Goal: Information Seeking & Learning: Learn about a topic

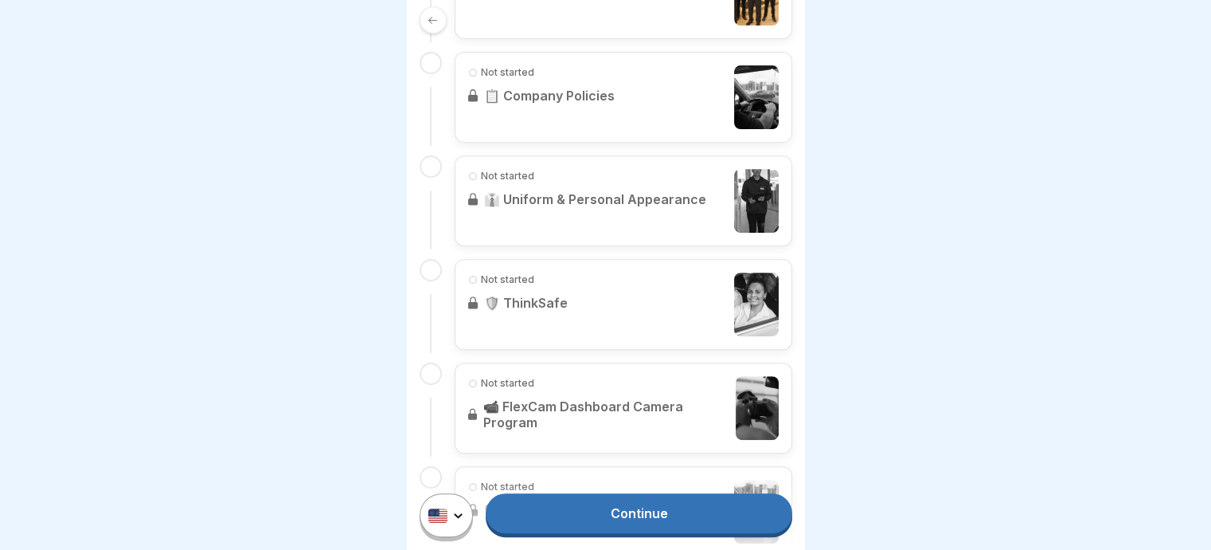
scroll to position [460, 0]
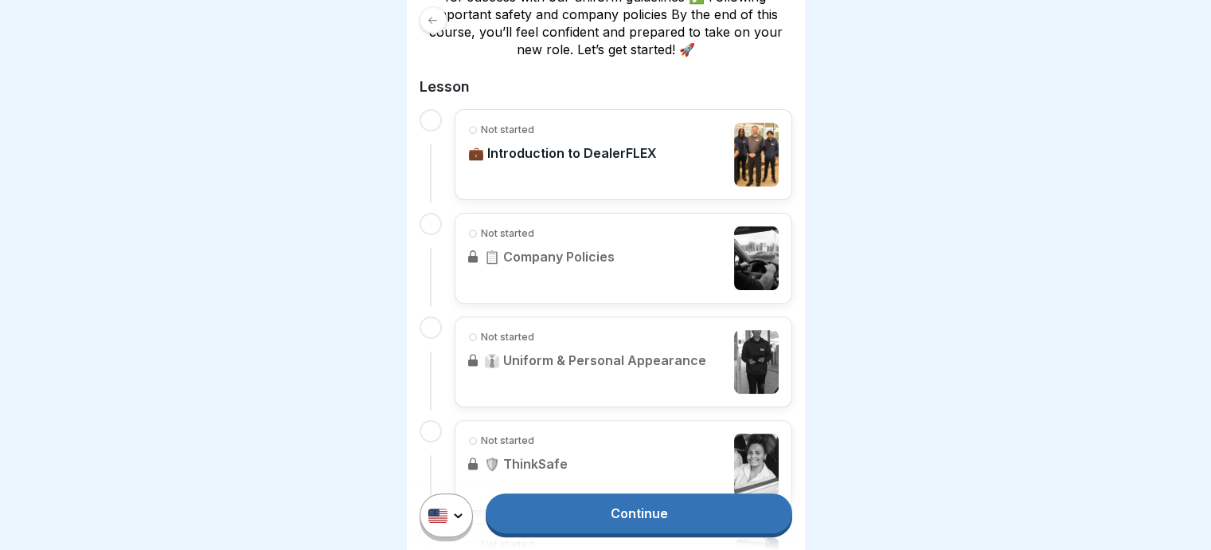
click at [632, 512] on link "Continue" at bounding box center [639, 513] width 306 height 40
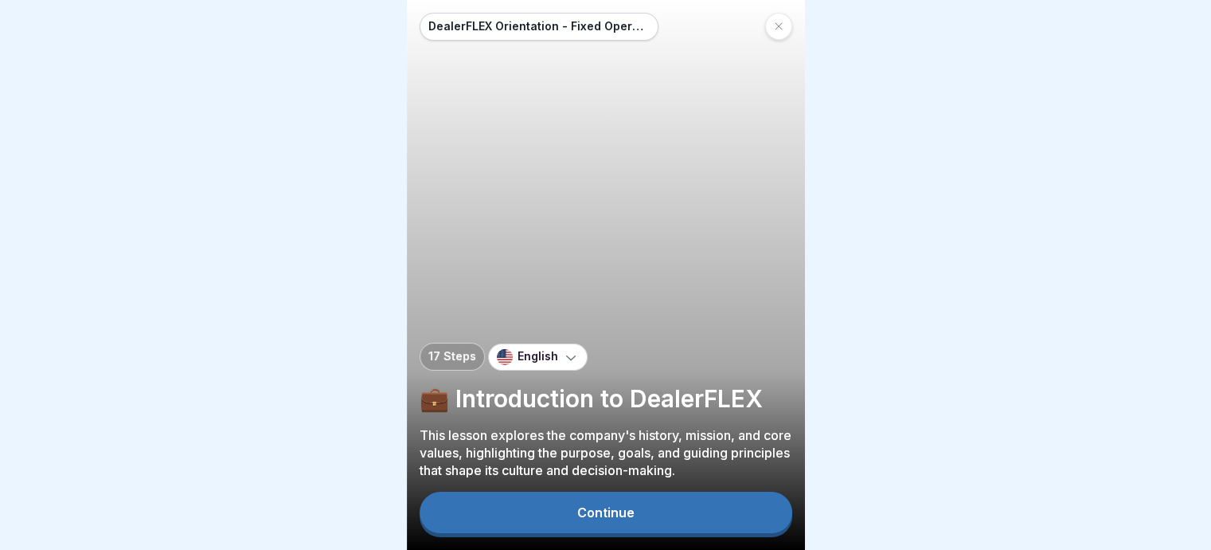
scroll to position [12, 0]
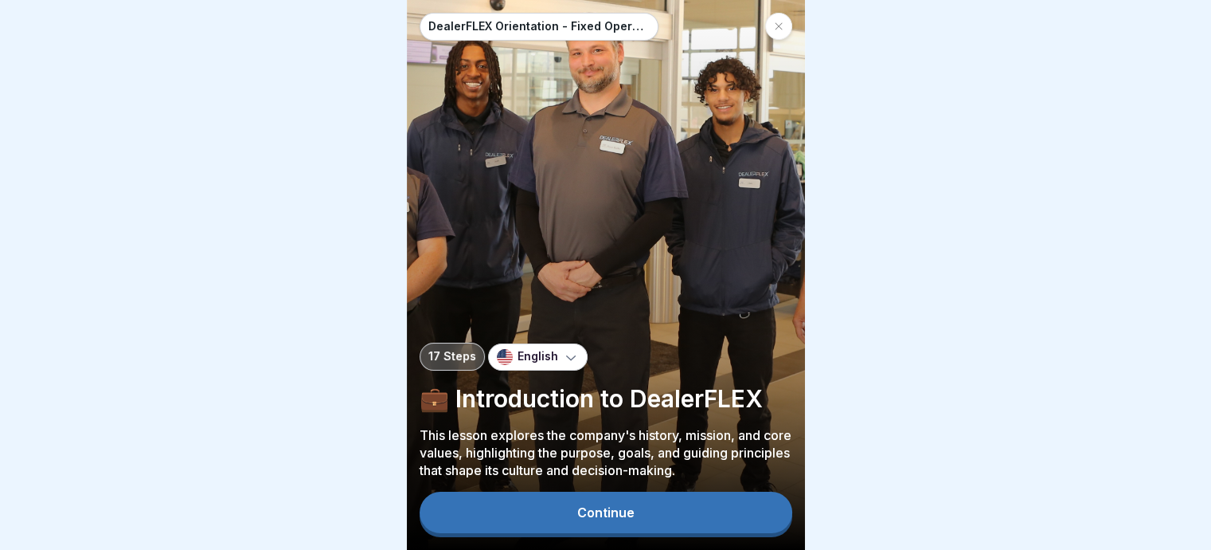
click at [618, 510] on div "Continue" at bounding box center [605, 512] width 57 height 14
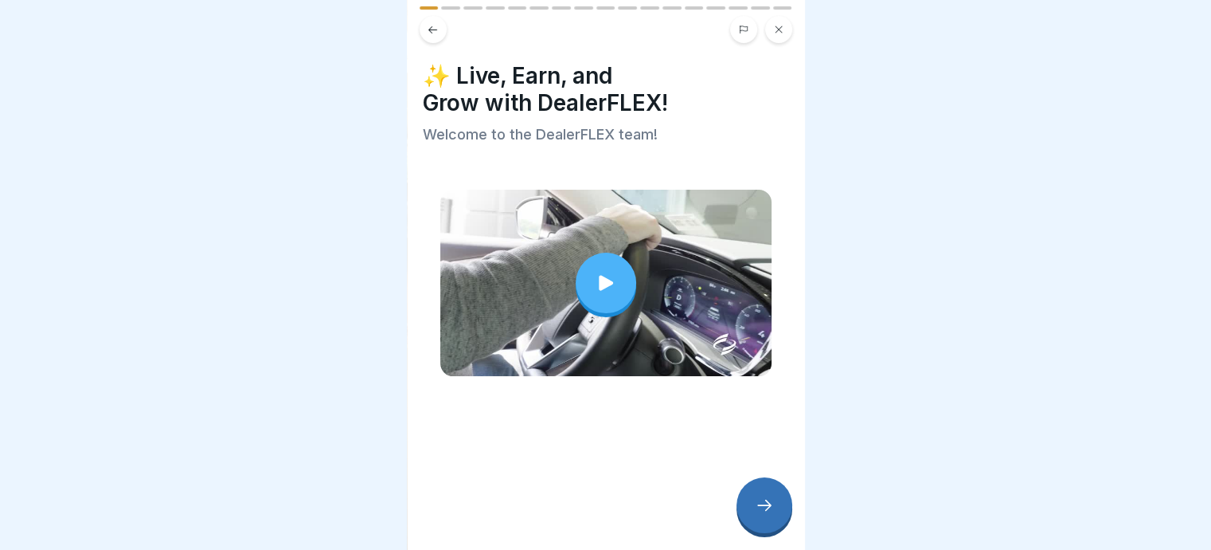
click at [599, 275] on icon at bounding box center [606, 282] width 14 height 15
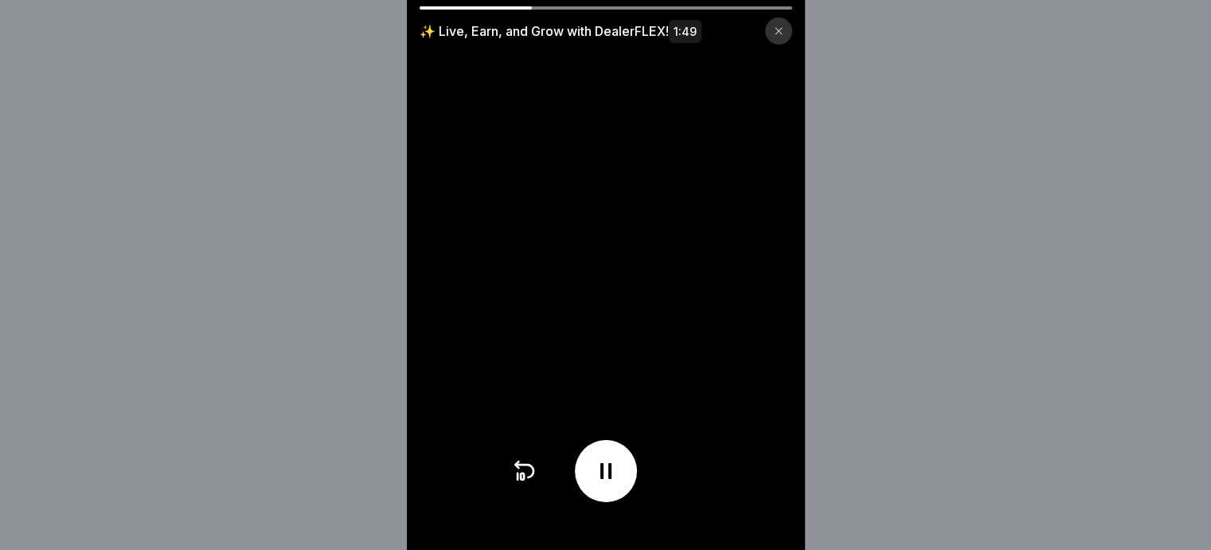
click at [605, 474] on icon at bounding box center [605, 470] width 25 height 25
click at [618, 483] on icon at bounding box center [605, 470] width 25 height 25
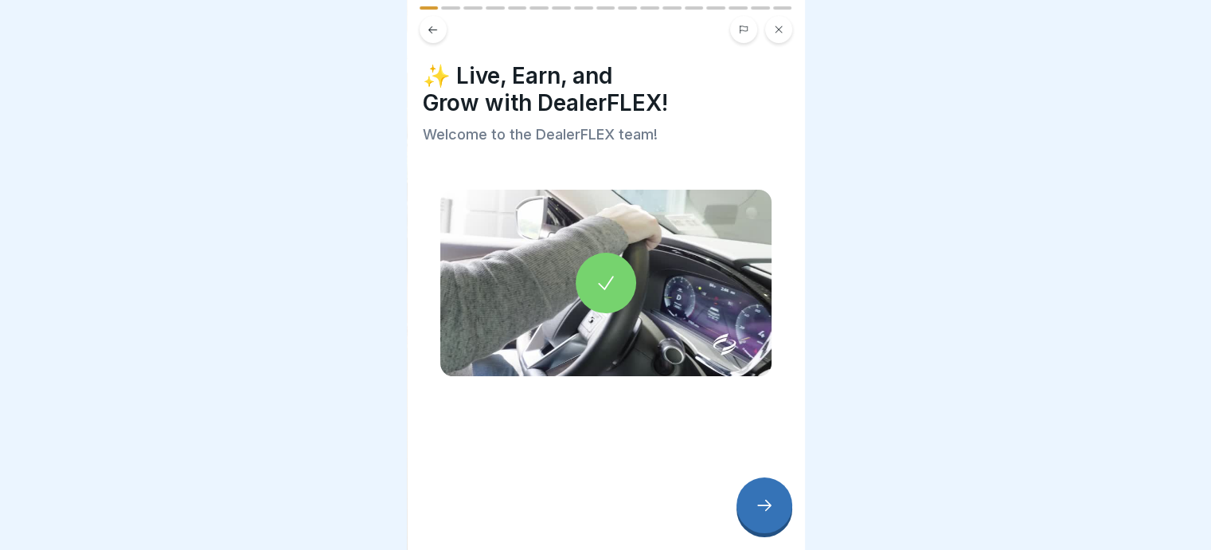
click at [769, 498] on icon at bounding box center [764, 504] width 19 height 19
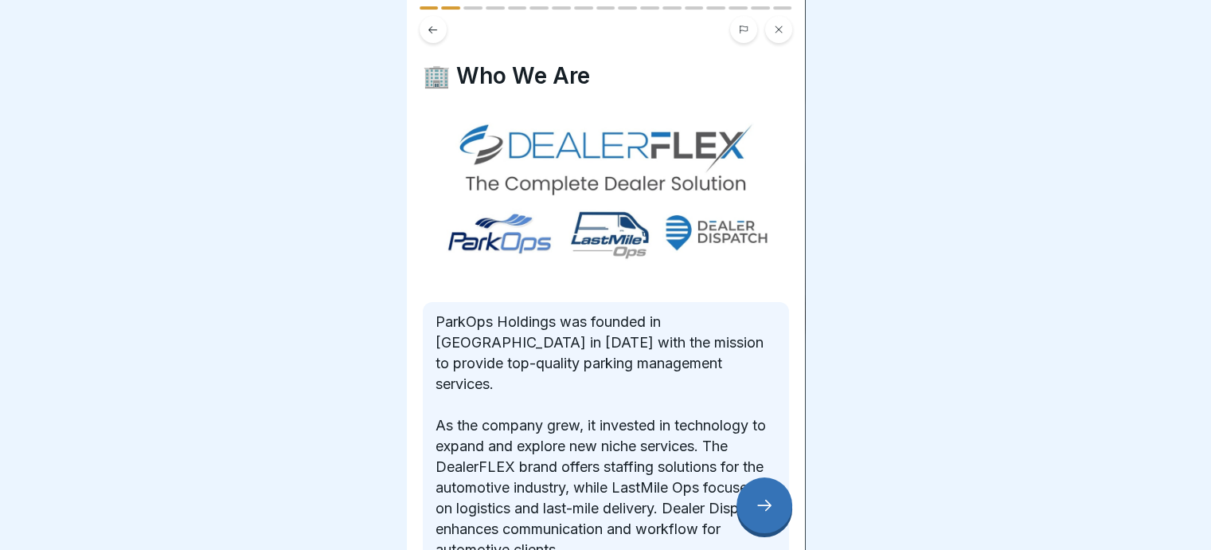
click at [767, 504] on icon at bounding box center [764, 504] width 19 height 19
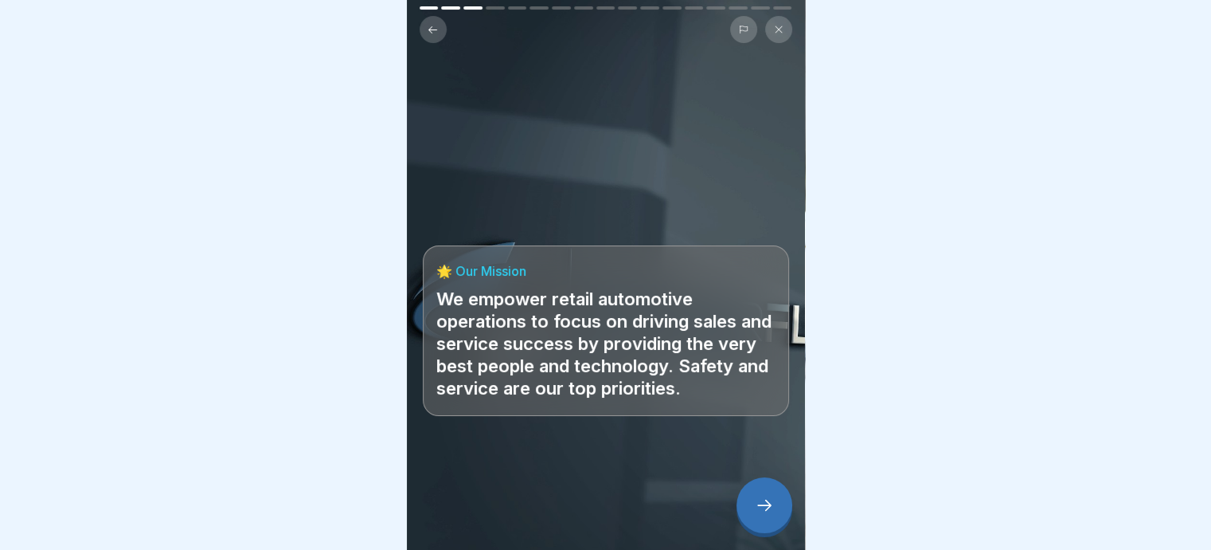
click at [766, 504] on icon at bounding box center [764, 504] width 19 height 19
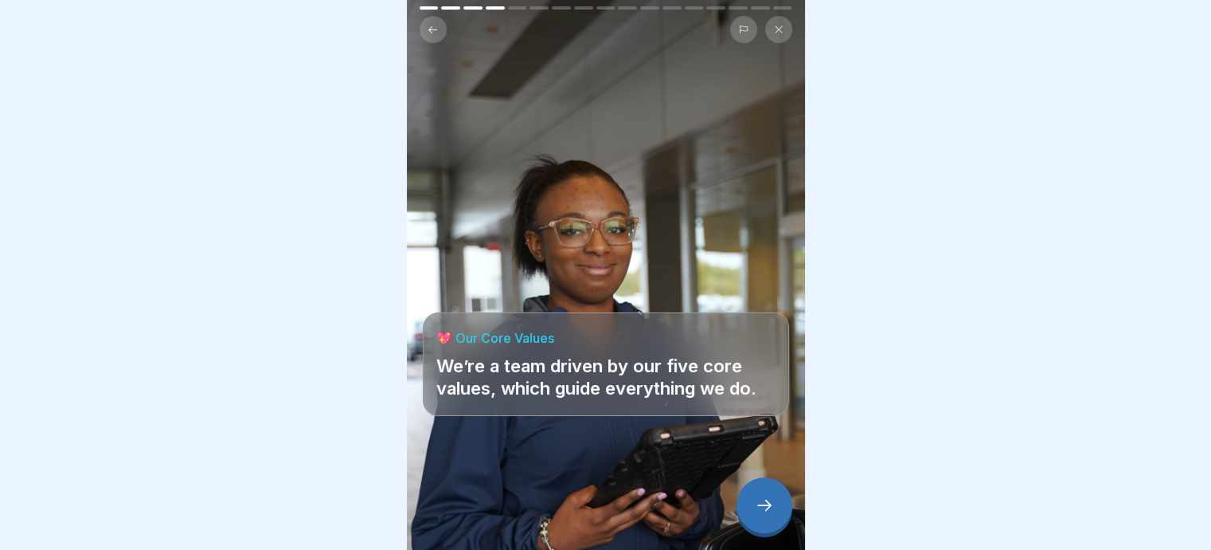
click at [768, 509] on icon at bounding box center [764, 504] width 19 height 19
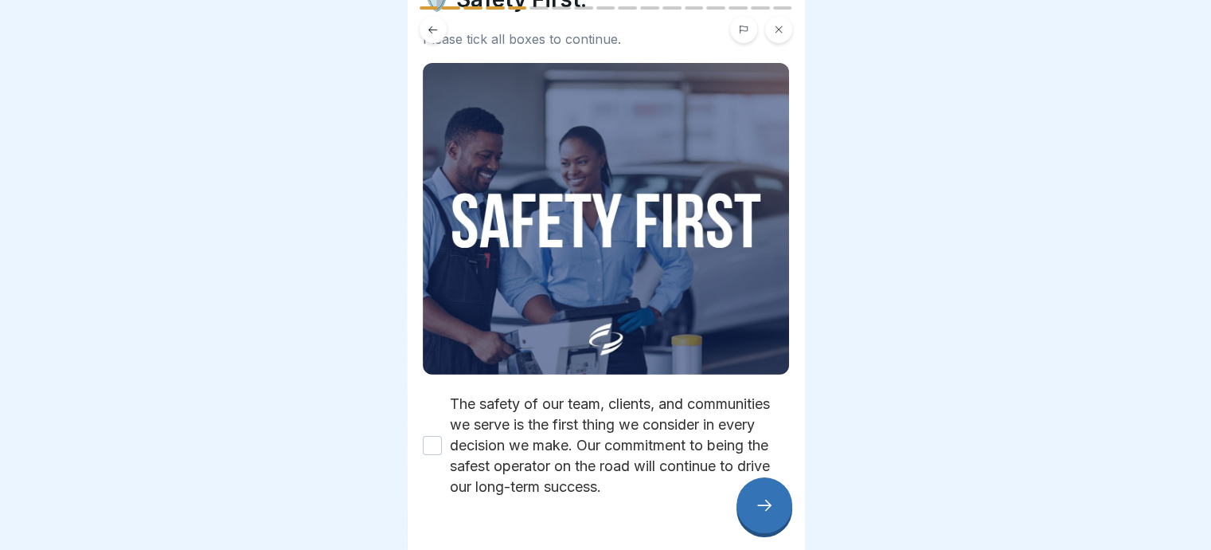
scroll to position [49, 0]
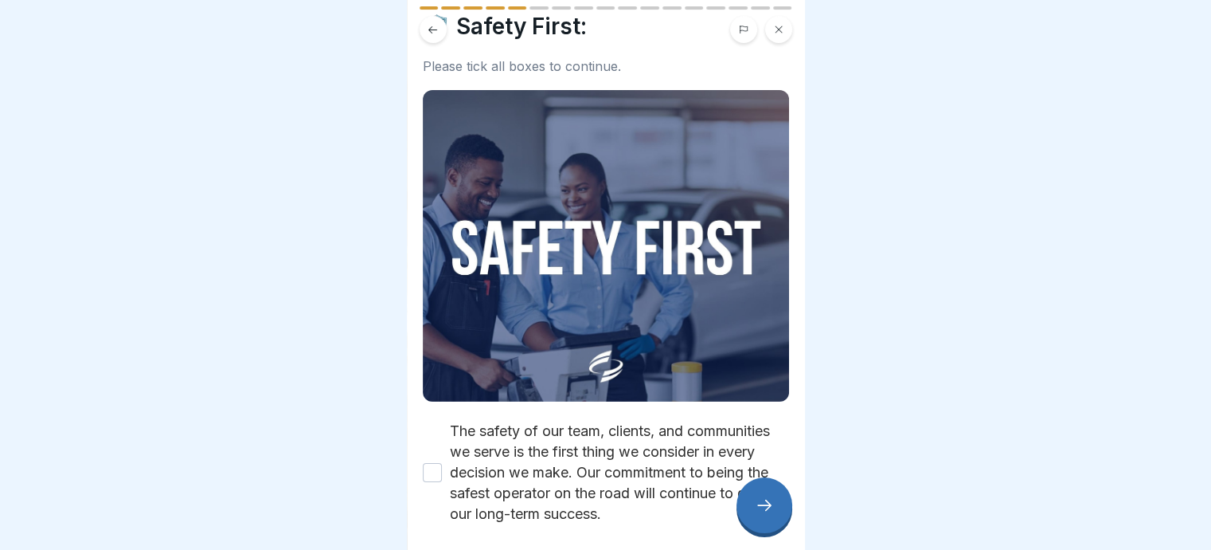
click at [758, 507] on icon at bounding box center [764, 504] width 19 height 19
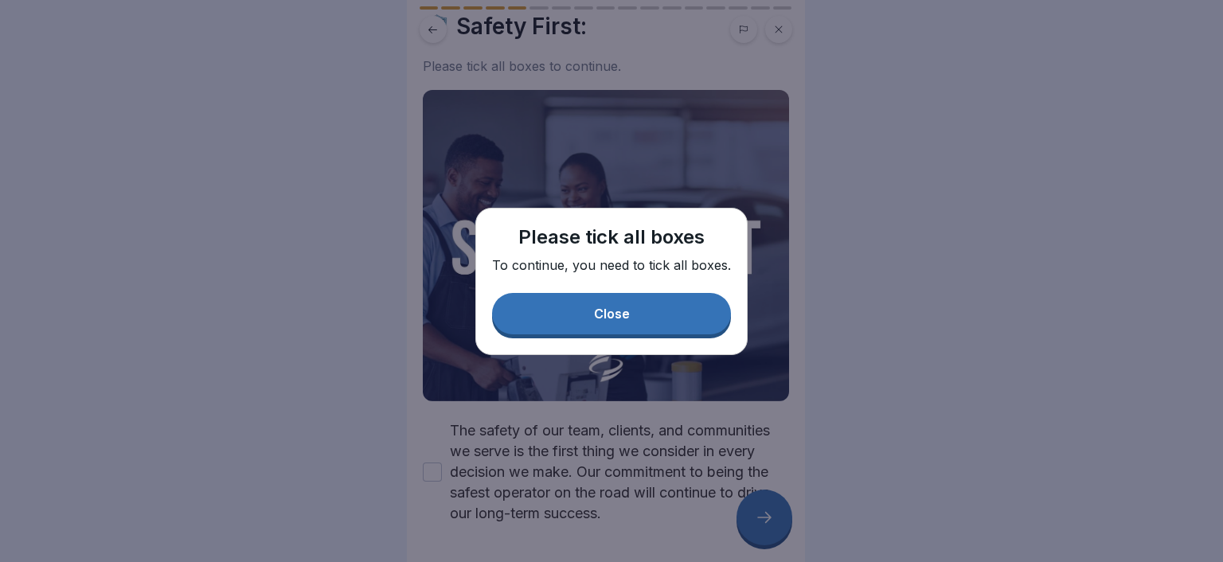
click at [613, 318] on div "Close" at bounding box center [612, 314] width 36 height 14
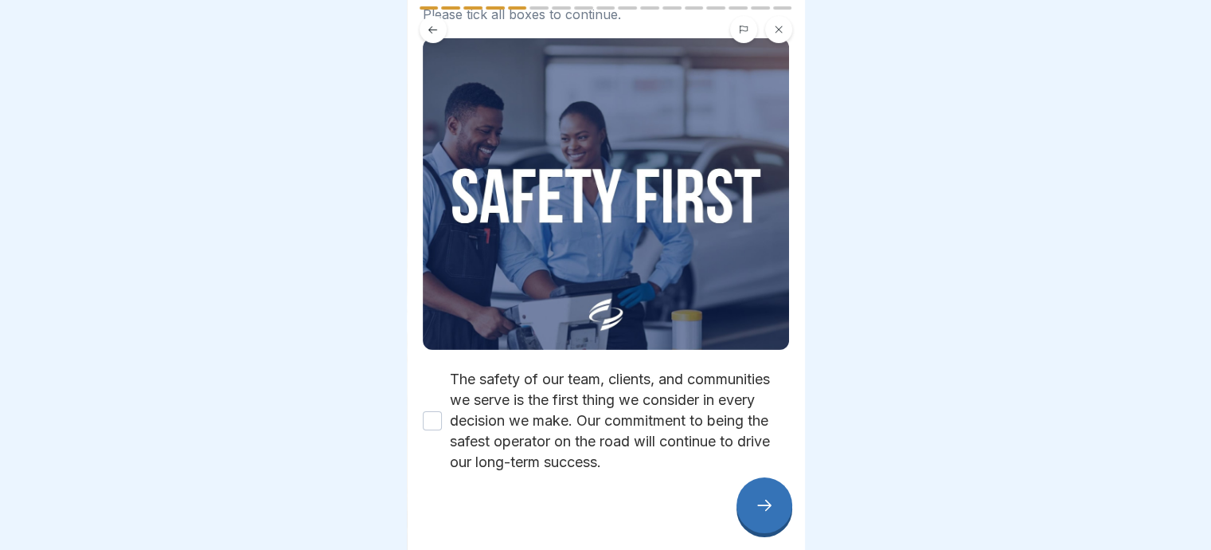
scroll to position [129, 0]
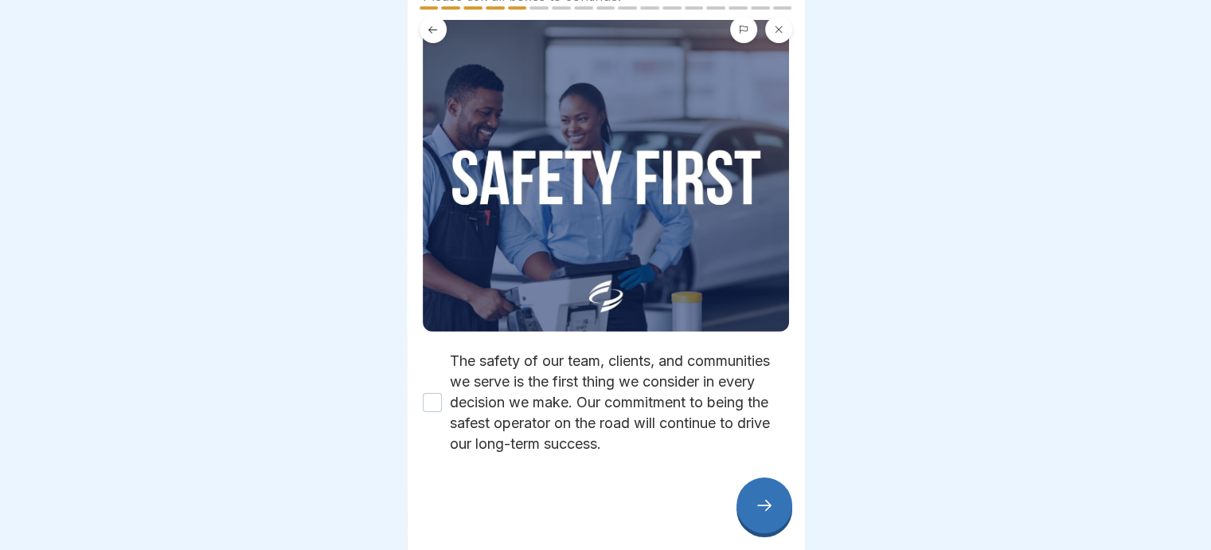
click at [427, 393] on button "The safety of our team, clients, and communities we serve is the first thing we…" at bounding box center [432, 402] width 19 height 19
click at [757, 515] on icon at bounding box center [764, 504] width 19 height 19
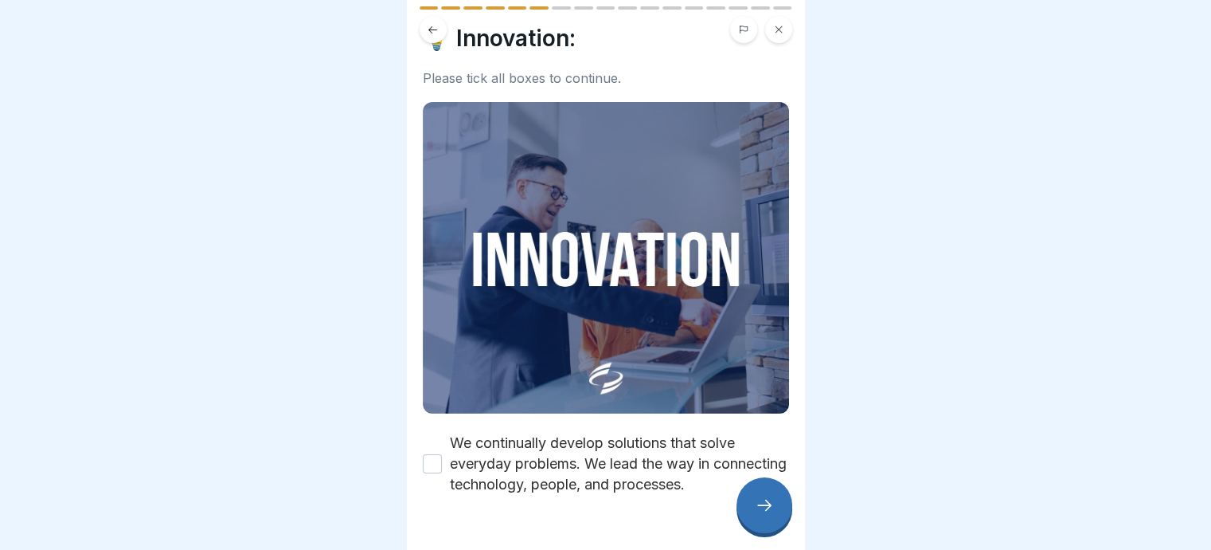
scroll to position [67, 0]
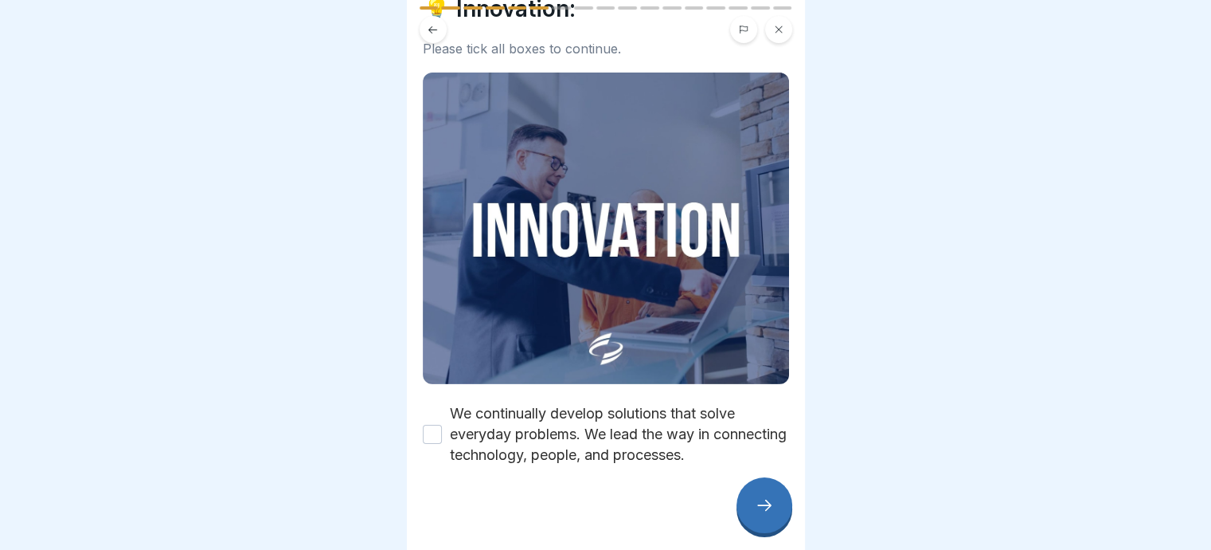
click at [435, 425] on button "We continually develop solutions that solve everyday problems. We lead the way …" at bounding box center [432, 434] width 19 height 19
click at [762, 512] on icon at bounding box center [764, 504] width 19 height 19
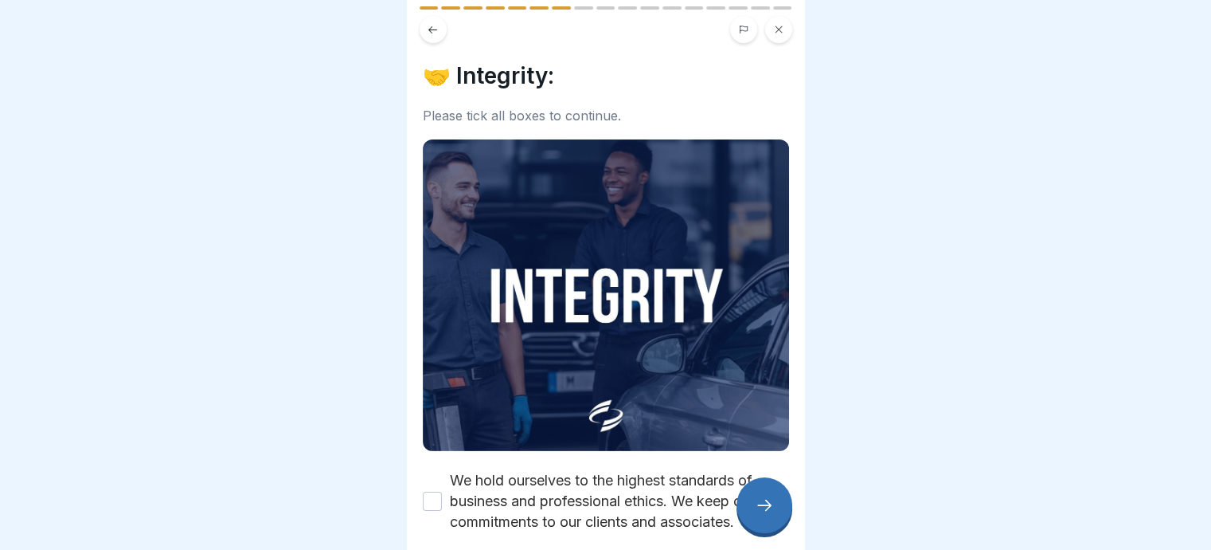
click at [430, 491] on button "We hold ourselves to the highest standards of business and professional ethics.…" at bounding box center [432, 500] width 19 height 19
click at [761, 515] on icon at bounding box center [764, 504] width 19 height 19
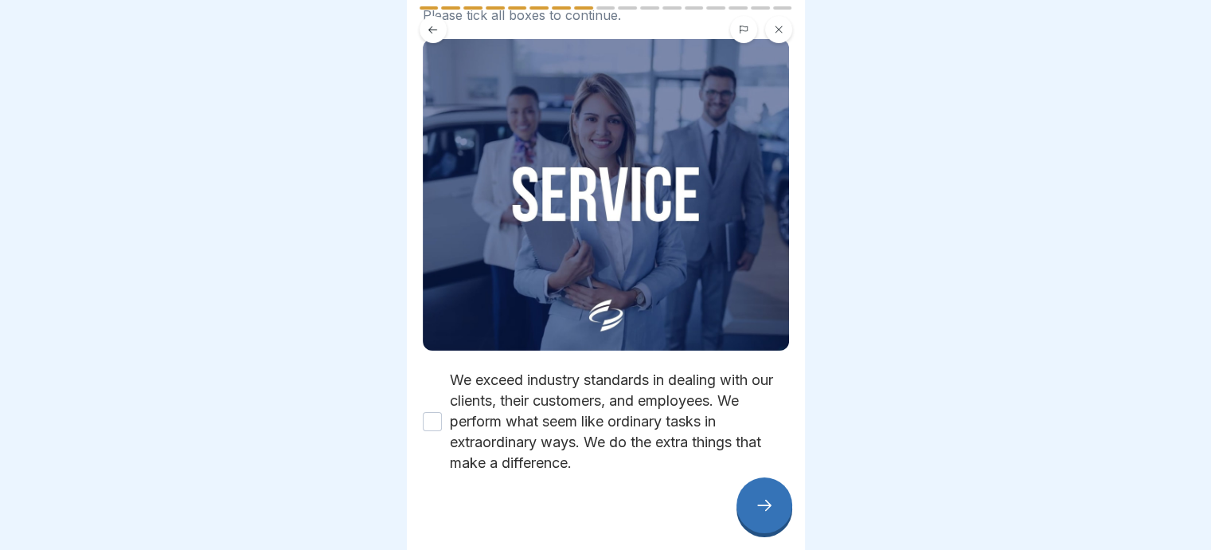
scroll to position [108, 0]
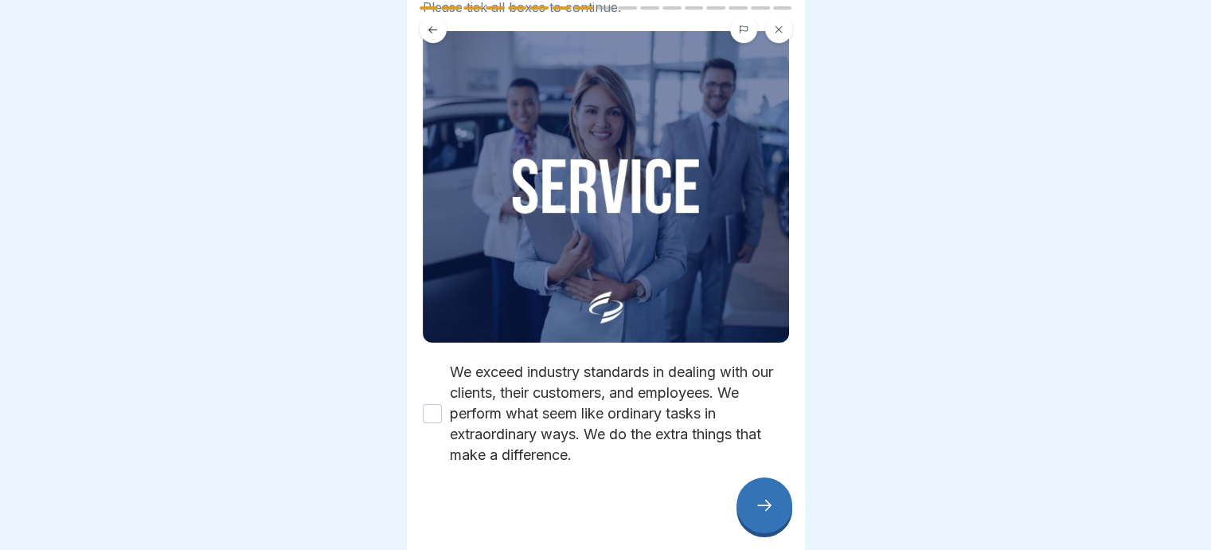
click at [429, 405] on button "We exceed industry standards in dealing with our clients, their customers, and …" at bounding box center [432, 413] width 19 height 19
click at [765, 515] on icon at bounding box center [764, 504] width 19 height 19
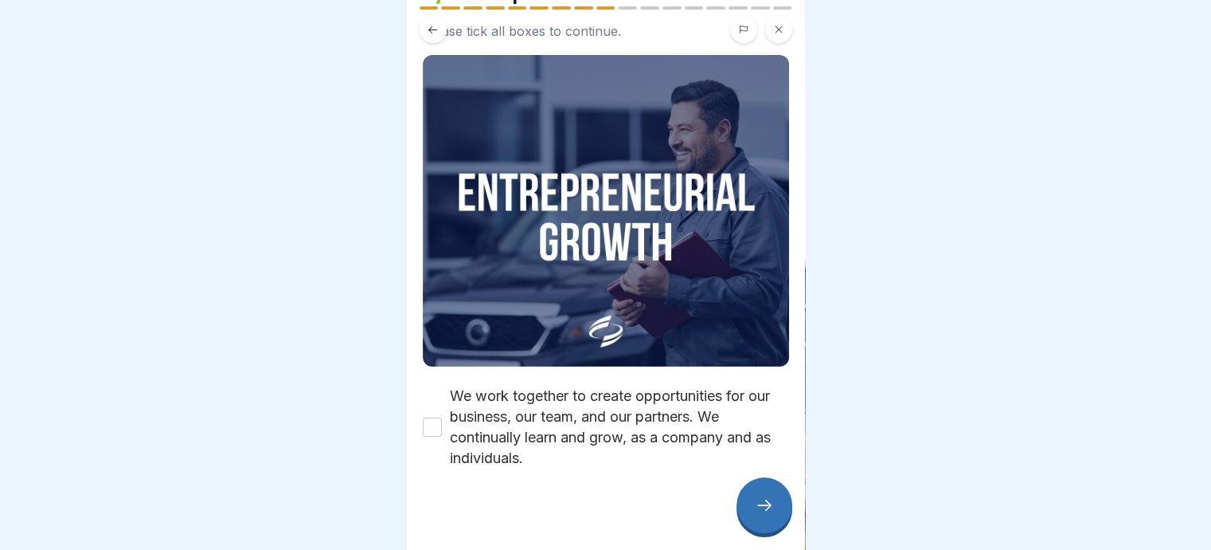
scroll to position [88, 0]
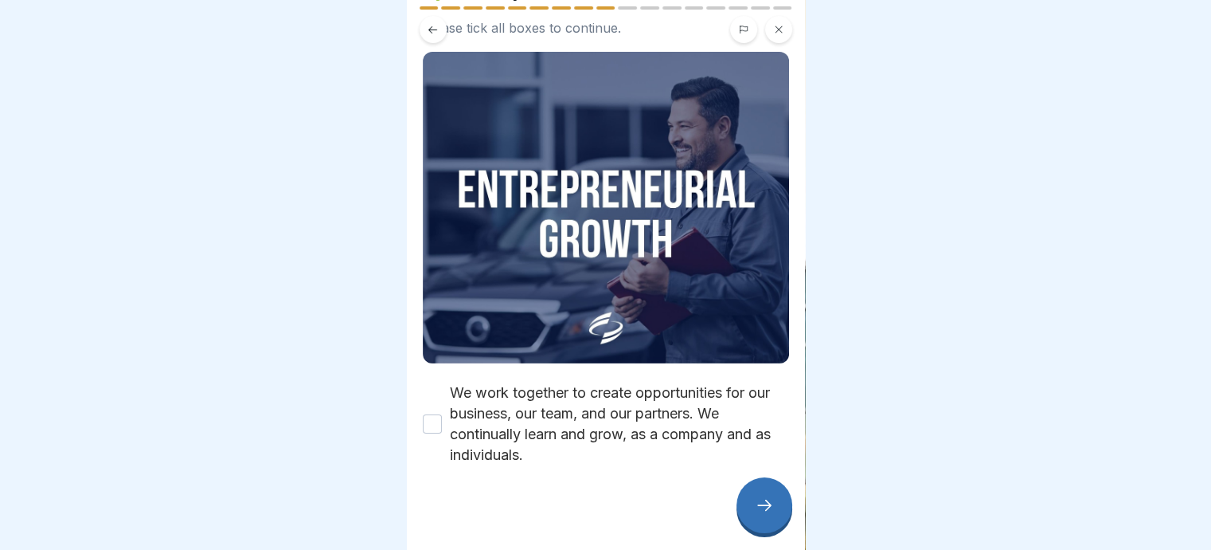
click at [430, 414] on button "We work together to create opportunities for our business, our team, and our pa…" at bounding box center [432, 423] width 19 height 19
click at [753, 510] on div at bounding box center [765, 505] width 56 height 56
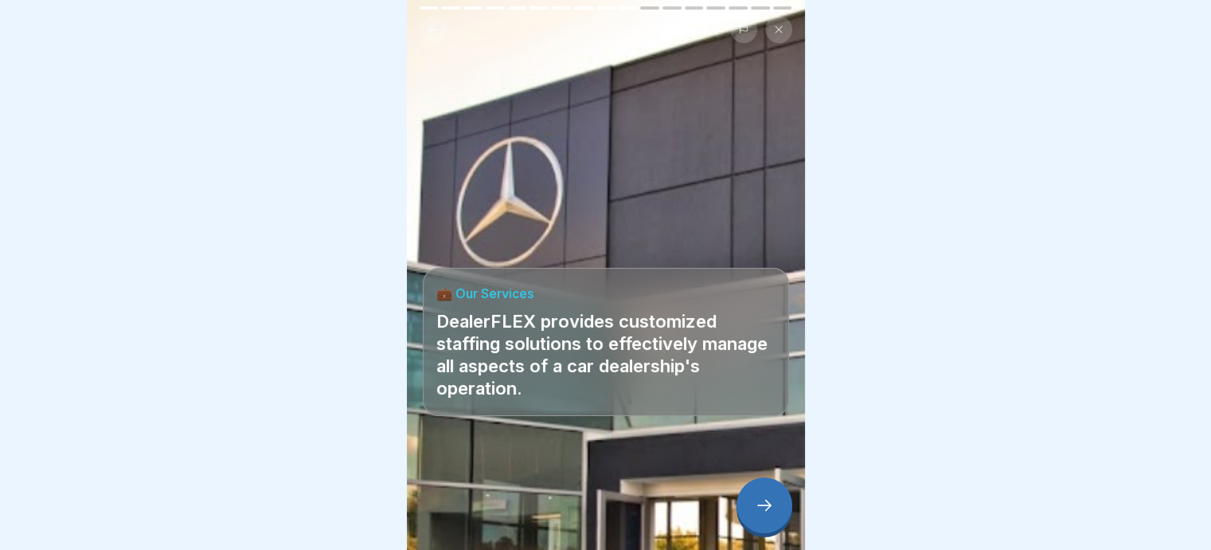
scroll to position [12, 0]
click at [761, 506] on icon at bounding box center [764, 504] width 19 height 19
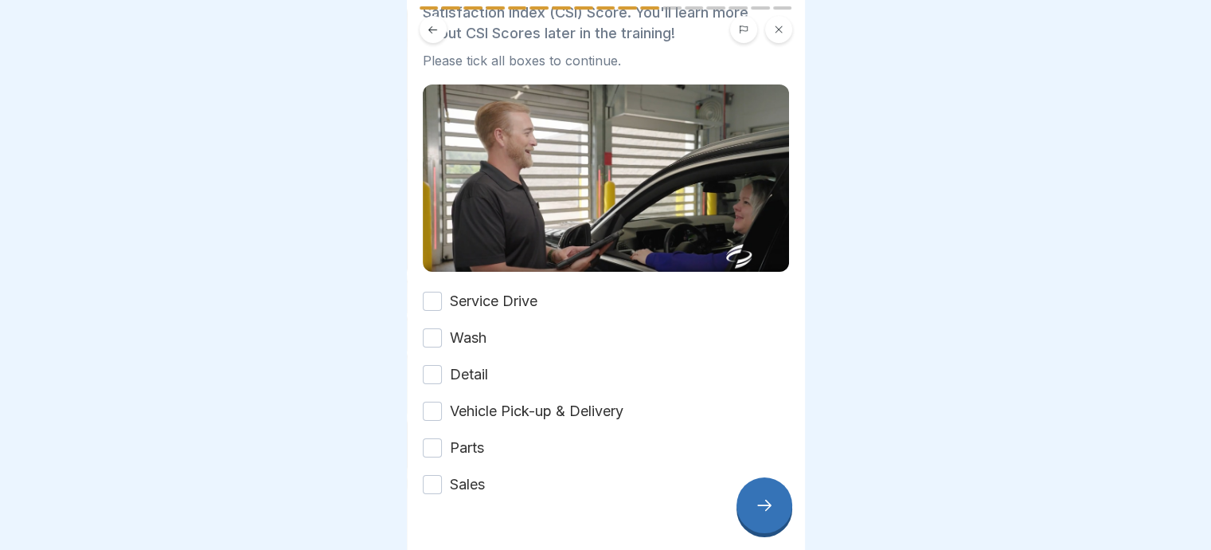
scroll to position [159, 0]
click at [436, 291] on button "Service Drive" at bounding box center [432, 300] width 19 height 19
click at [431, 327] on button "Wash" at bounding box center [432, 336] width 19 height 19
click at [430, 364] on button "Detail" at bounding box center [432, 373] width 19 height 19
click at [432, 401] on button "Vehicle Pick-up & Delivery" at bounding box center [432, 410] width 19 height 19
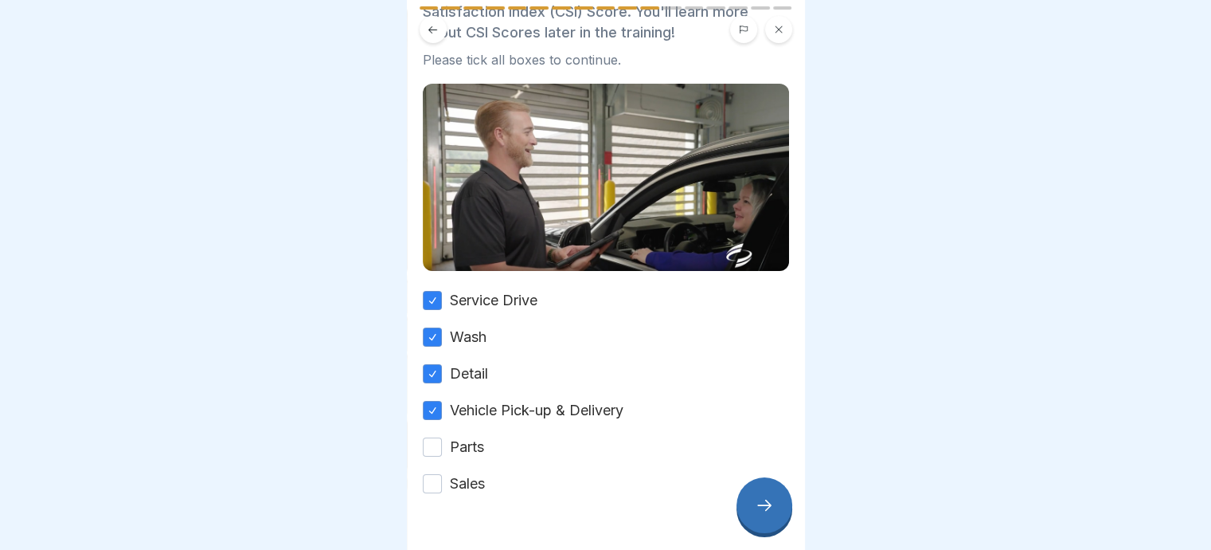
click at [433, 437] on button "Parts" at bounding box center [432, 446] width 19 height 19
click at [430, 474] on button "Sales" at bounding box center [432, 483] width 19 height 19
click at [769, 507] on icon at bounding box center [764, 504] width 19 height 19
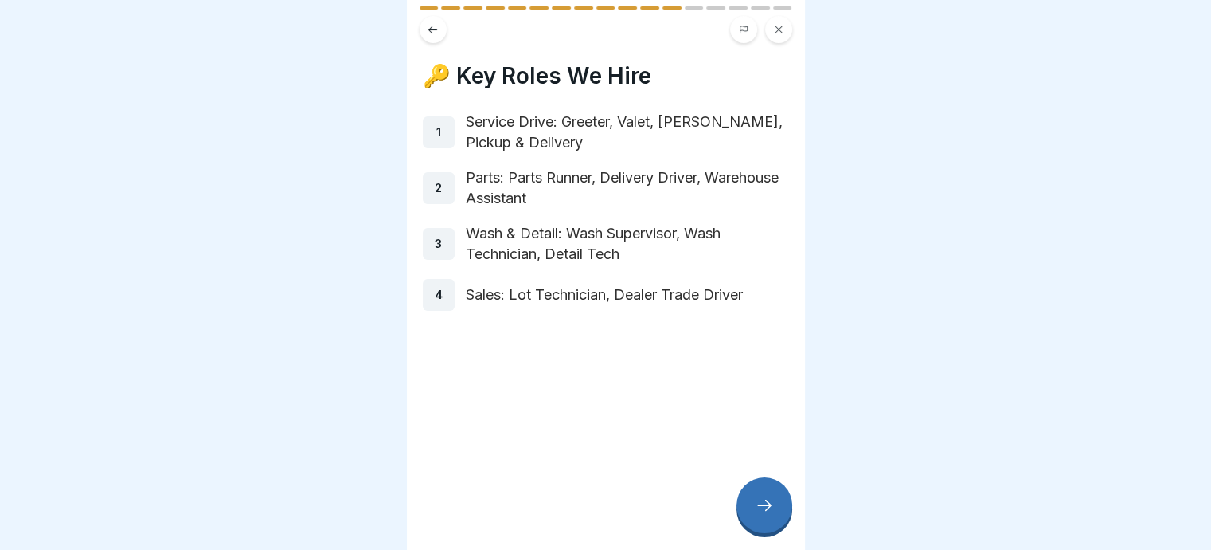
click at [770, 509] on icon at bounding box center [764, 504] width 19 height 19
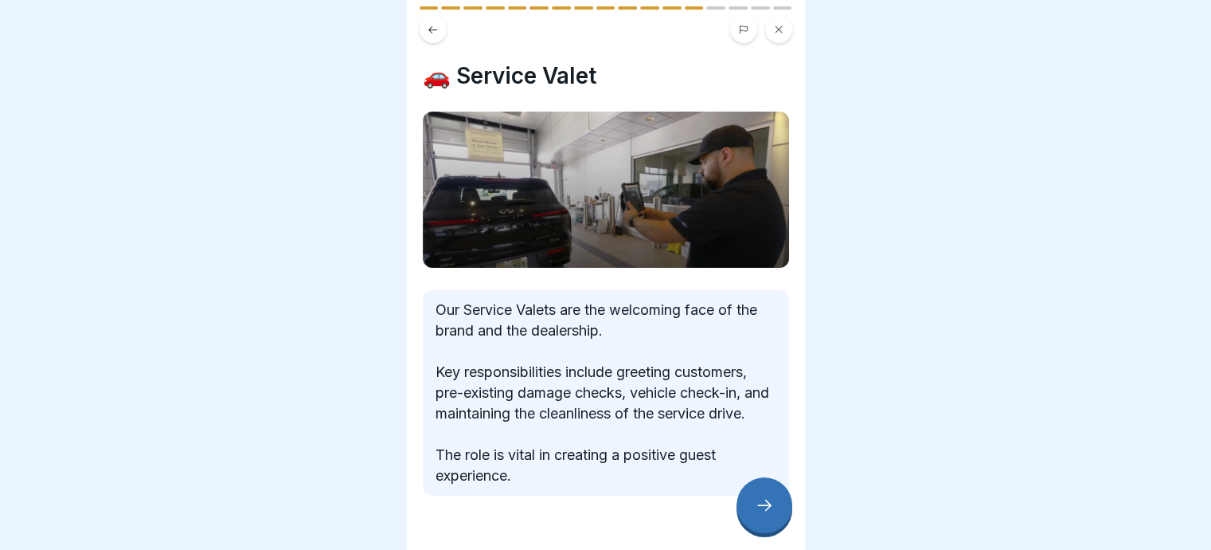
scroll to position [56, 0]
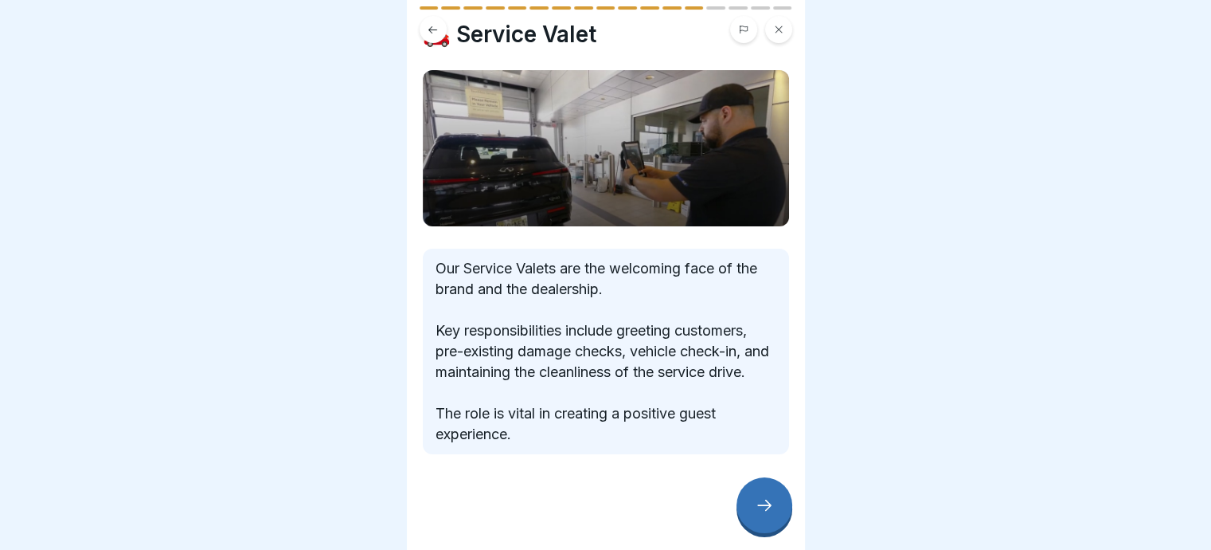
click at [764, 503] on icon at bounding box center [764, 504] width 19 height 19
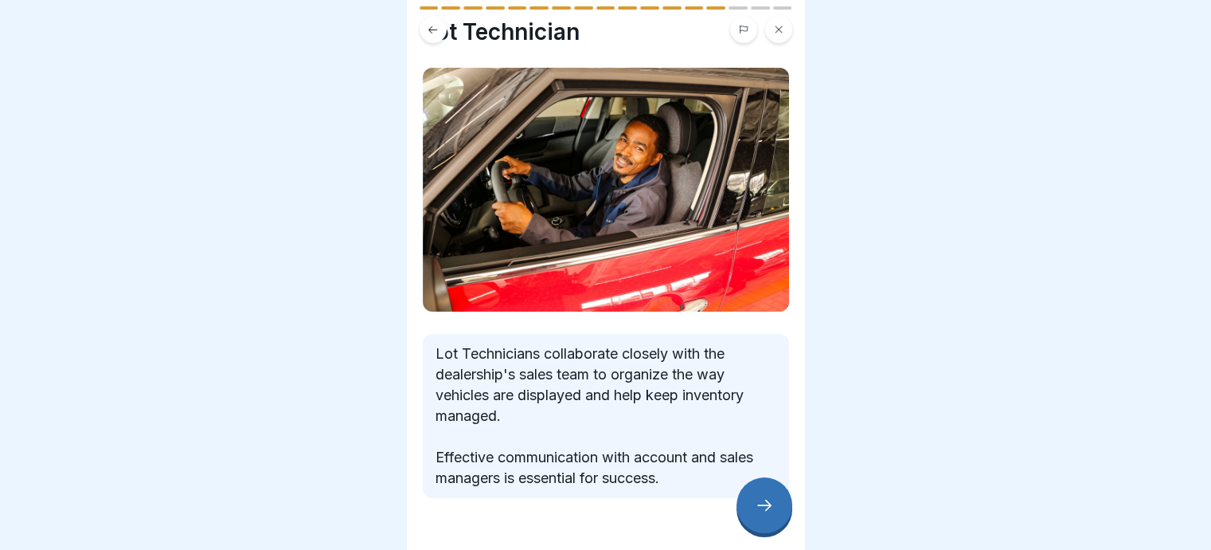
scroll to position [80, 0]
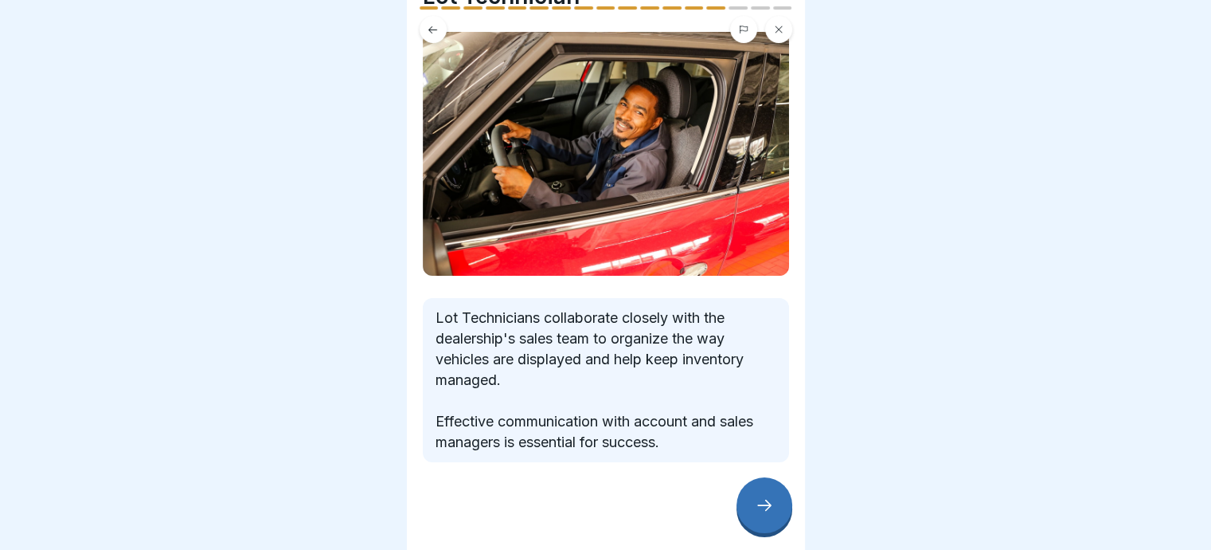
click at [761, 499] on icon at bounding box center [764, 504] width 19 height 19
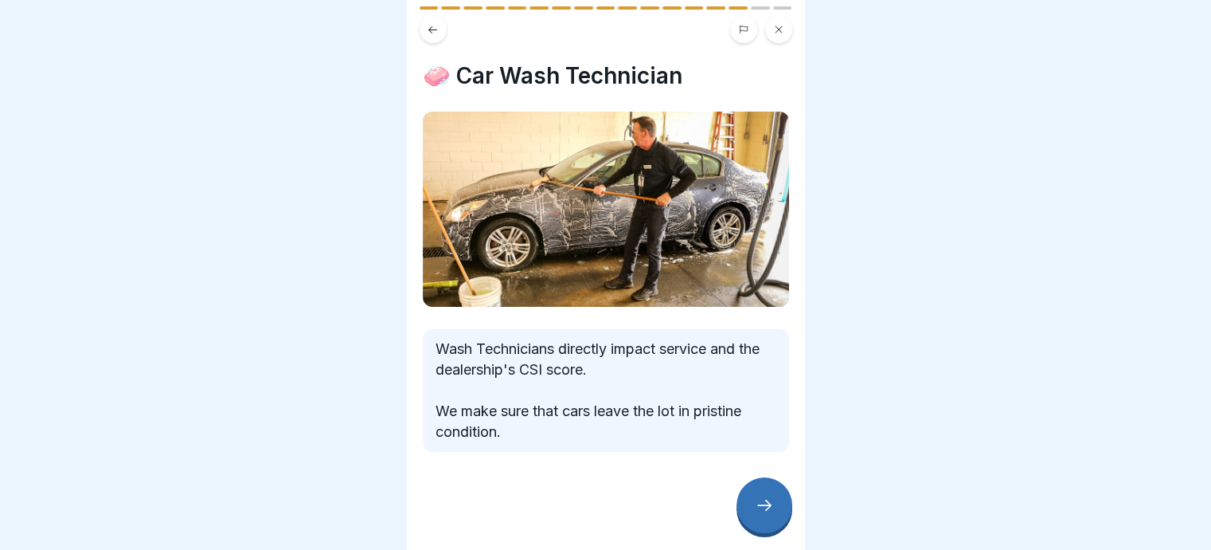
click at [759, 503] on icon at bounding box center [764, 504] width 19 height 19
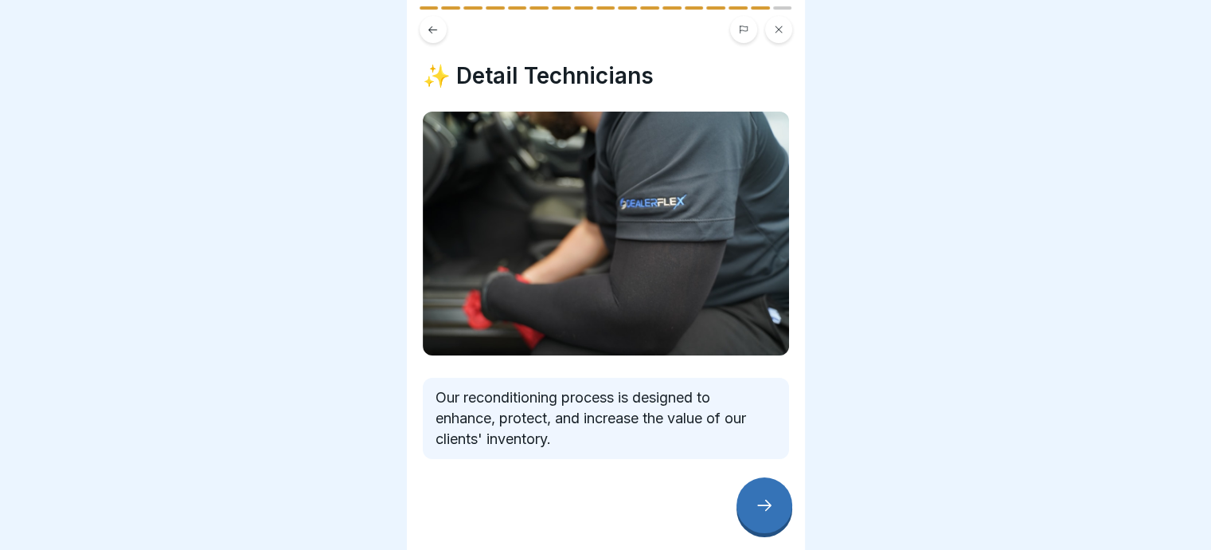
click at [759, 503] on icon at bounding box center [764, 504] width 19 height 19
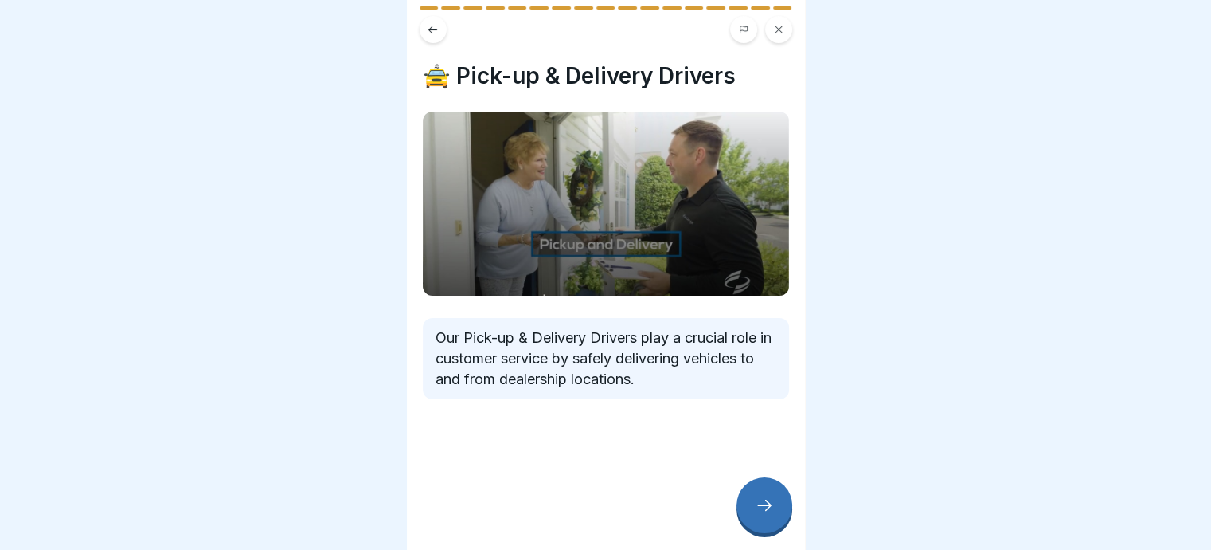
click at [759, 503] on icon at bounding box center [764, 504] width 19 height 19
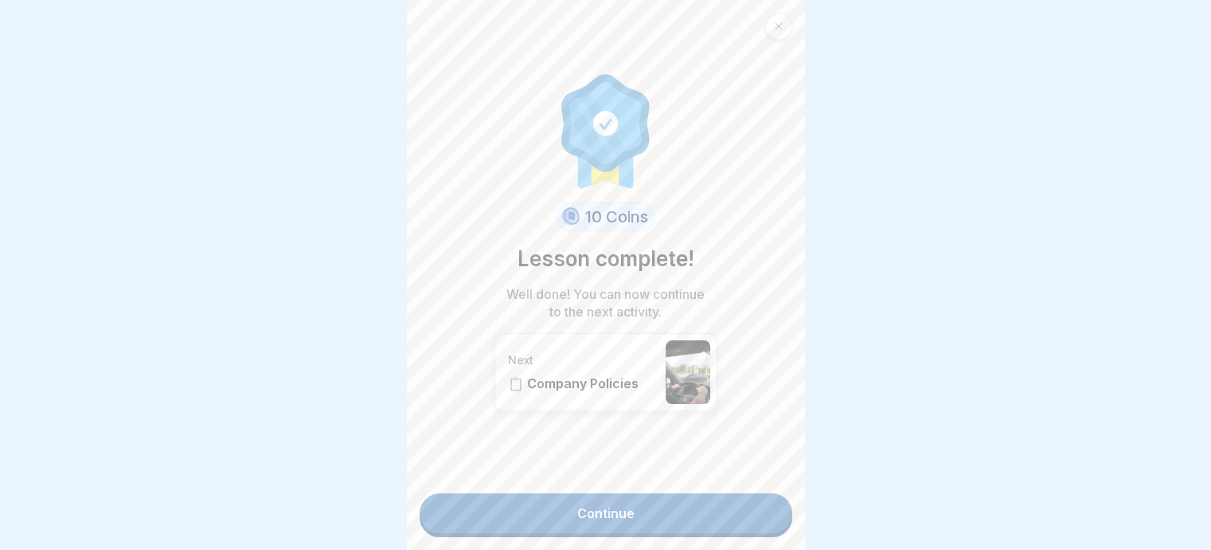
click at [605, 495] on link "Continue" at bounding box center [606, 513] width 373 height 40
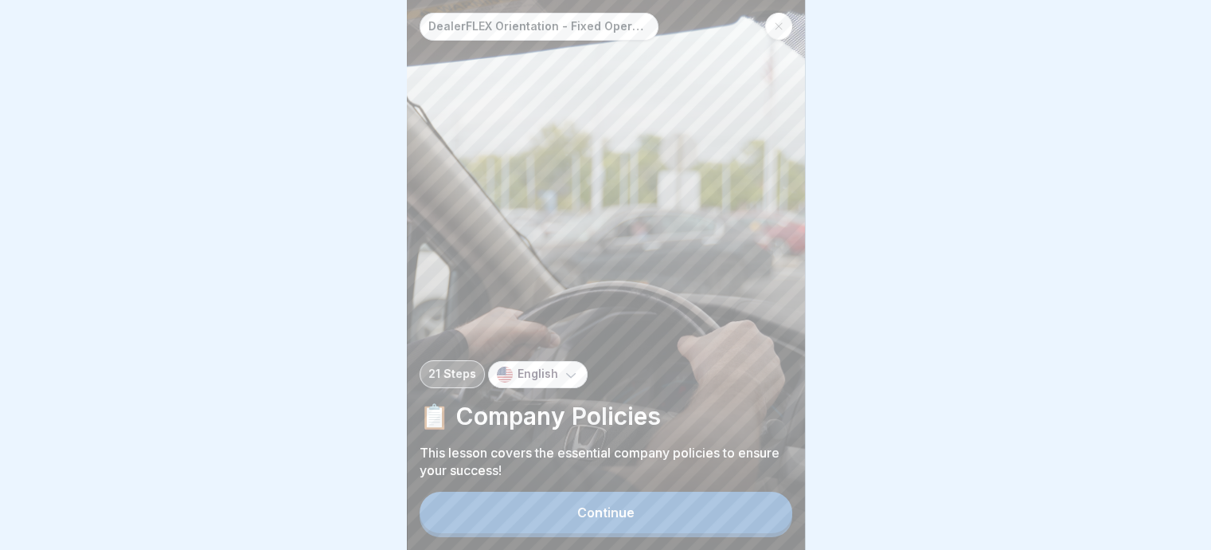
scroll to position [12, 0]
click at [609, 515] on div "Continue" at bounding box center [605, 512] width 57 height 14
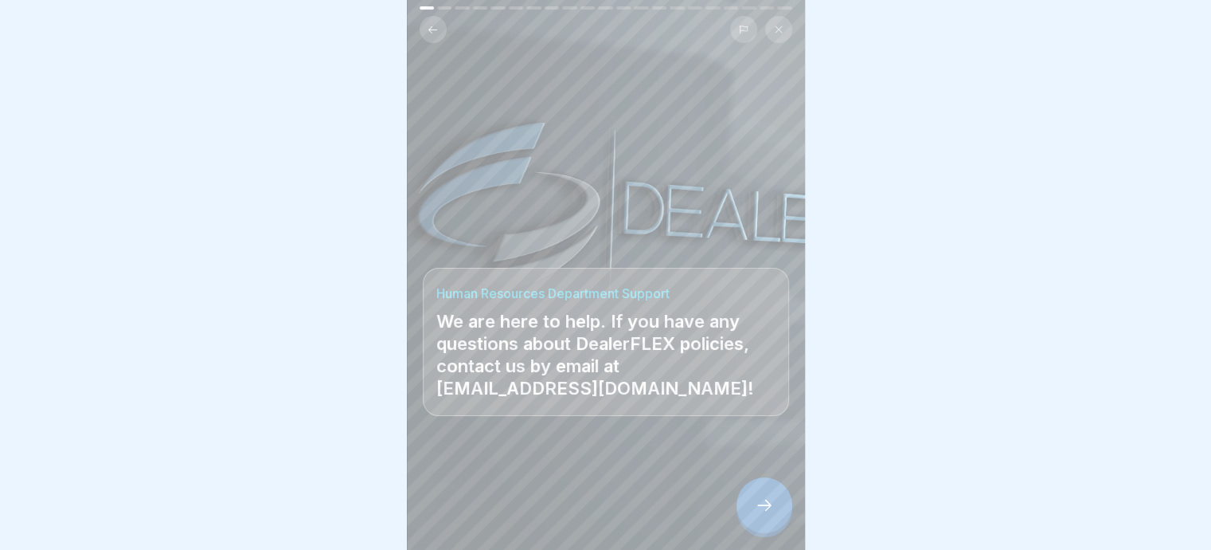
click at [761, 503] on icon at bounding box center [764, 504] width 19 height 19
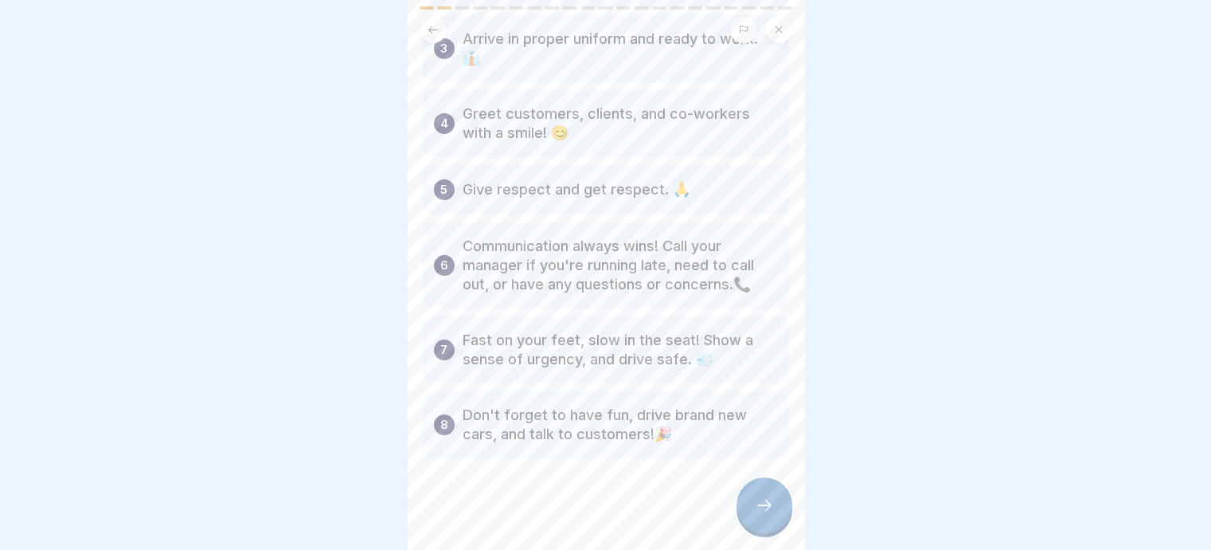
scroll to position [239, 0]
click at [765, 504] on icon at bounding box center [764, 504] width 19 height 19
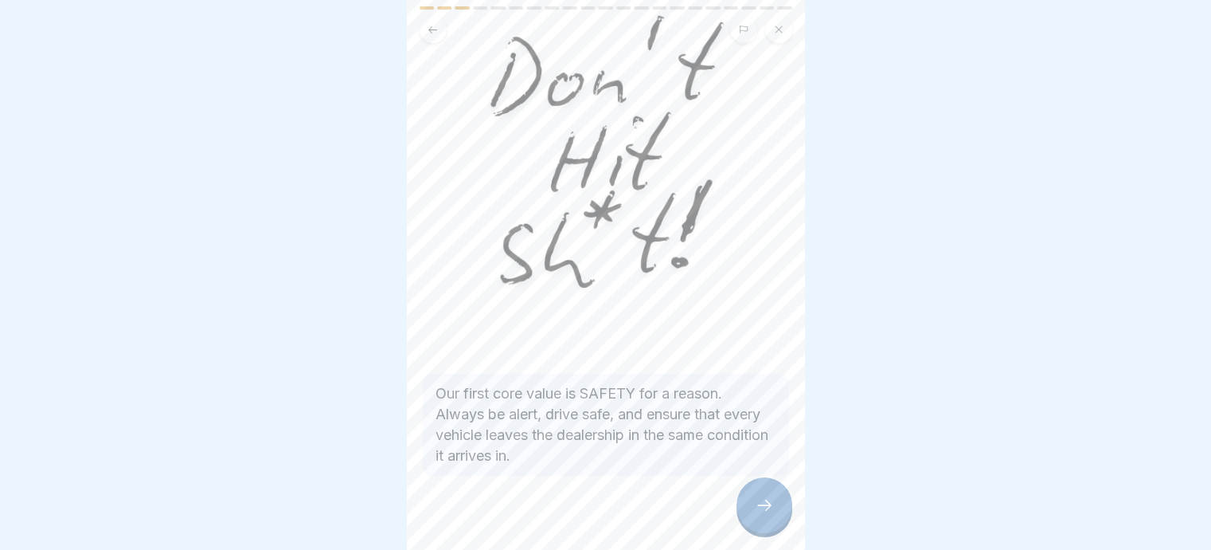
scroll to position [135, 0]
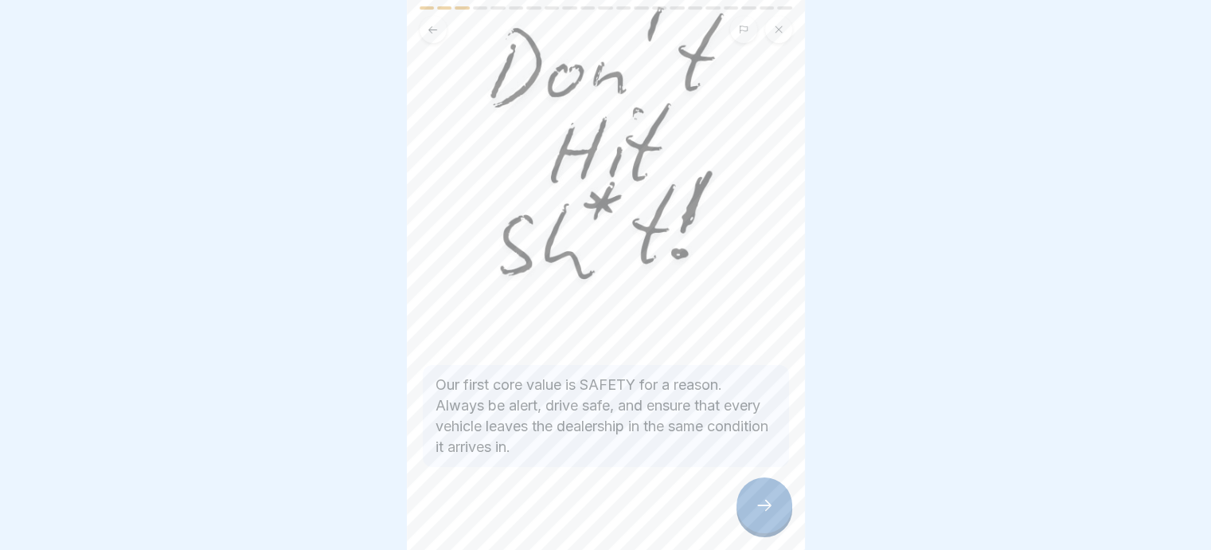
click at [761, 506] on icon at bounding box center [764, 504] width 19 height 19
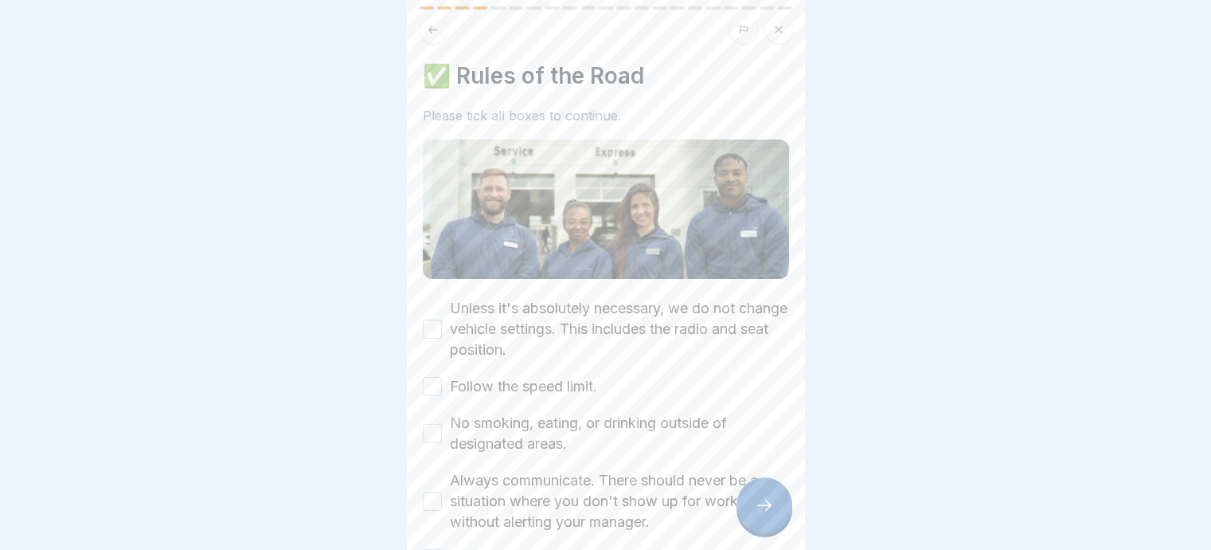
click at [431, 319] on button "Unless it's absolutely necessary, we do not change vehicle settings. This inclu…" at bounding box center [432, 328] width 19 height 19
click at [435, 377] on button "Follow the speed limit." at bounding box center [432, 386] width 19 height 19
click at [433, 424] on button "No smoking, eating, or drinking outside of designated areas." at bounding box center [432, 433] width 19 height 19
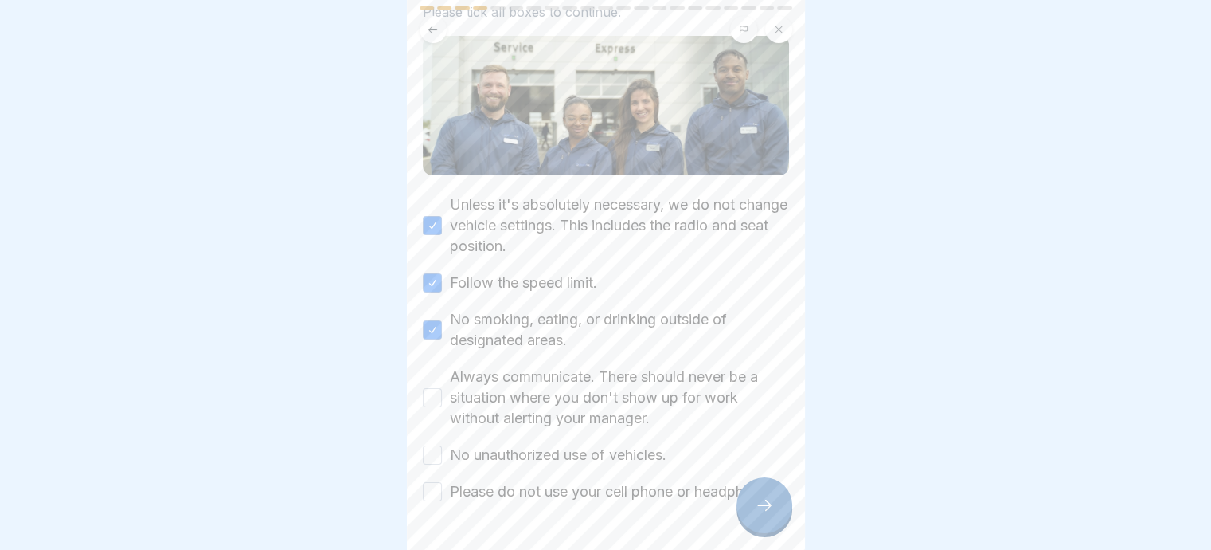
scroll to position [159, 0]
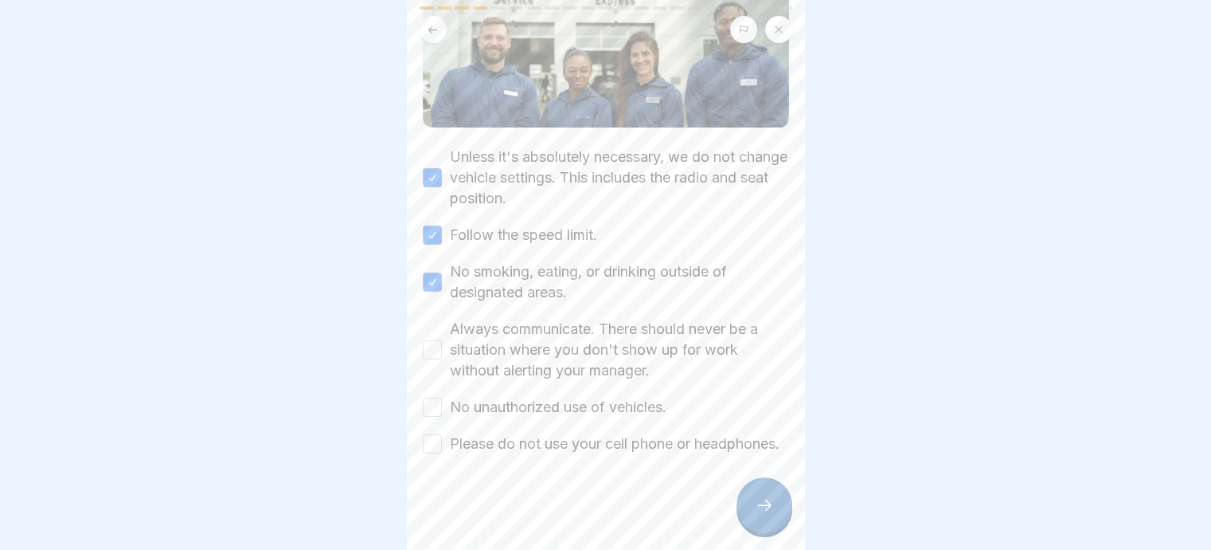
click at [429, 340] on button "Always communicate. There should never be a situation where you don't show up f…" at bounding box center [432, 349] width 19 height 19
click at [429, 397] on button "No unauthorized use of vehicles." at bounding box center [432, 406] width 19 height 19
click at [431, 434] on button "Please do not use your cell phone or headphones." at bounding box center [432, 443] width 19 height 19
click at [768, 503] on icon at bounding box center [764, 504] width 19 height 19
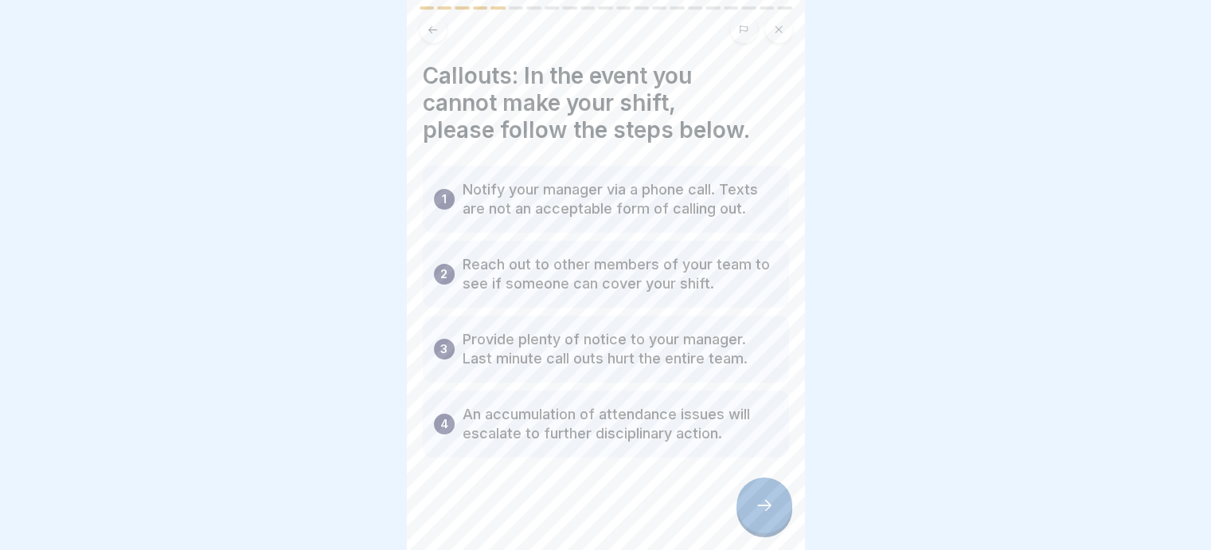
scroll to position [3, 0]
click at [767, 503] on icon at bounding box center [764, 504] width 19 height 19
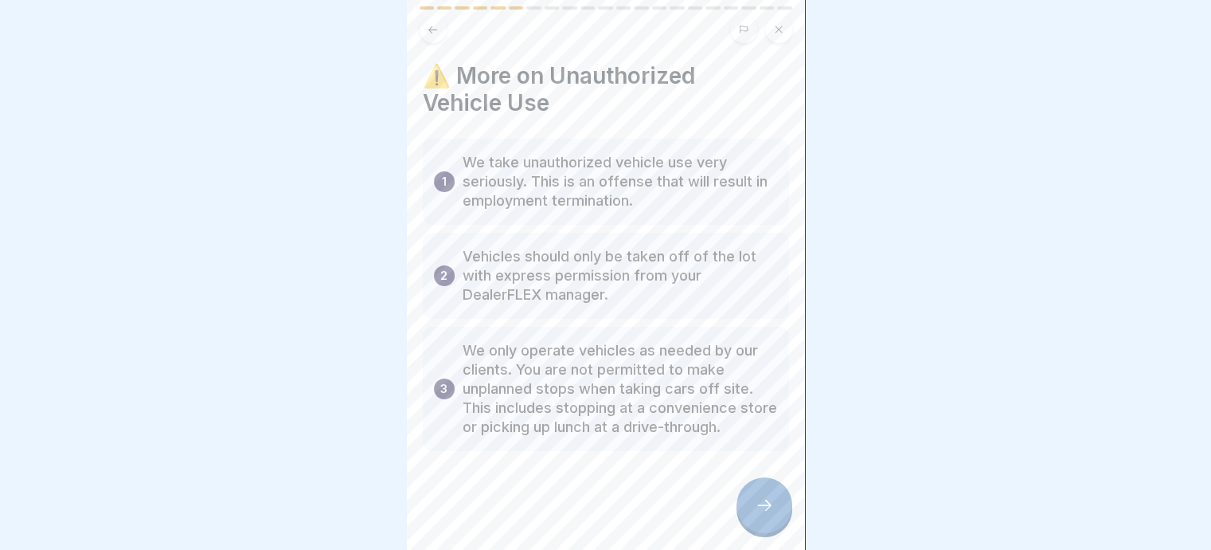
click at [762, 506] on icon at bounding box center [764, 504] width 19 height 19
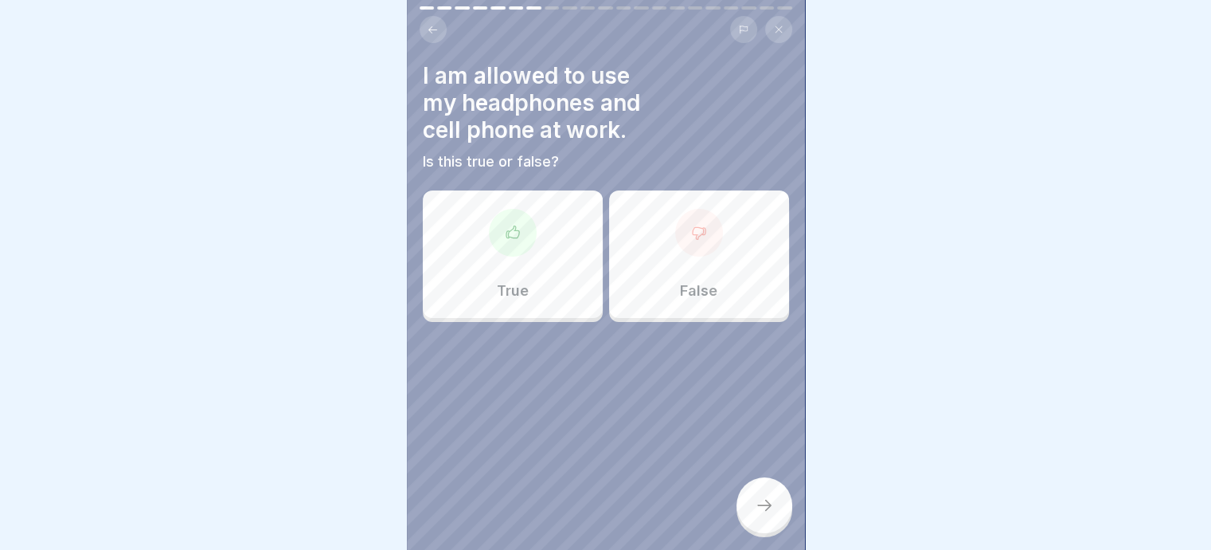
click at [691, 234] on div at bounding box center [699, 233] width 48 height 48
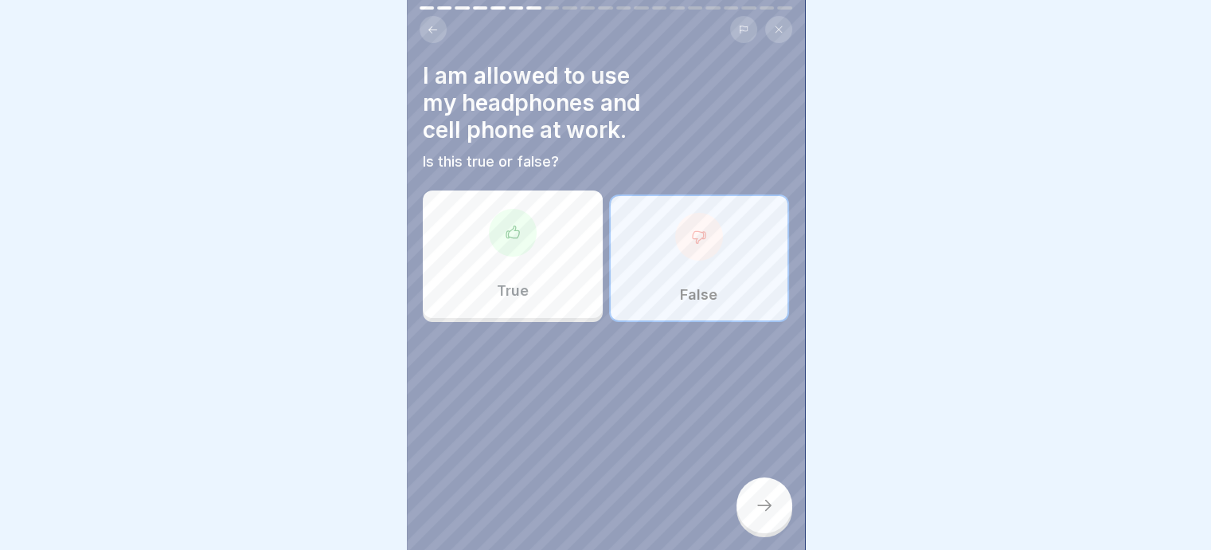
click at [763, 507] on icon at bounding box center [764, 504] width 19 height 19
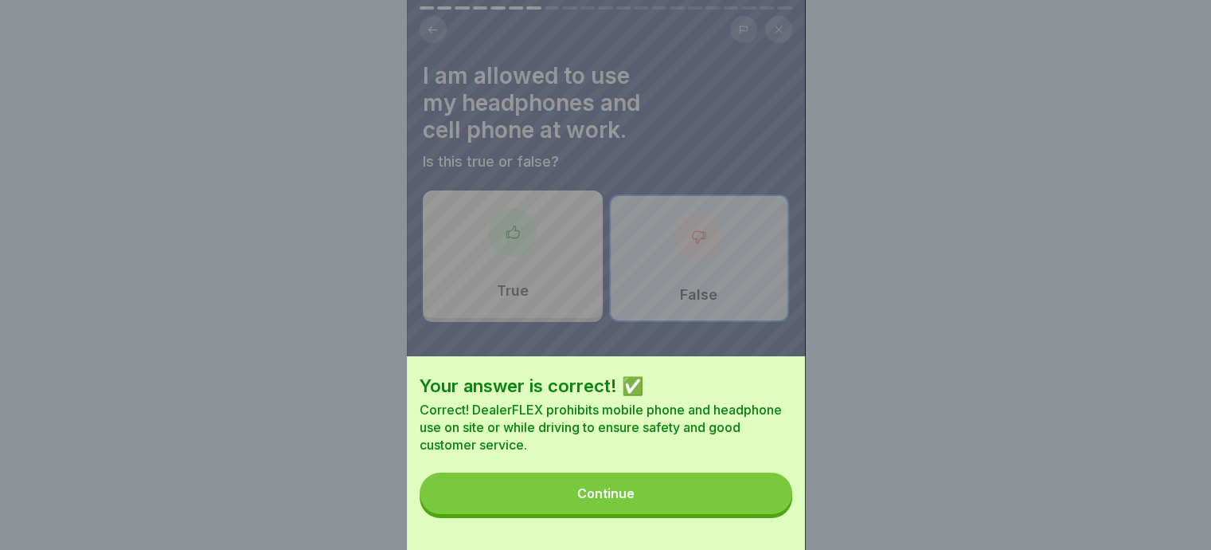
click at [632, 500] on div "Continue" at bounding box center [605, 493] width 57 height 14
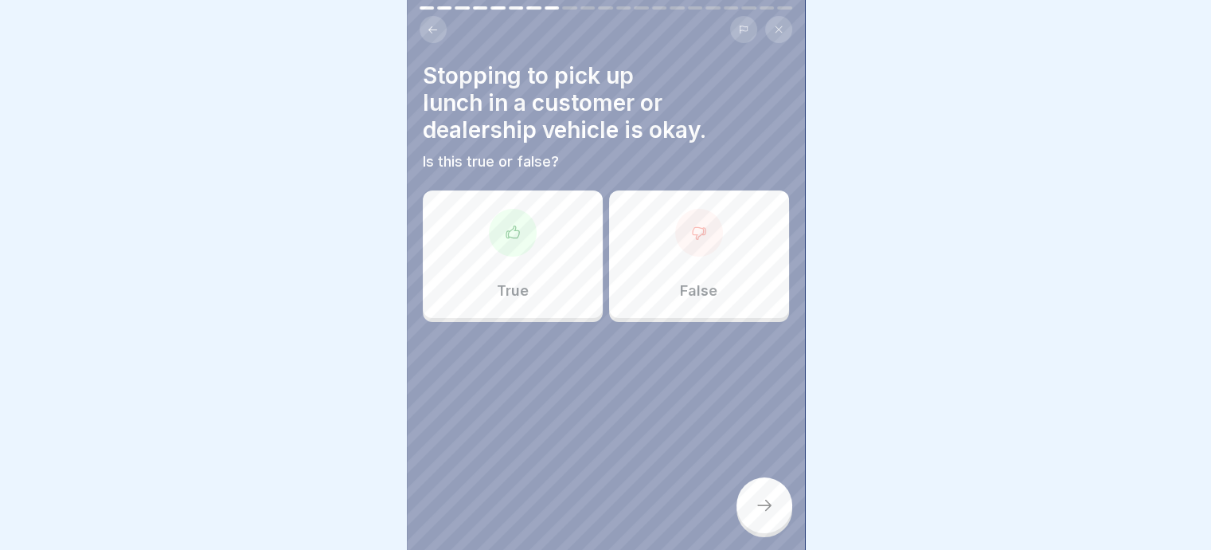
click at [680, 237] on div at bounding box center [699, 233] width 48 height 48
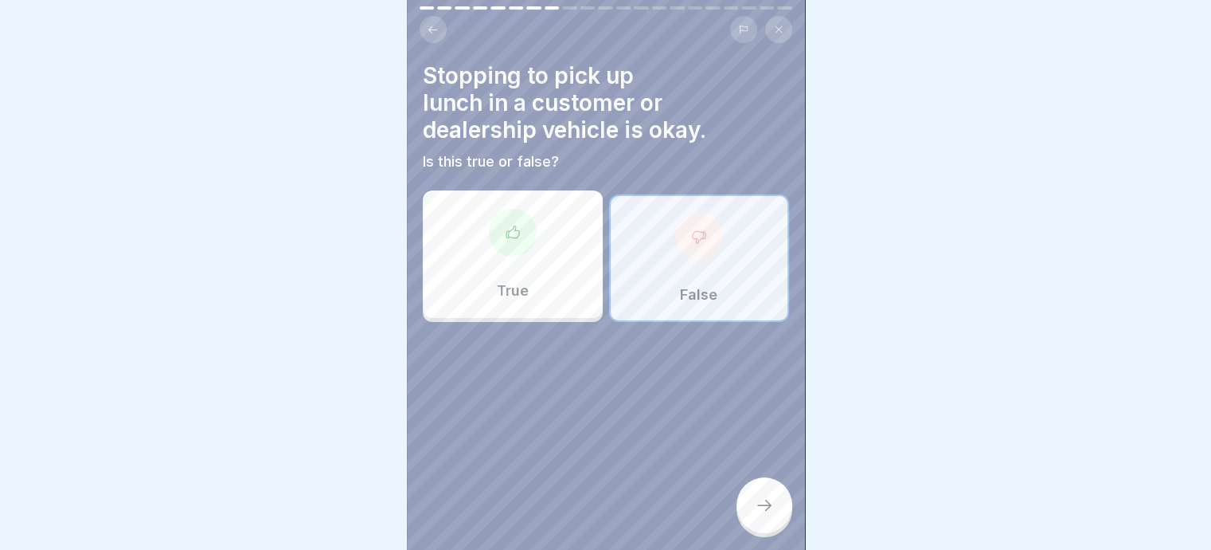
click at [752, 497] on div at bounding box center [765, 505] width 56 height 56
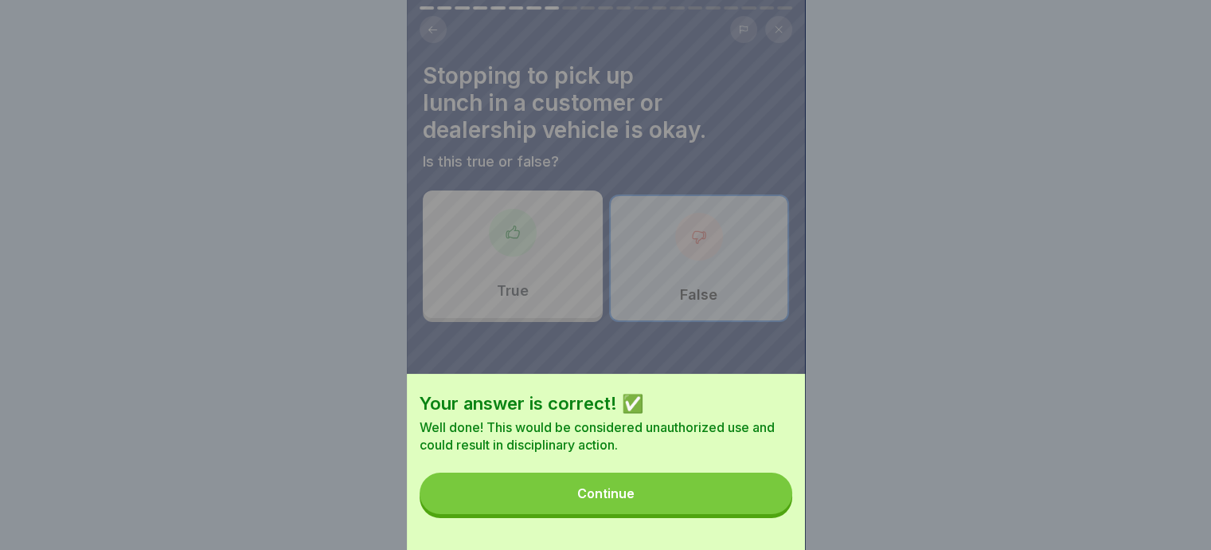
click at [593, 500] on div "Continue" at bounding box center [605, 493] width 57 height 14
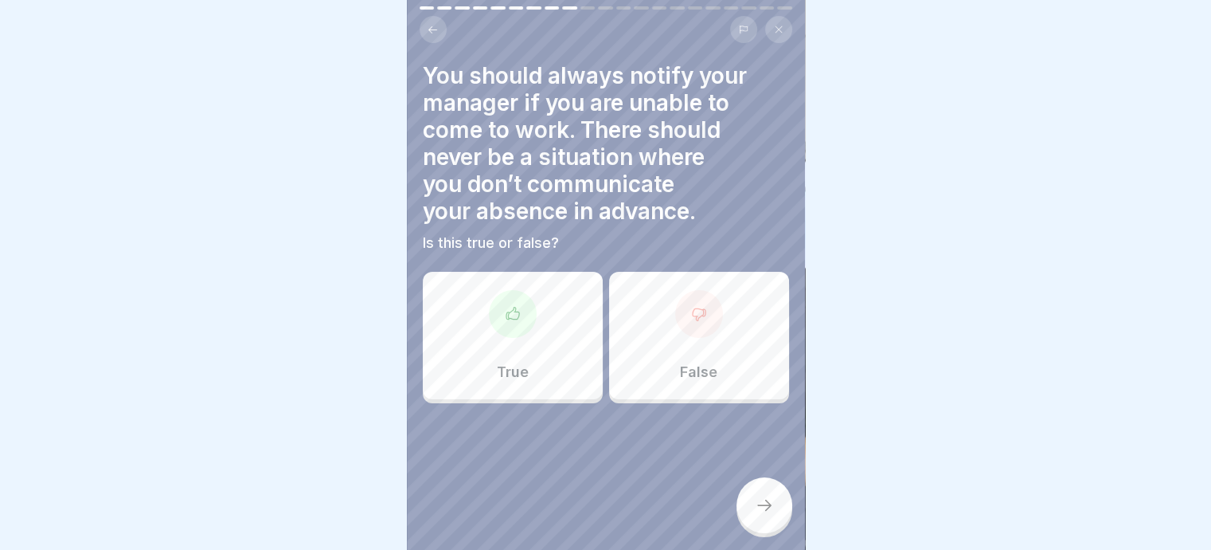
click at [509, 316] on div at bounding box center [513, 314] width 48 height 48
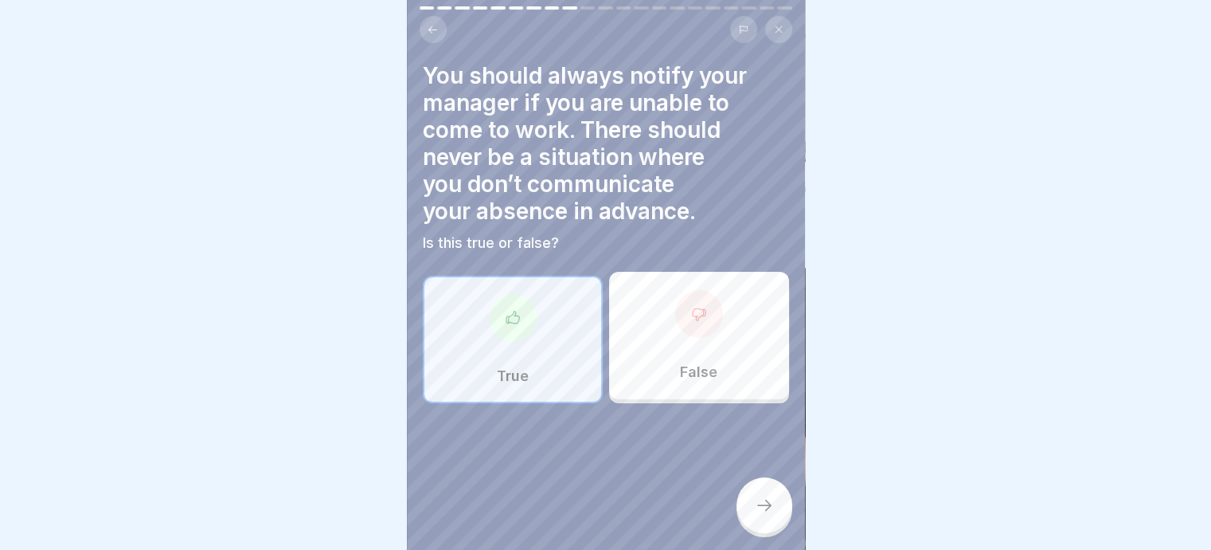
click at [764, 506] on icon at bounding box center [764, 504] width 19 height 19
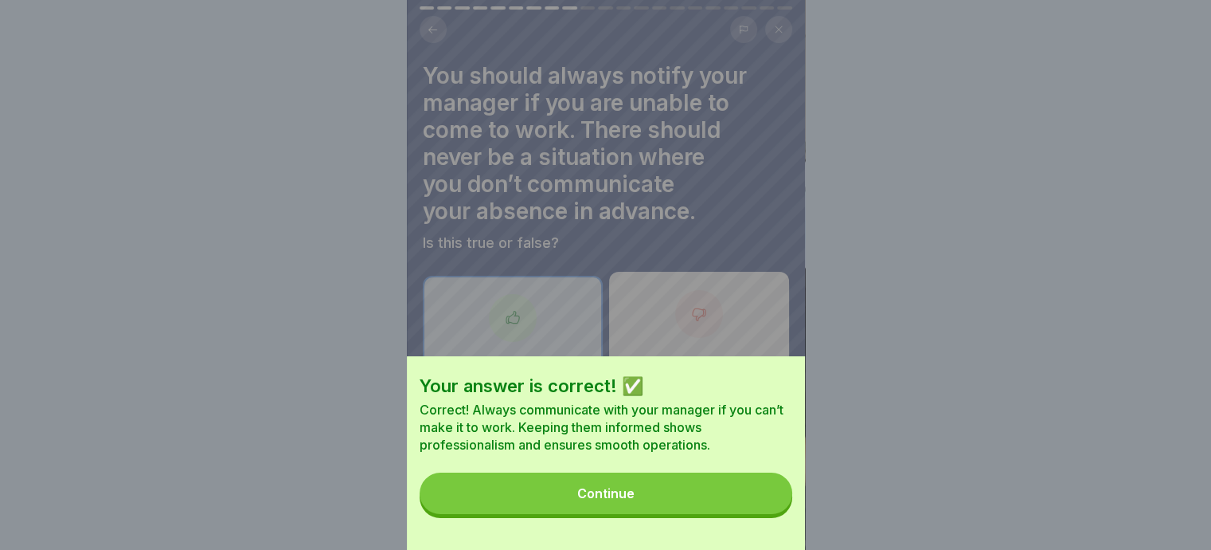
click at [617, 500] on div "Continue" at bounding box center [605, 493] width 57 height 14
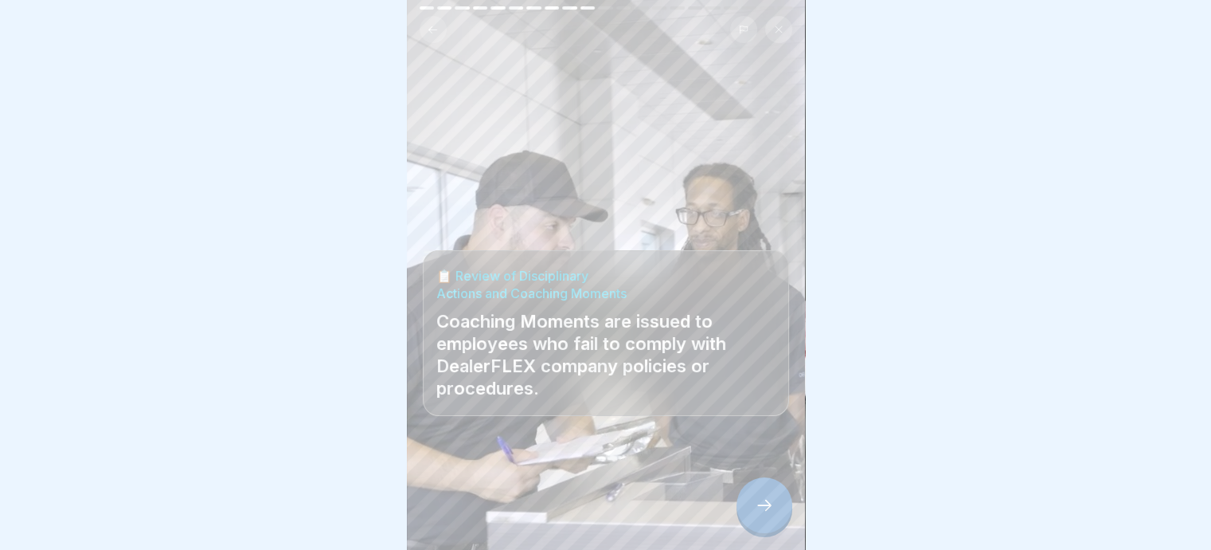
click at [768, 503] on icon at bounding box center [764, 504] width 19 height 19
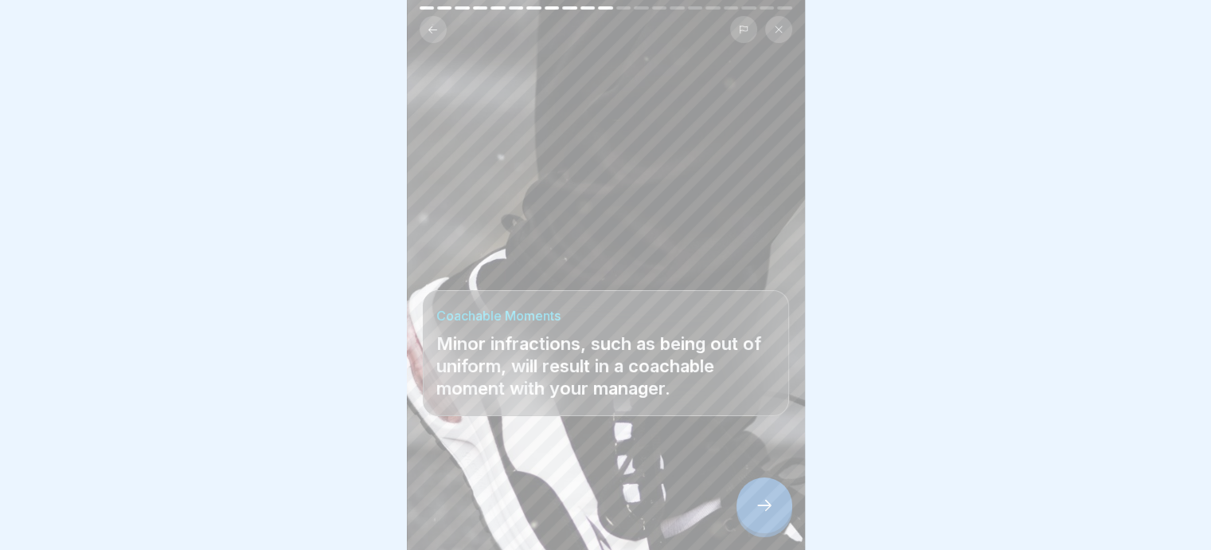
click at [758, 503] on icon at bounding box center [764, 504] width 19 height 19
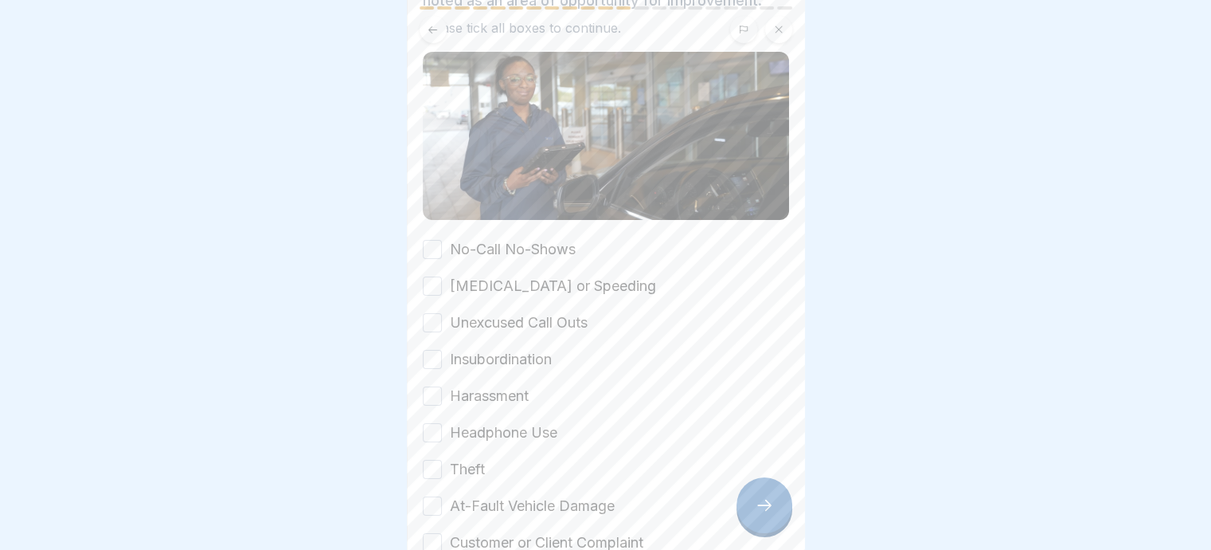
scroll to position [159, 0]
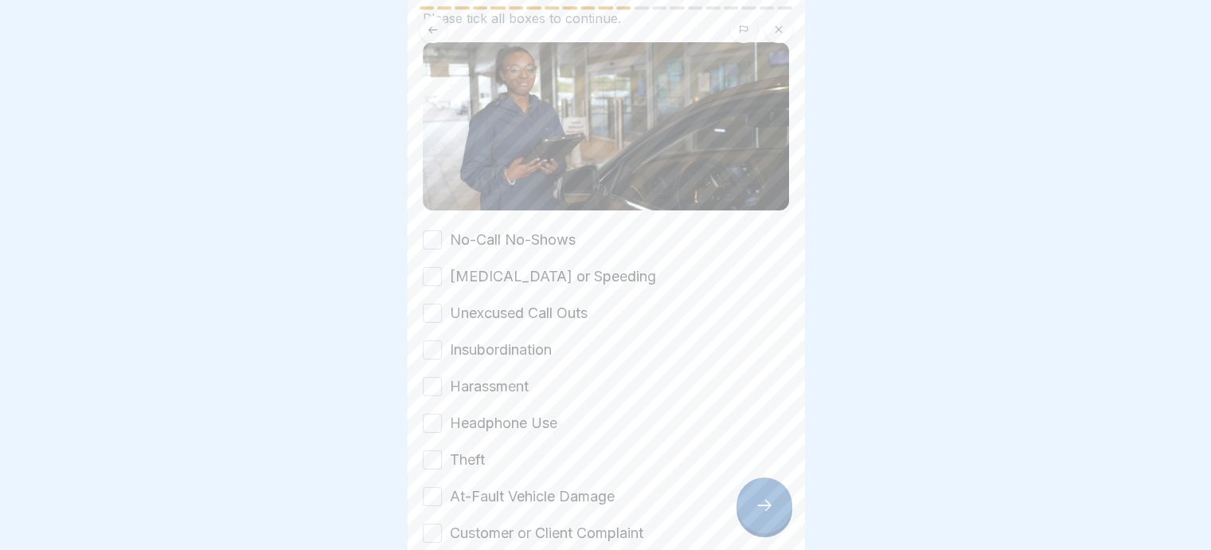
click at [429, 230] on button "No-Call No-Shows" at bounding box center [432, 239] width 19 height 19
click at [429, 267] on button "[MEDICAL_DATA] or Speeding" at bounding box center [432, 276] width 19 height 19
click at [428, 303] on button "Unexcused Call Outs" at bounding box center [432, 312] width 19 height 19
click at [430, 340] on button "Insubordination" at bounding box center [432, 349] width 19 height 19
click at [430, 377] on button "Harassment" at bounding box center [432, 386] width 19 height 19
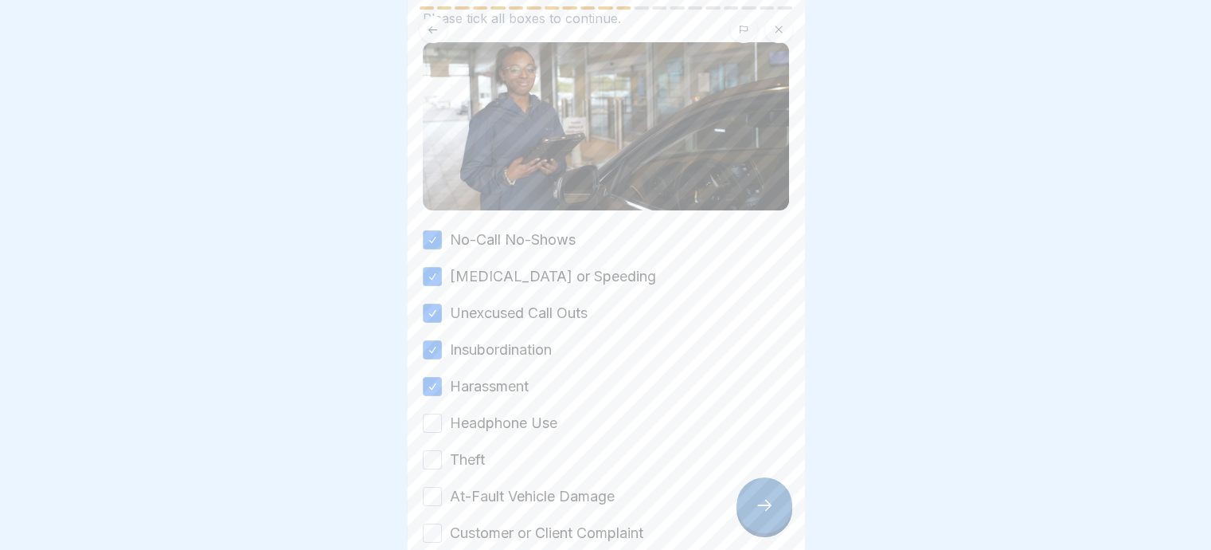
click at [430, 413] on button "Headphone Use" at bounding box center [432, 422] width 19 height 19
click at [427, 450] on button "Theft" at bounding box center [432, 459] width 19 height 19
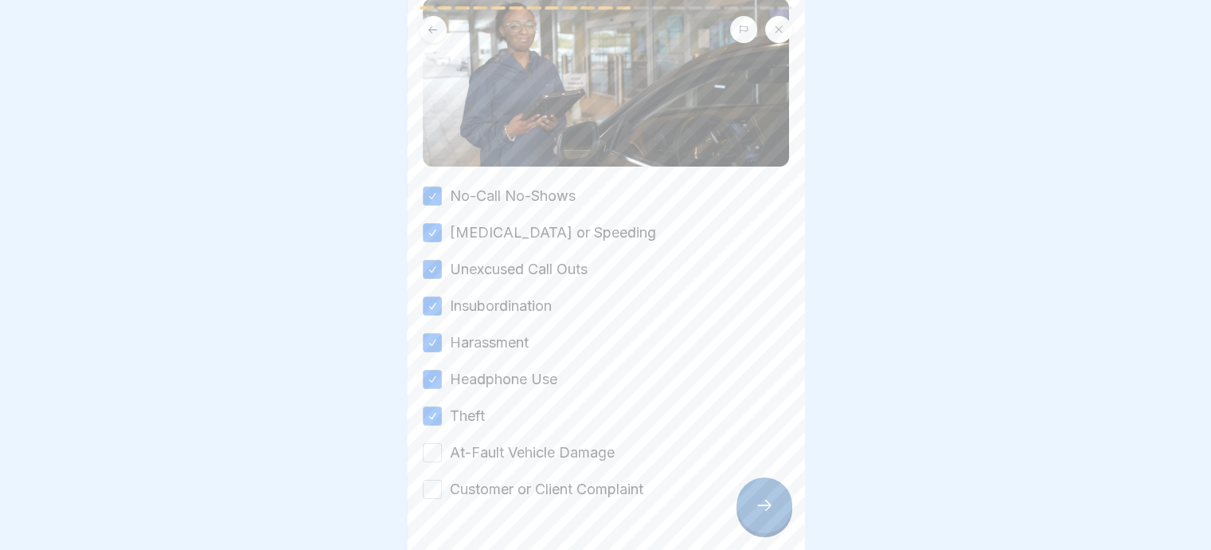
scroll to position [242, 0]
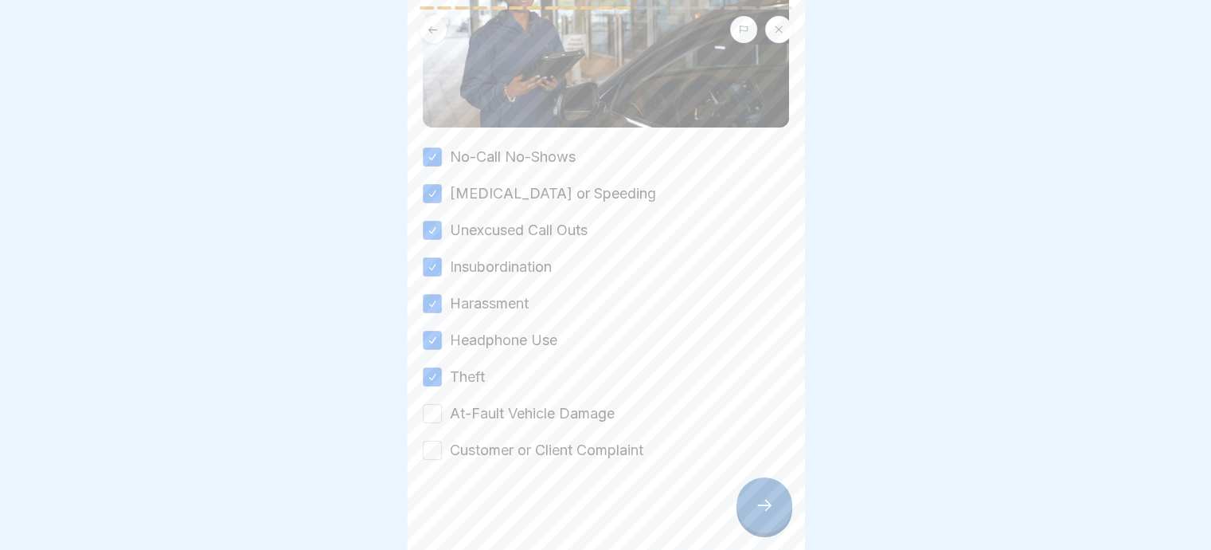
click at [430, 404] on button "At-Fault Vehicle Damage" at bounding box center [432, 413] width 19 height 19
click at [433, 440] on button "Customer or Client Complaint" at bounding box center [432, 449] width 19 height 19
click at [760, 500] on icon at bounding box center [764, 504] width 19 height 19
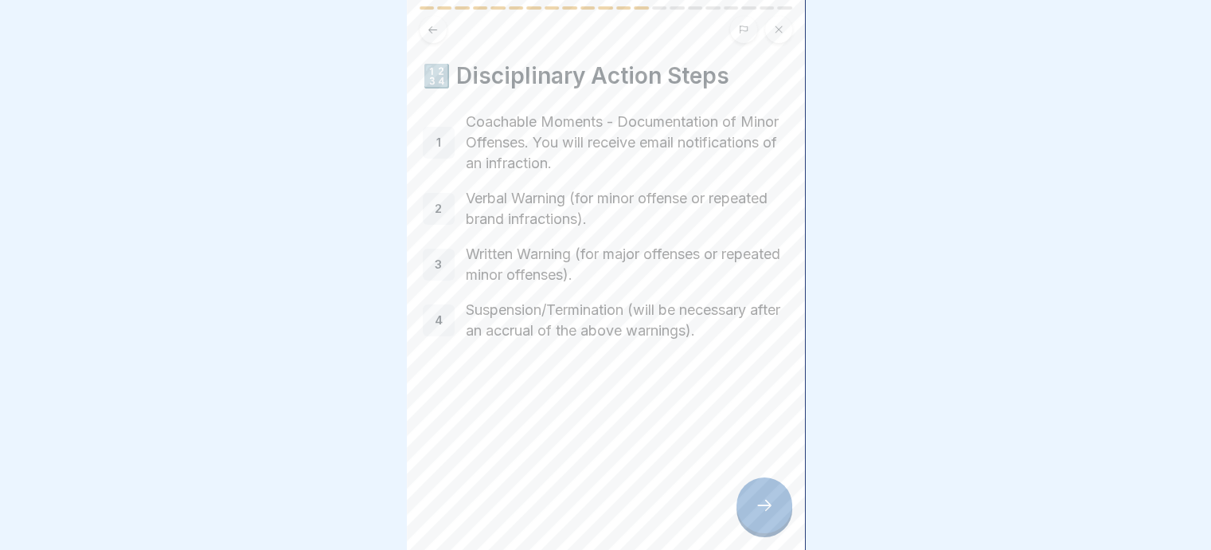
click at [768, 505] on icon at bounding box center [764, 504] width 14 height 11
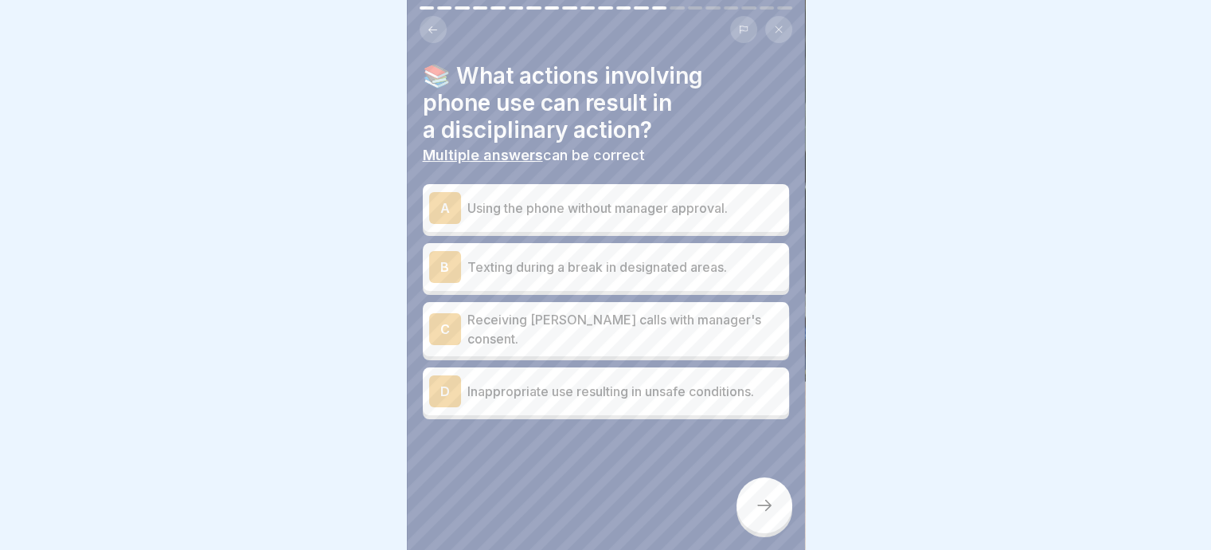
click at [486, 198] on p "Using the phone without manager approval." at bounding box center [625, 207] width 315 height 19
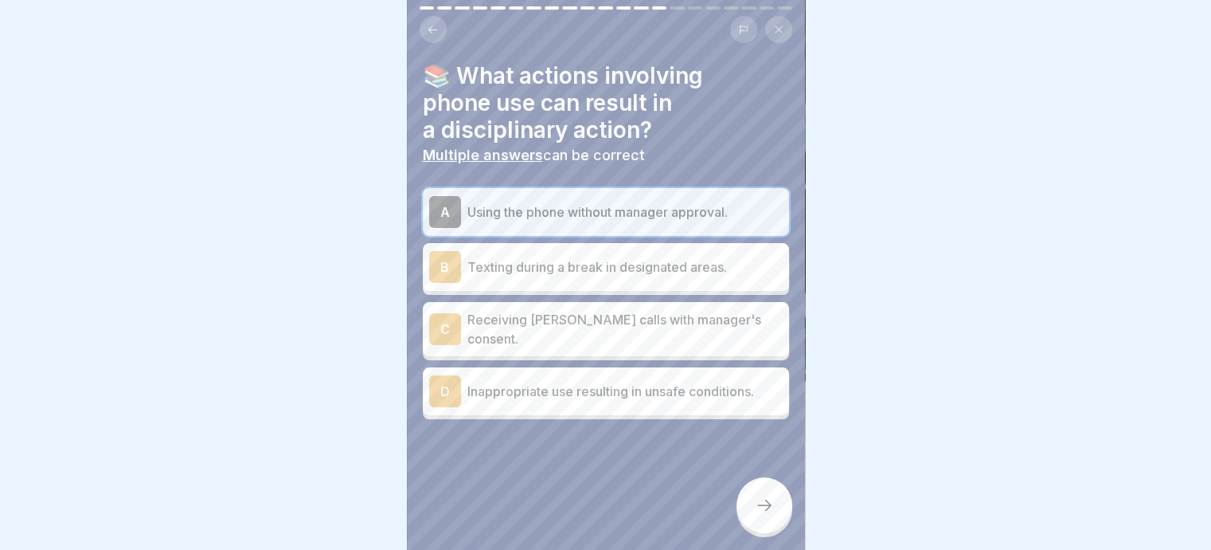
click at [491, 382] on p "Inappropriate use resulting in unsafe conditions." at bounding box center [625, 391] width 315 height 19
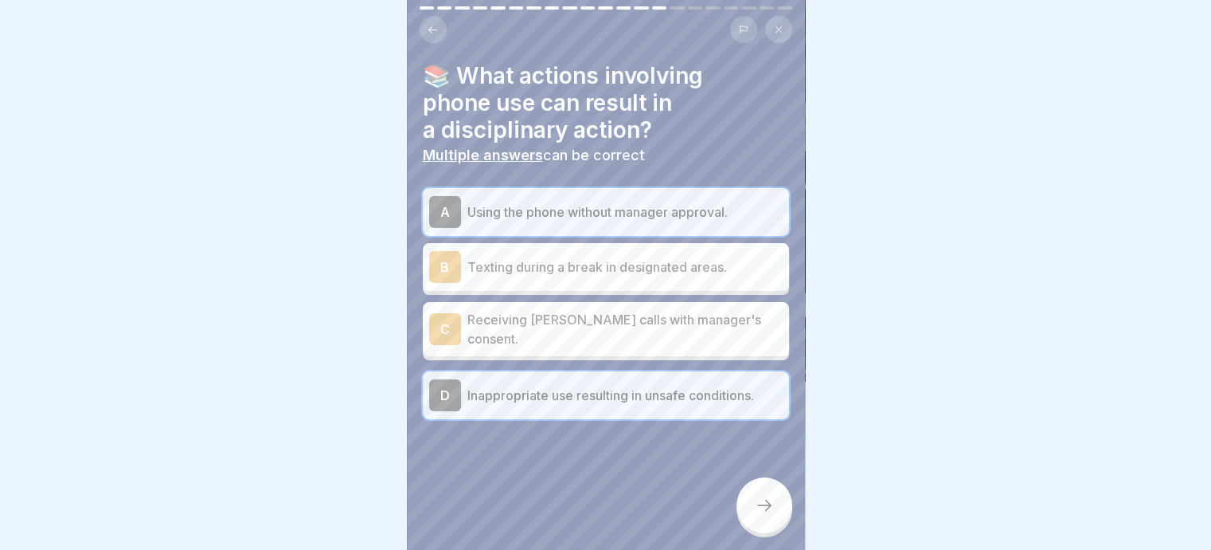
click at [768, 506] on icon at bounding box center [764, 504] width 19 height 19
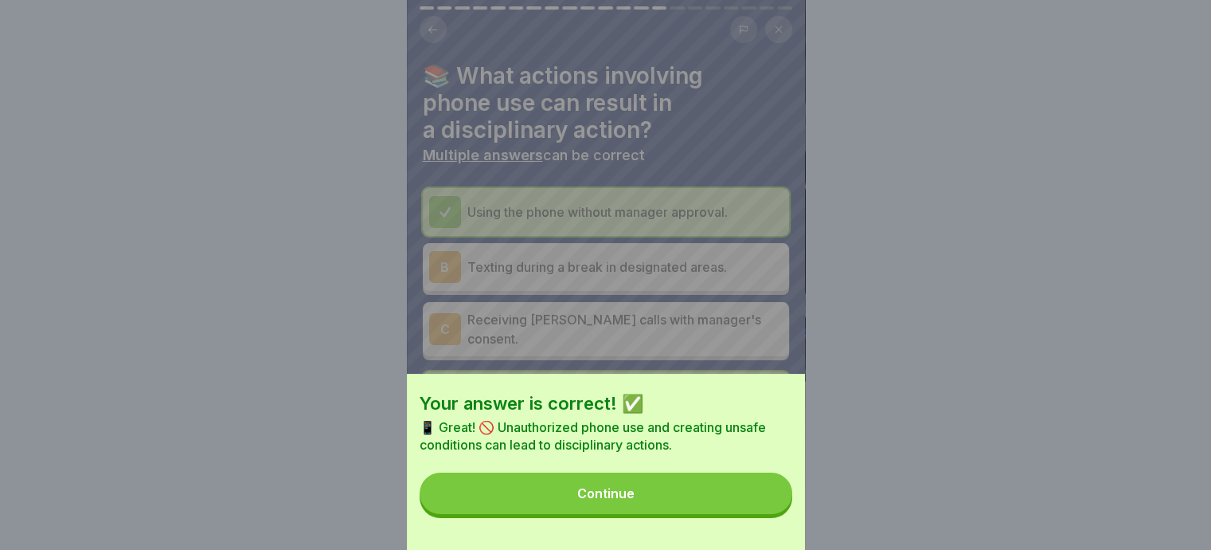
click at [608, 500] on div "Continue" at bounding box center [605, 493] width 57 height 14
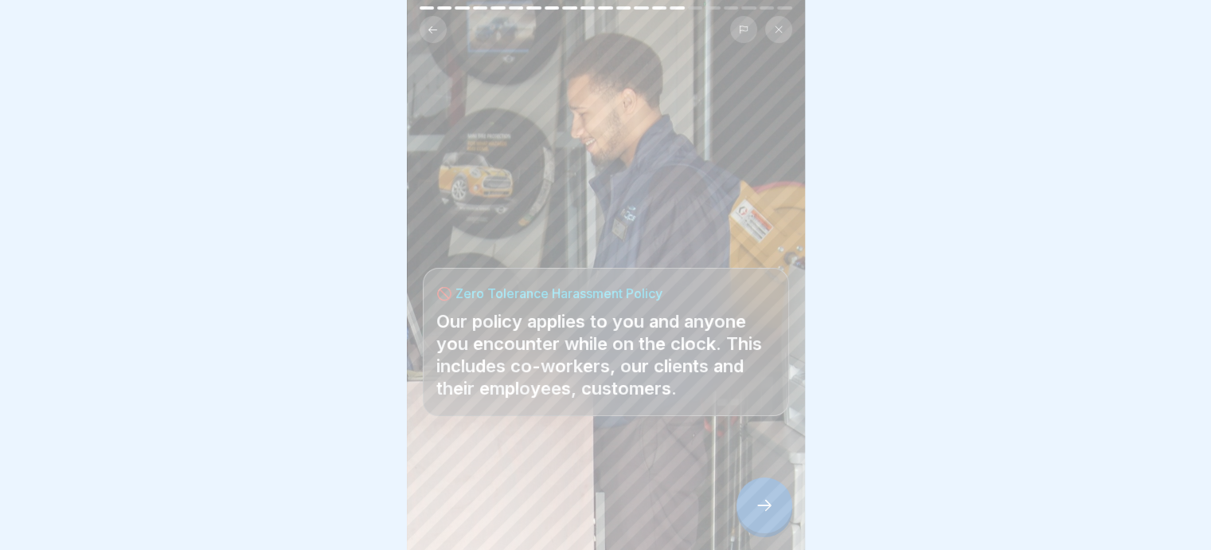
click at [760, 503] on icon at bounding box center [764, 504] width 19 height 19
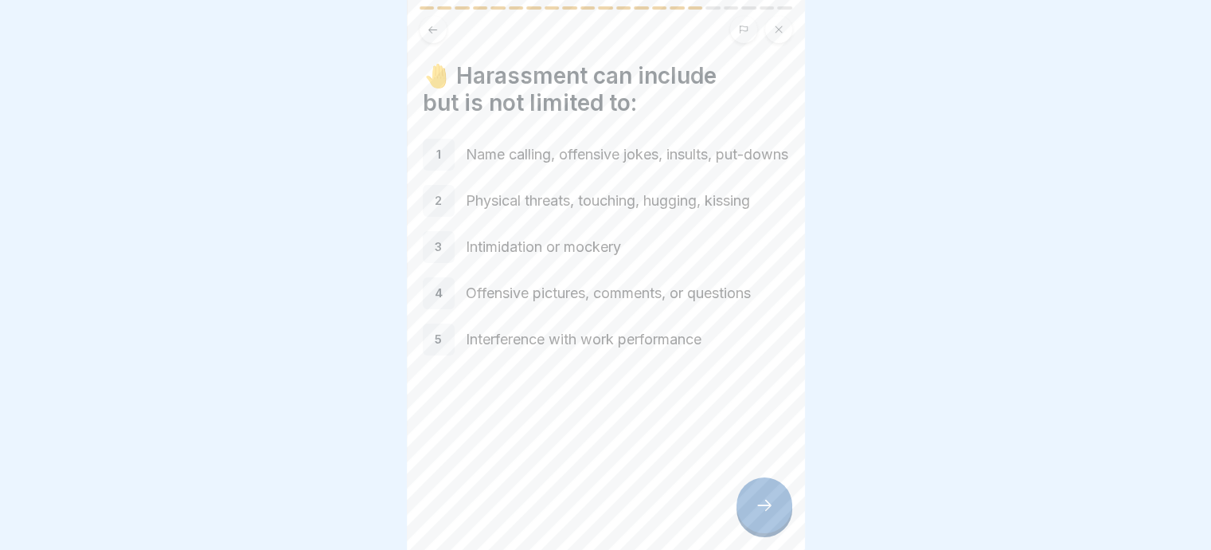
click at [774, 506] on div at bounding box center [765, 505] width 56 height 56
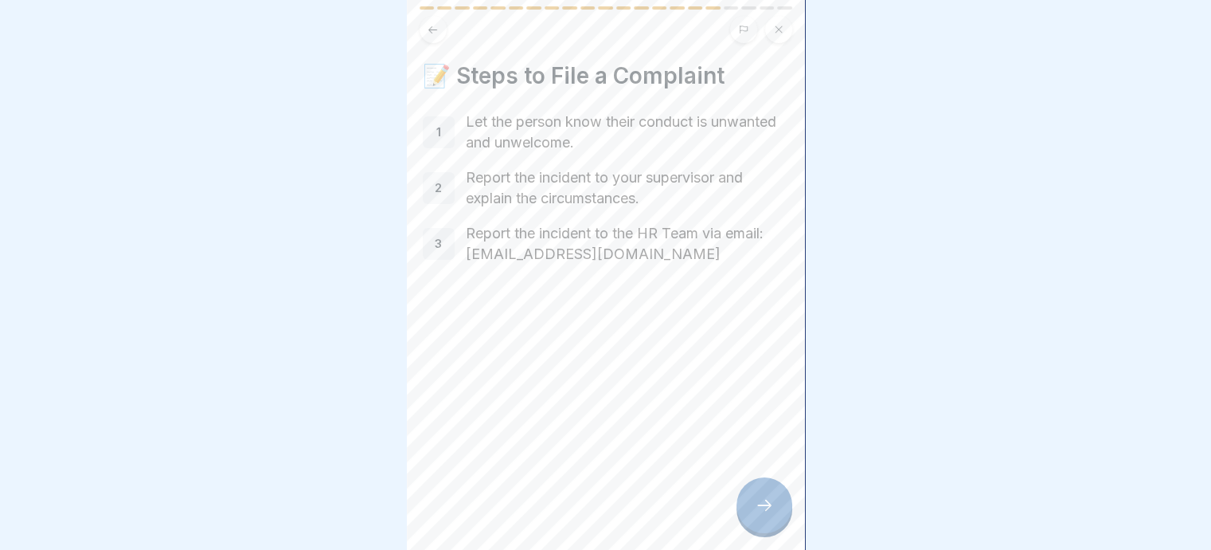
click at [759, 503] on icon at bounding box center [764, 504] width 19 height 19
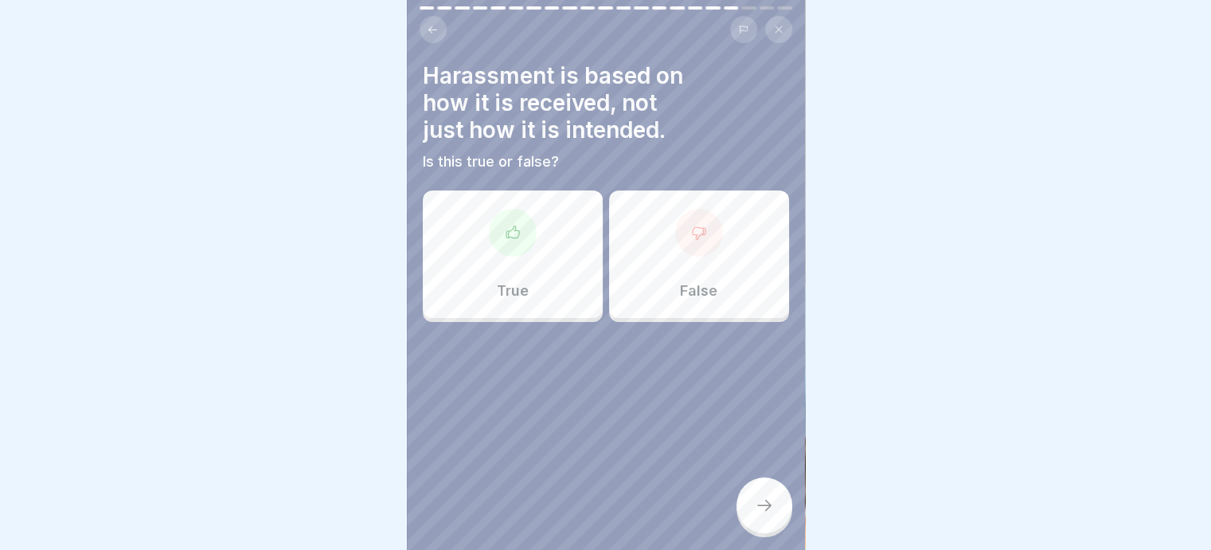
click at [500, 229] on div at bounding box center [513, 233] width 48 height 48
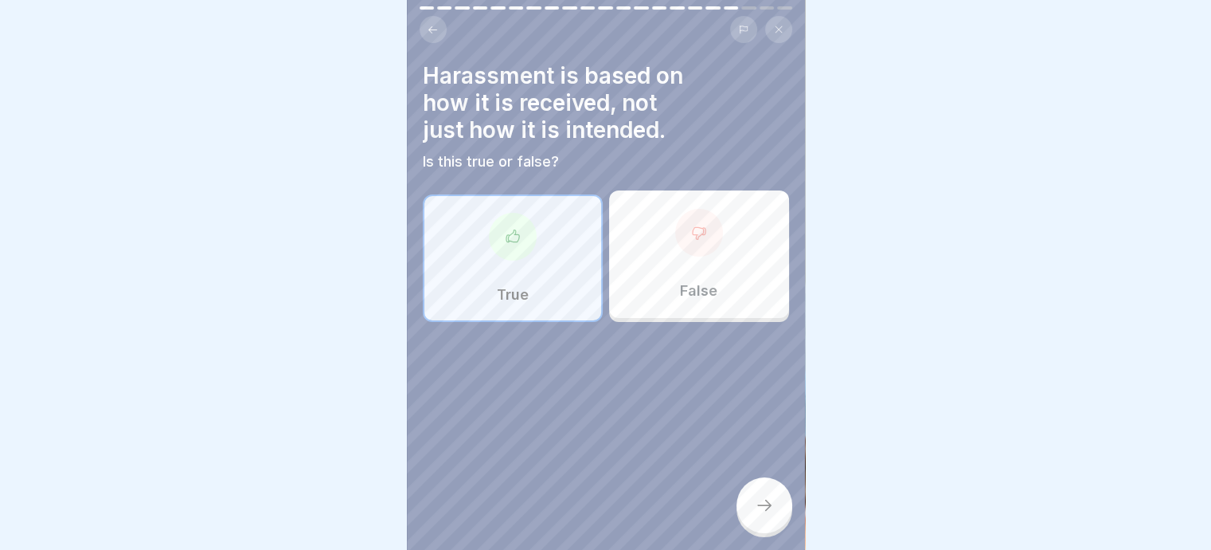
click at [755, 500] on icon at bounding box center [764, 504] width 19 height 19
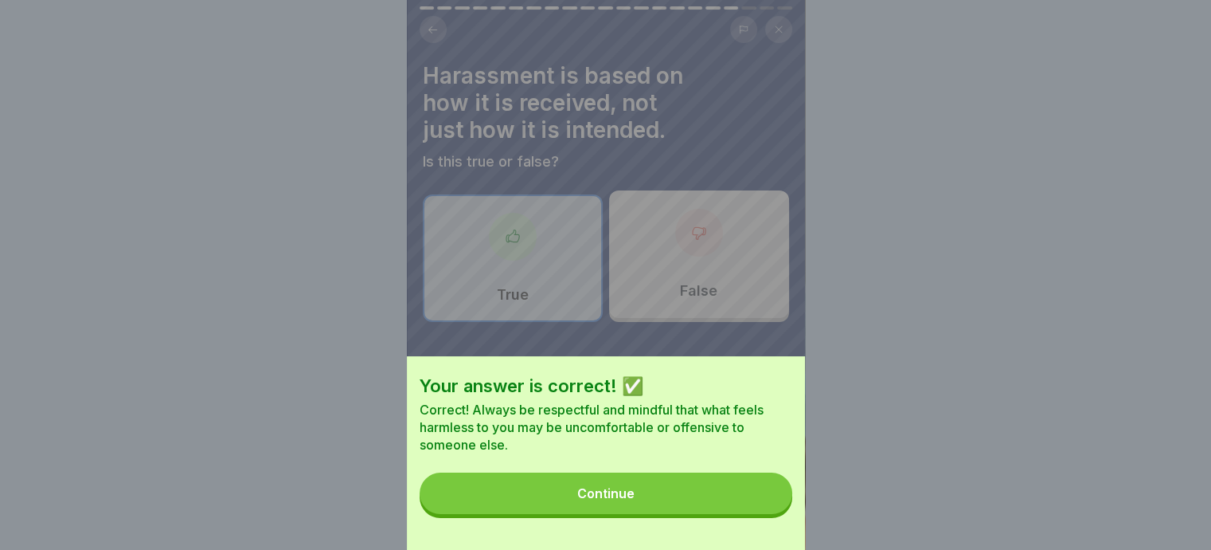
click at [612, 499] on div "Continue" at bounding box center [605, 493] width 57 height 14
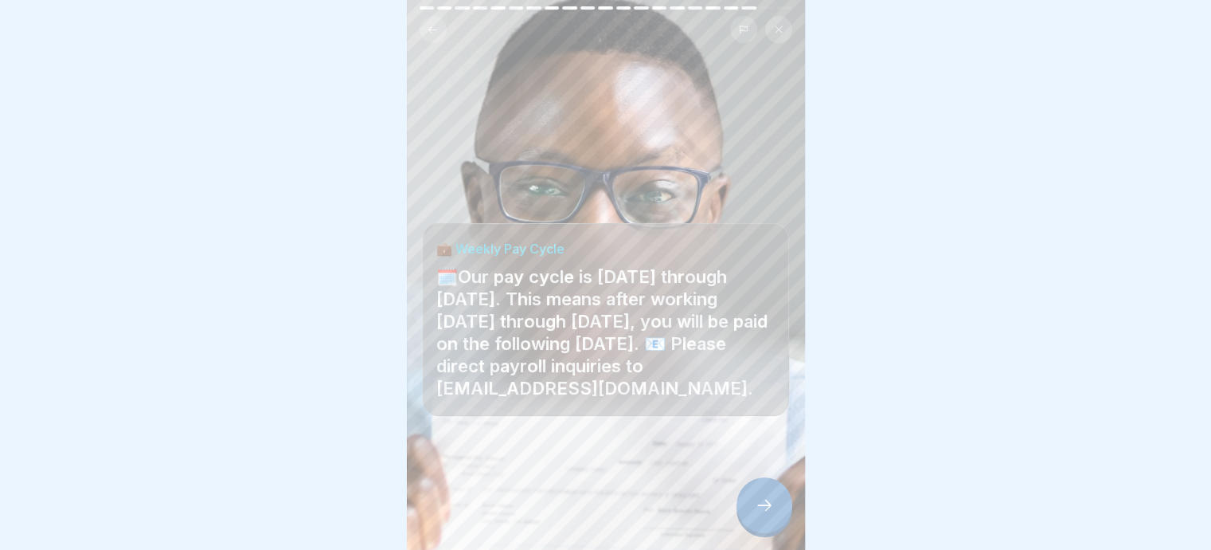
click at [761, 507] on icon at bounding box center [764, 504] width 19 height 19
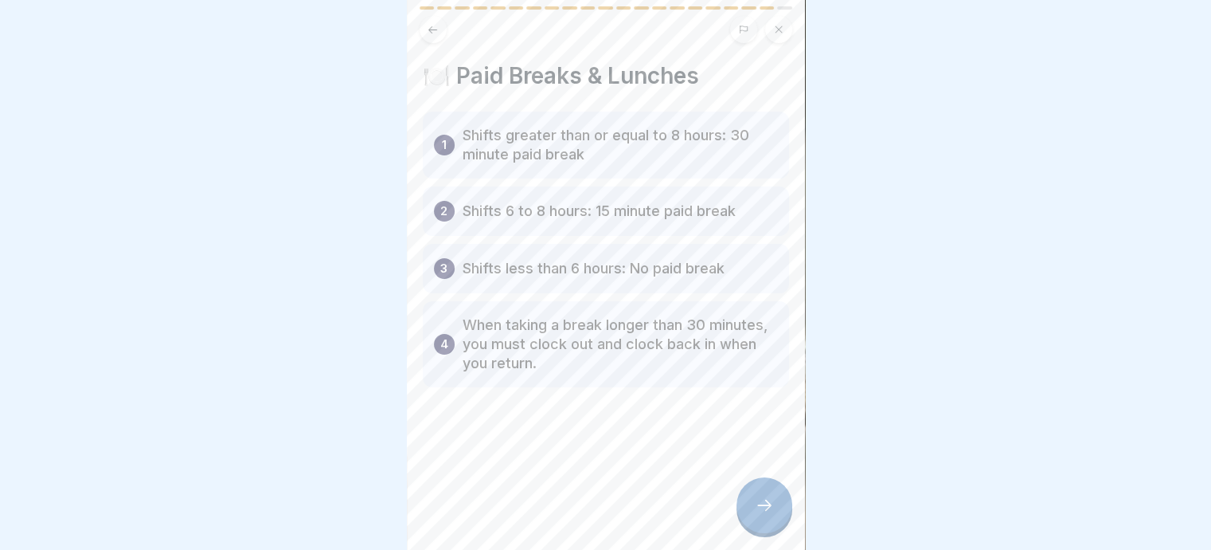
click at [765, 503] on icon at bounding box center [764, 504] width 19 height 19
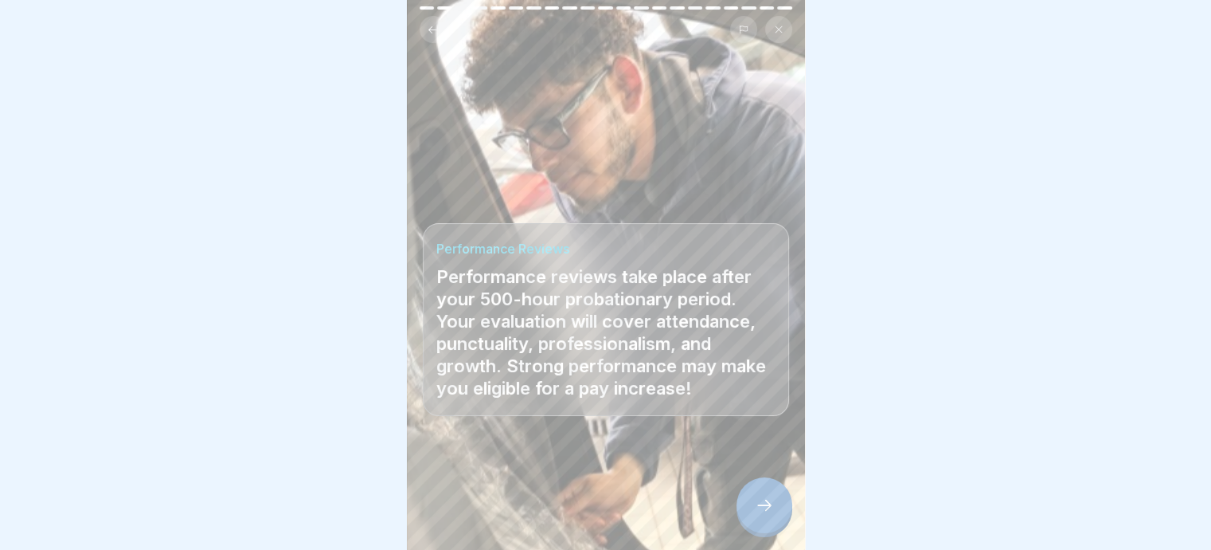
click at [765, 506] on icon at bounding box center [764, 504] width 19 height 19
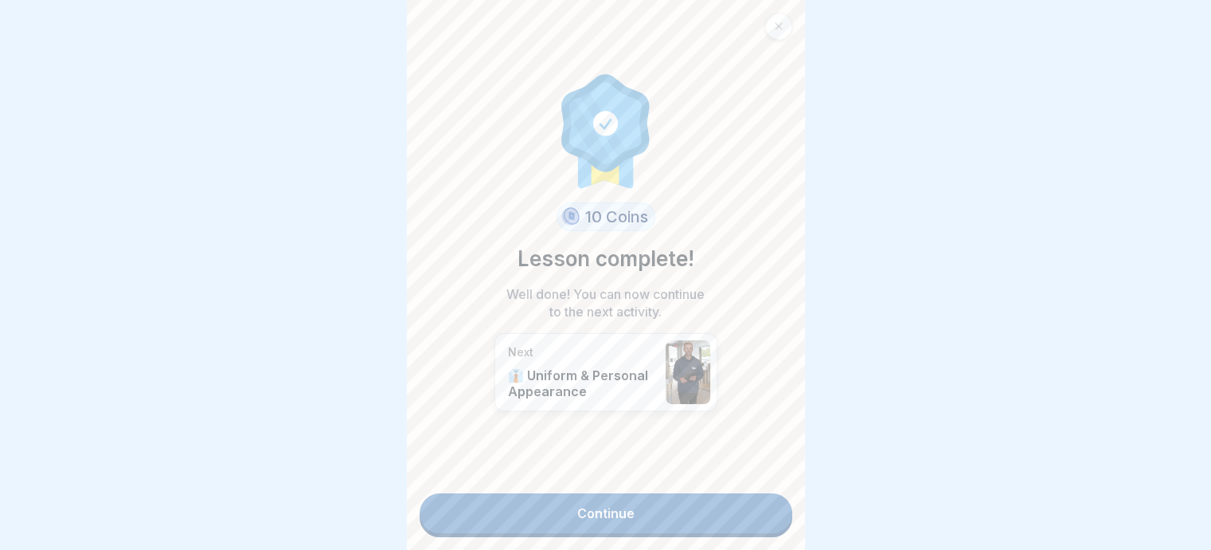
click at [621, 503] on link "Continue" at bounding box center [606, 513] width 373 height 40
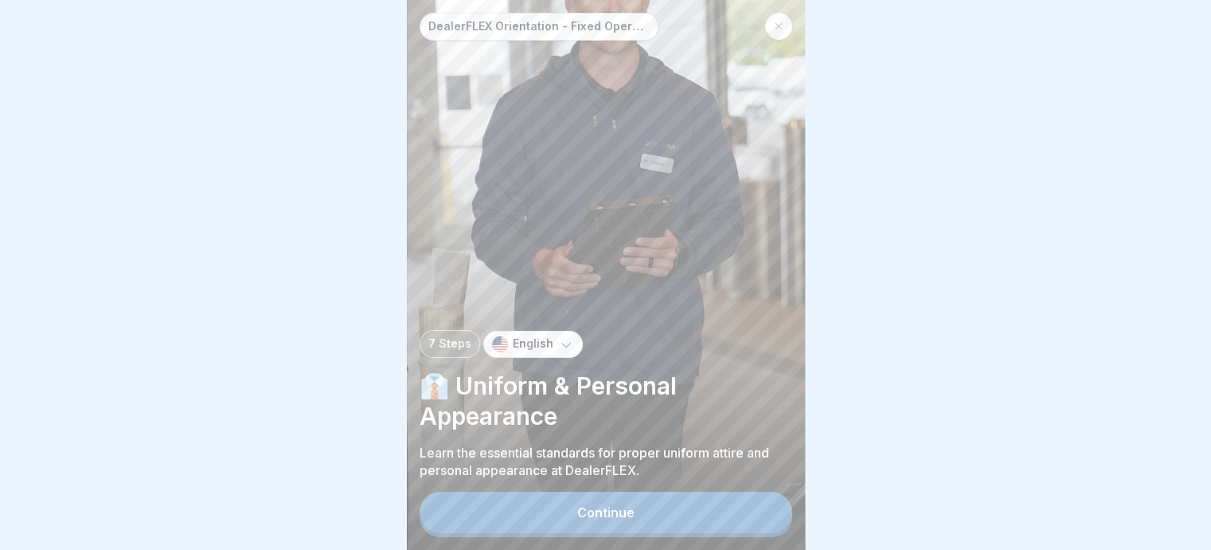
click at [609, 519] on div "Continue" at bounding box center [605, 512] width 57 height 14
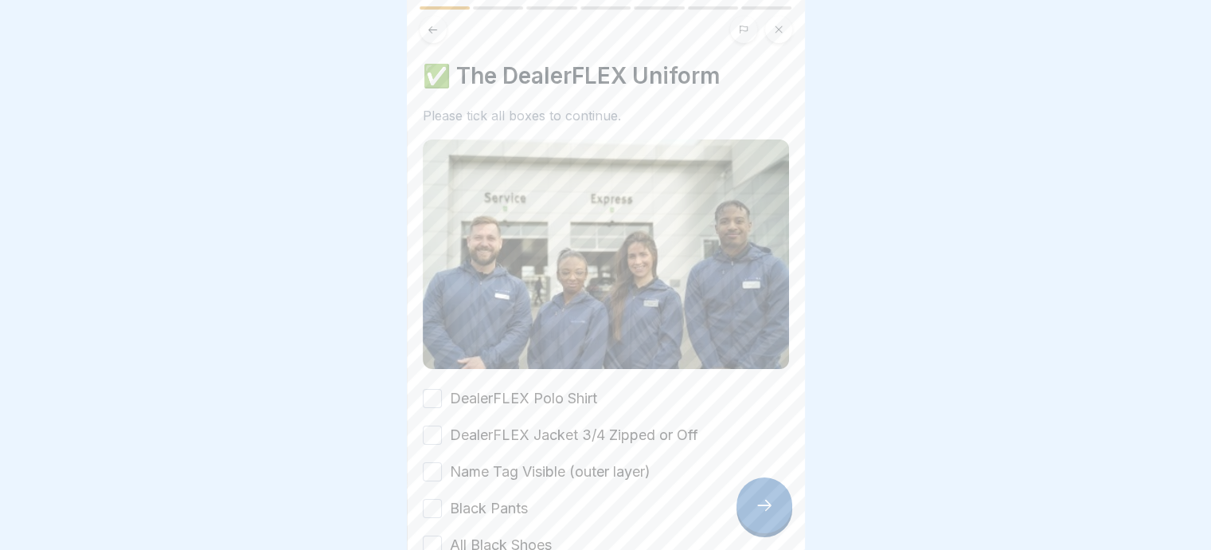
click at [424, 389] on button "DealerFLEX Polo Shirt" at bounding box center [432, 398] width 19 height 19
click at [431, 431] on button "DealerFLEX Jacket 3/4 Zipped or Off" at bounding box center [432, 434] width 19 height 19
click at [433, 464] on button "Name Tag Visible (outer layer)" at bounding box center [432, 471] width 19 height 19
click at [430, 499] on button "Black Pants" at bounding box center [432, 508] width 19 height 19
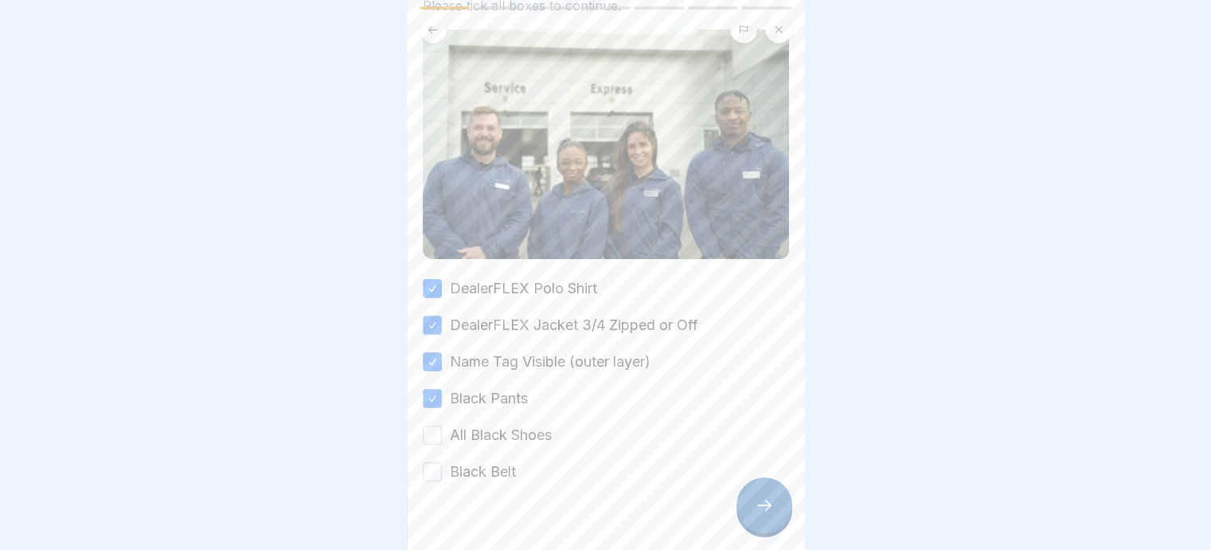
scroll to position [130, 0]
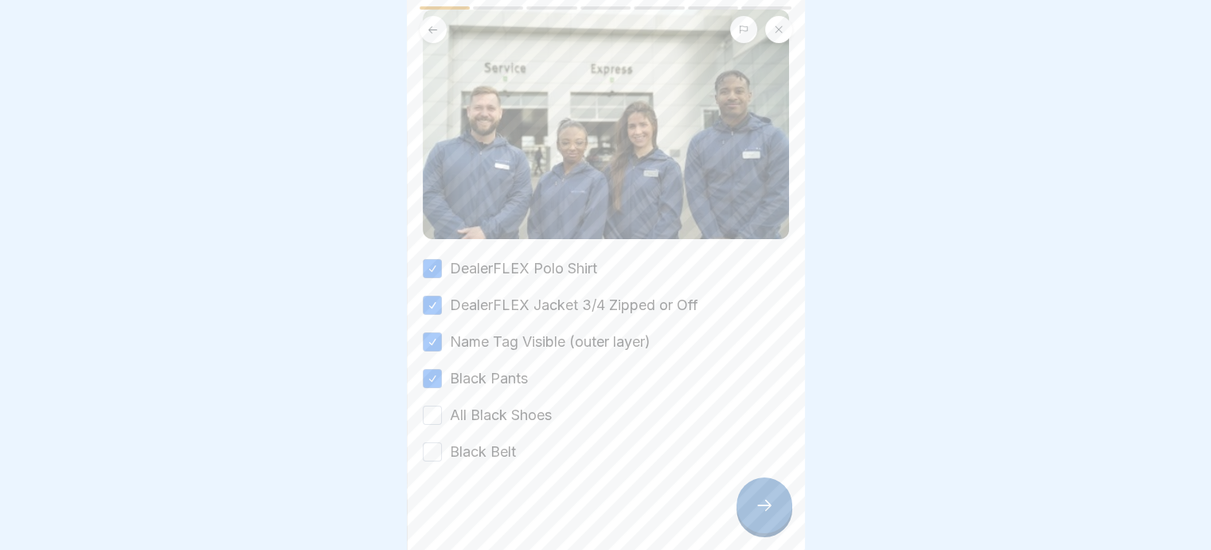
click at [429, 405] on button "All Black Shoes" at bounding box center [432, 414] width 19 height 19
click at [430, 444] on button "Black Belt" at bounding box center [432, 451] width 19 height 19
click at [762, 511] on icon at bounding box center [764, 504] width 19 height 19
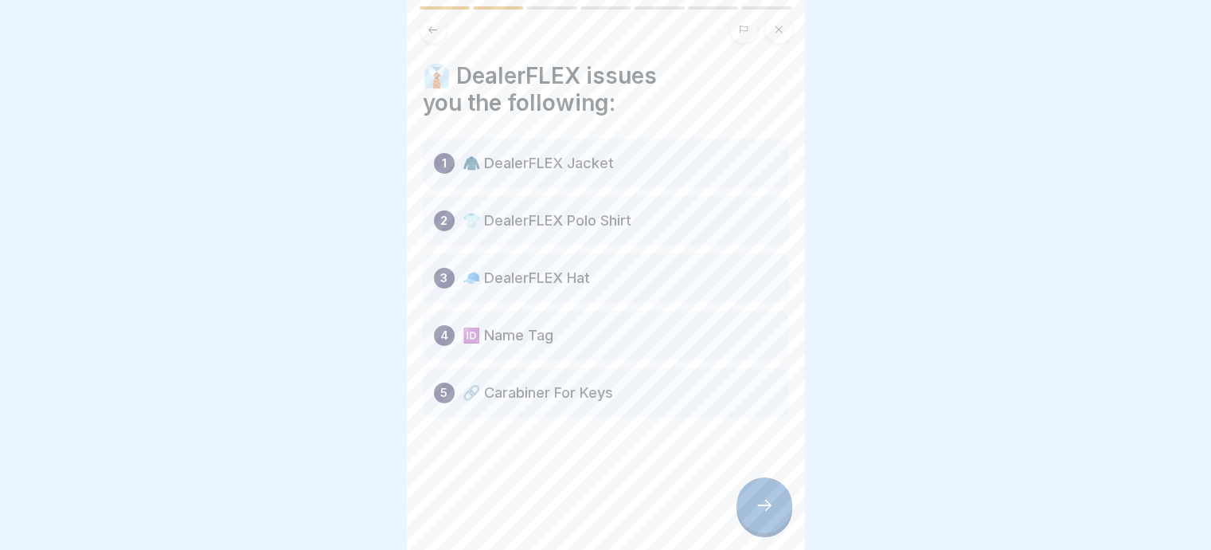
click at [764, 513] on icon at bounding box center [764, 504] width 19 height 19
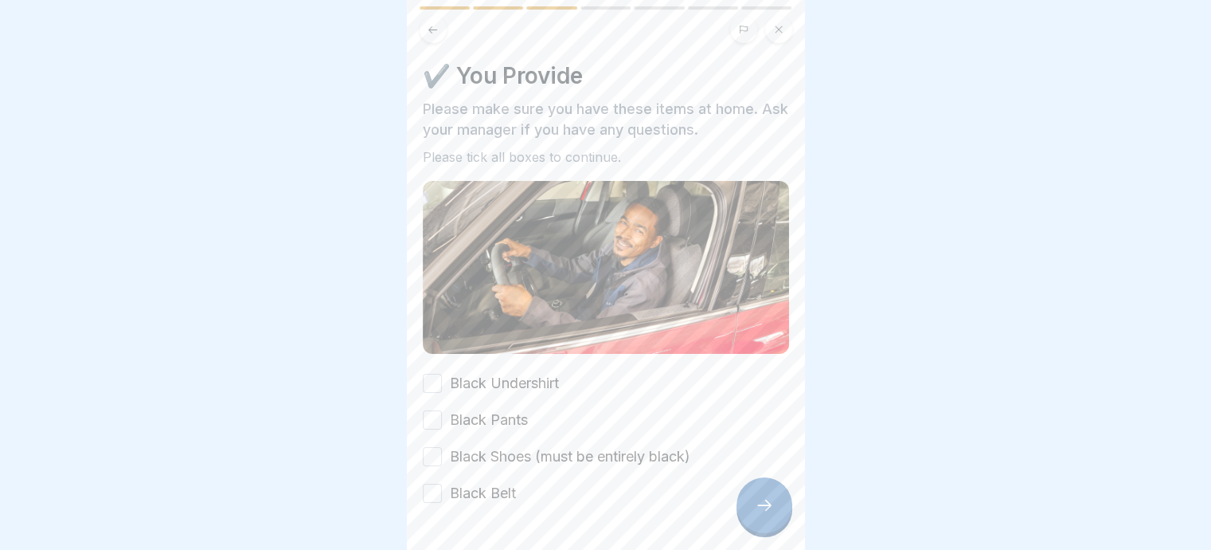
click at [434, 377] on button "Black Undershirt" at bounding box center [432, 383] width 19 height 19
click at [433, 417] on button "Black Pants" at bounding box center [432, 419] width 19 height 19
click at [429, 452] on button "Black Shoes (must be entirely black)" at bounding box center [432, 456] width 19 height 19
click at [429, 487] on button "Black Belt" at bounding box center [432, 492] width 19 height 19
click at [762, 512] on icon at bounding box center [764, 504] width 19 height 19
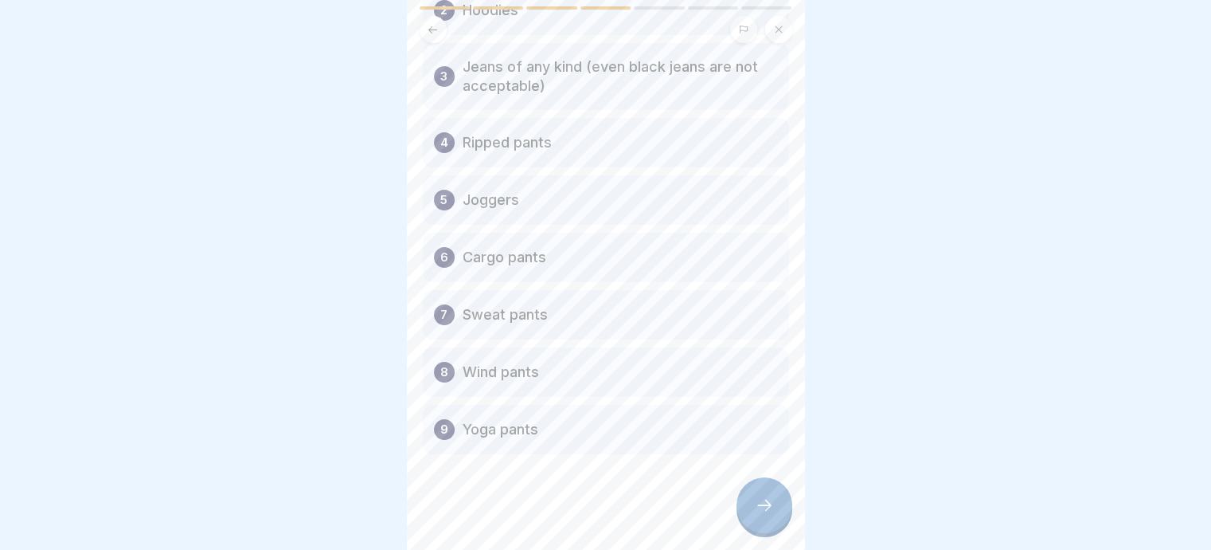
scroll to position [12, 0]
click at [763, 507] on icon at bounding box center [764, 504] width 19 height 19
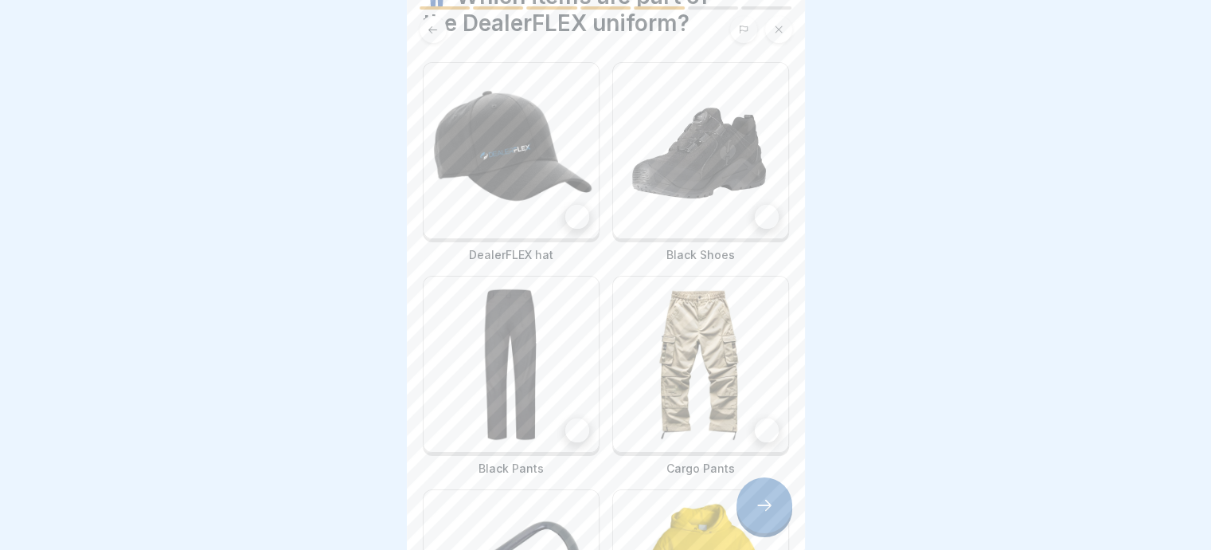
scroll to position [0, 0]
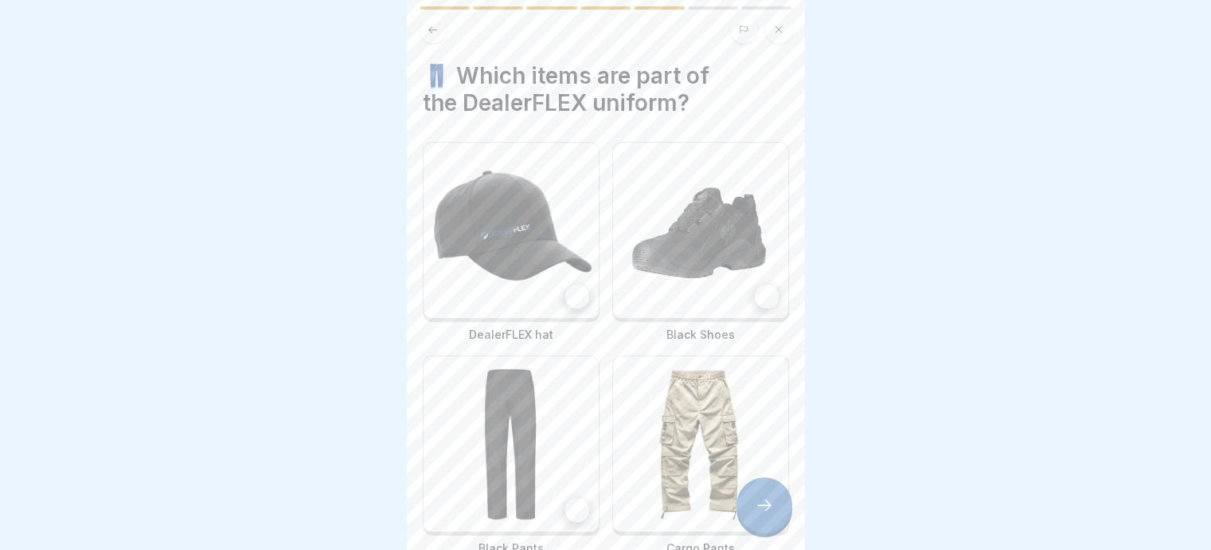
click at [565, 284] on div at bounding box center [577, 296] width 24 height 24
click at [755, 284] on div at bounding box center [767, 296] width 24 height 24
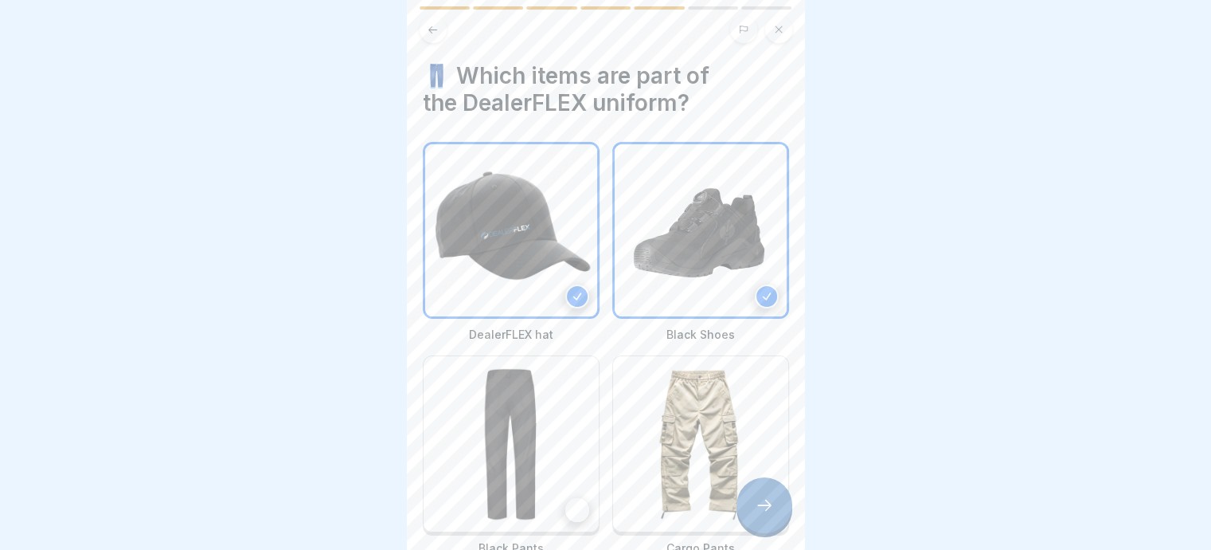
click at [565, 498] on div at bounding box center [577, 510] width 24 height 24
click at [762, 509] on icon at bounding box center [764, 504] width 19 height 19
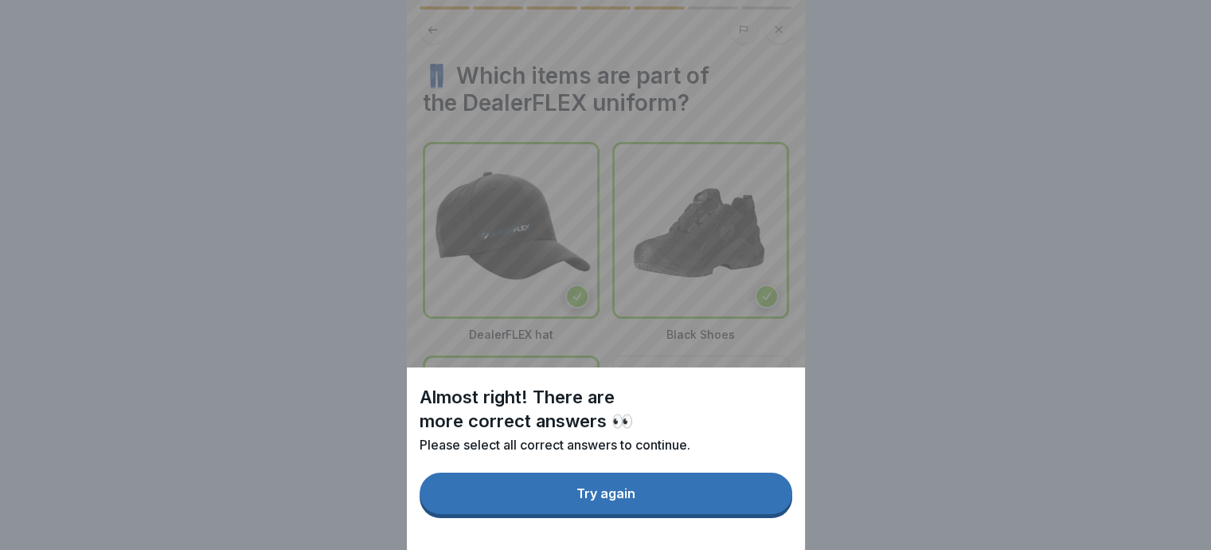
click at [600, 500] on div "Try again" at bounding box center [606, 493] width 59 height 14
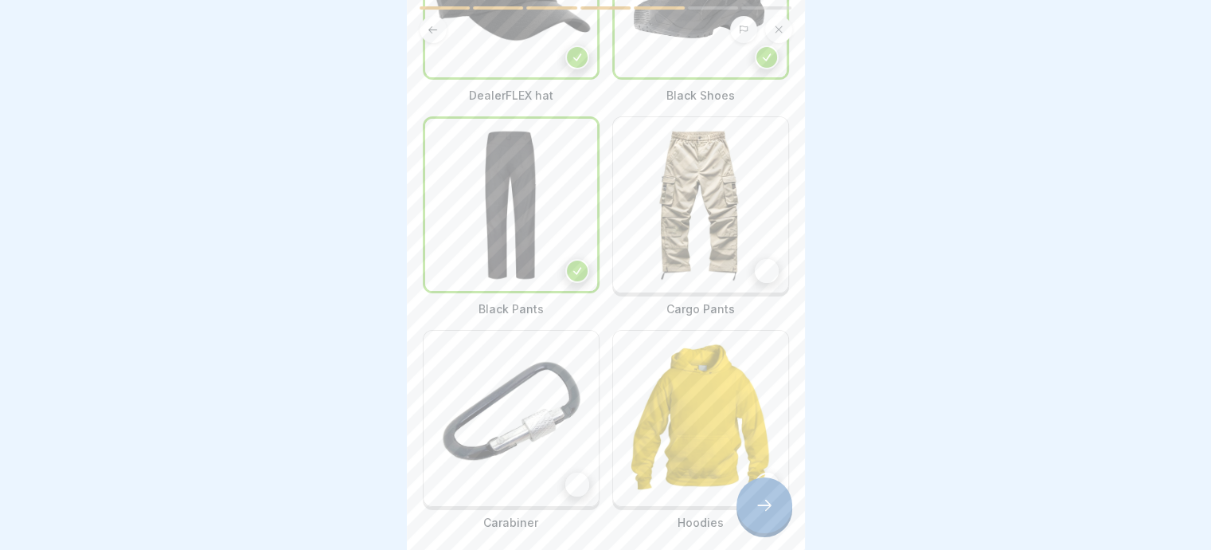
scroll to position [296, 0]
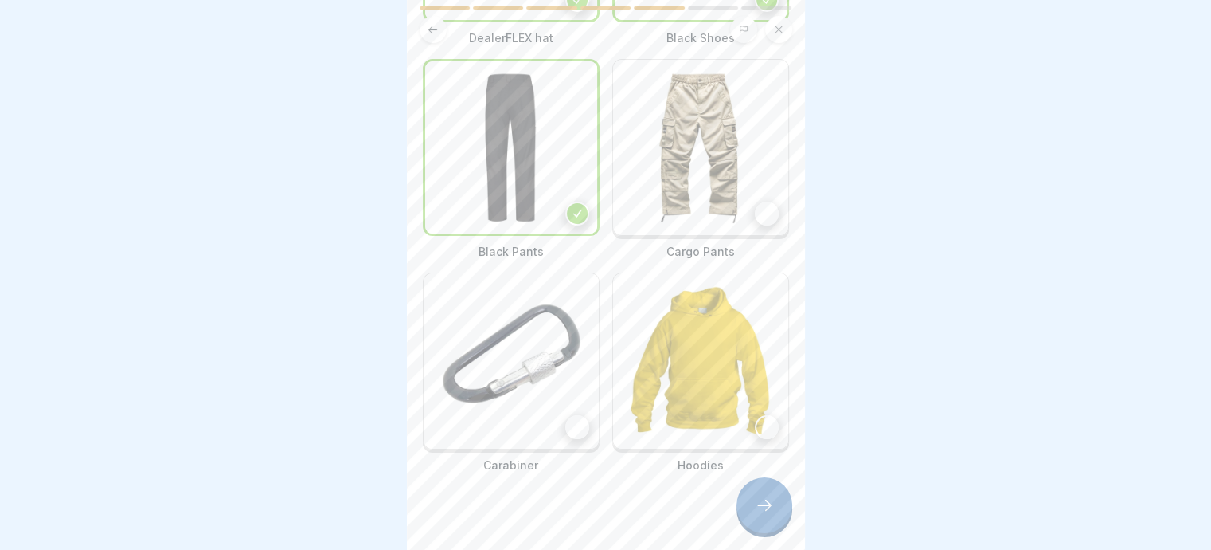
click at [570, 415] on div at bounding box center [577, 427] width 24 height 24
click at [765, 503] on icon at bounding box center [764, 504] width 19 height 19
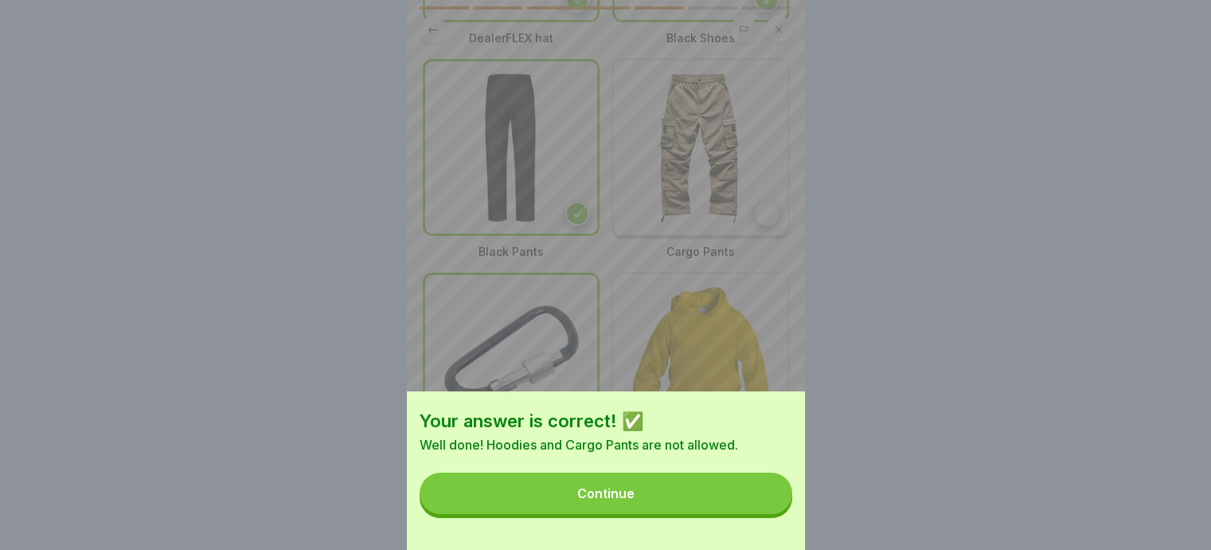
click at [604, 500] on div "Continue" at bounding box center [605, 493] width 57 height 14
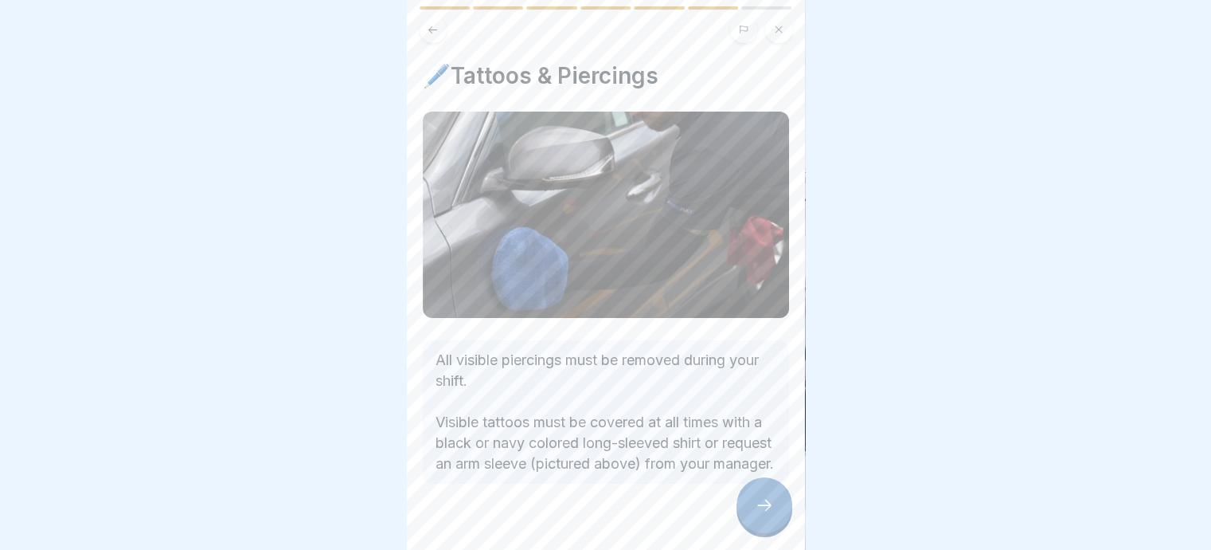
scroll to position [42, 0]
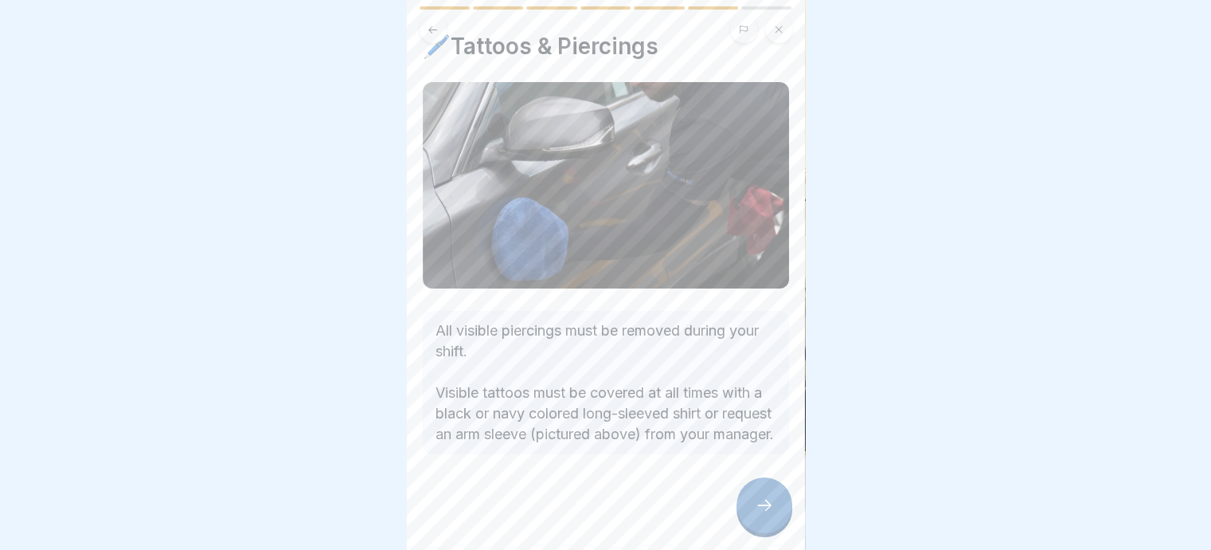
click at [763, 503] on icon at bounding box center [764, 504] width 19 height 19
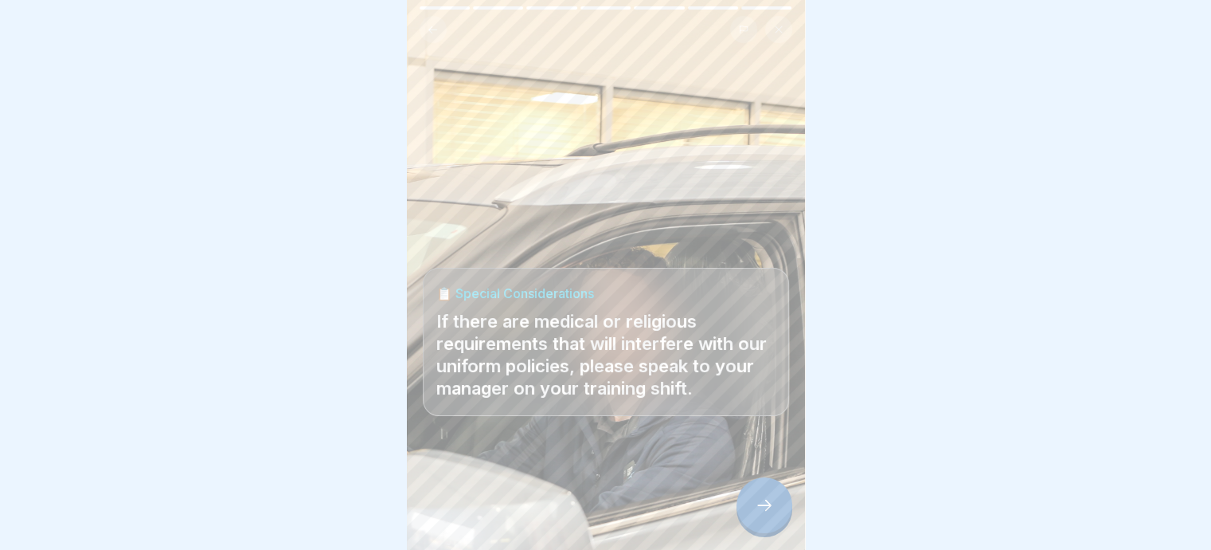
click at [761, 503] on icon at bounding box center [764, 504] width 19 height 19
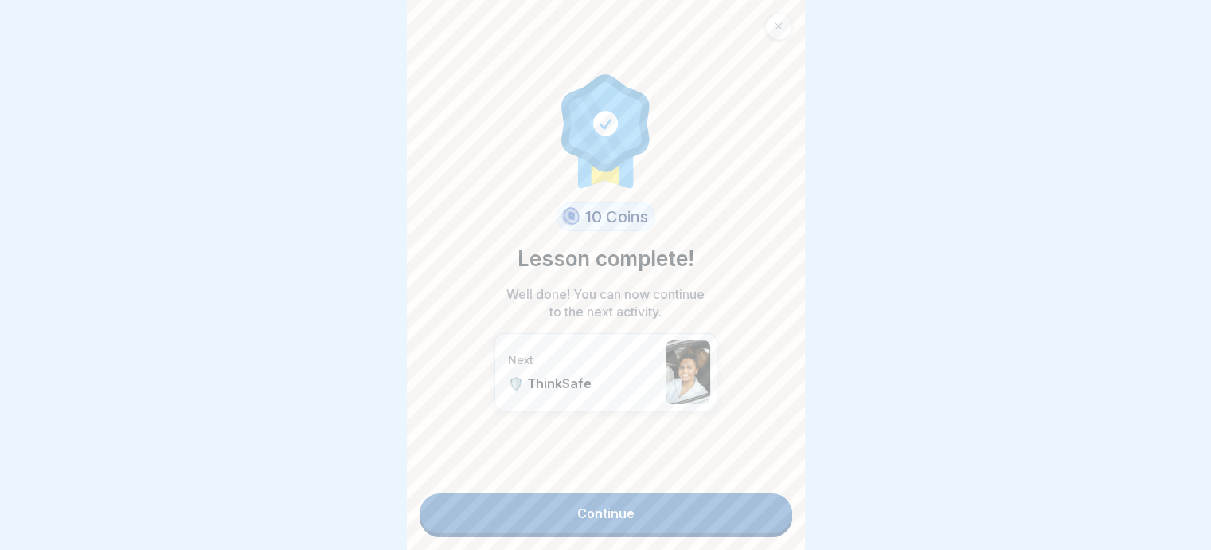
click at [609, 497] on link "Continue" at bounding box center [606, 513] width 373 height 40
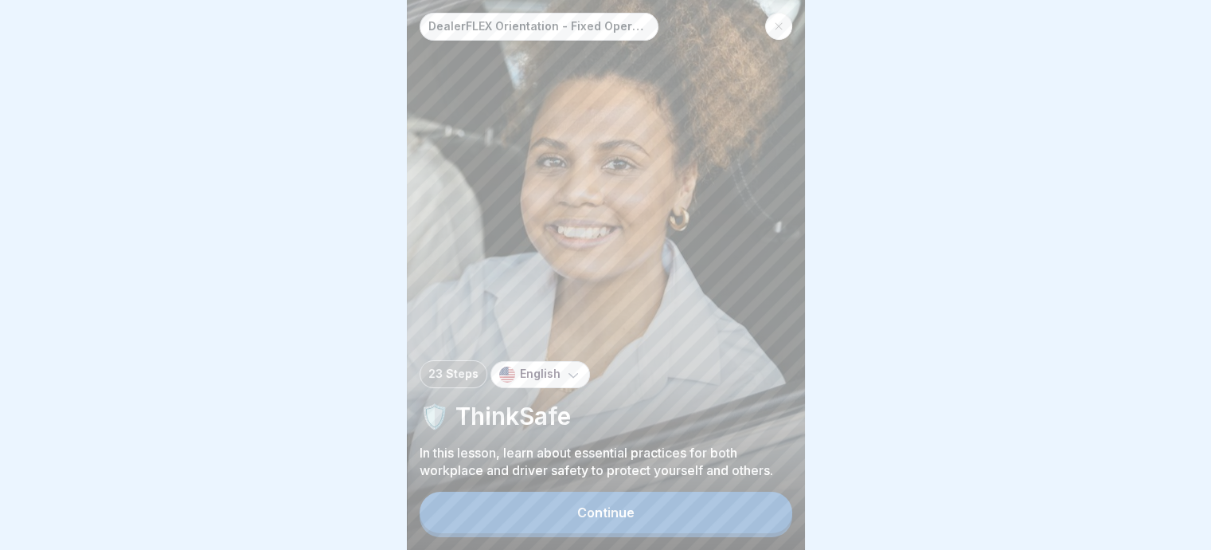
scroll to position [12, 0]
click at [612, 515] on div "Continue" at bounding box center [605, 512] width 57 height 14
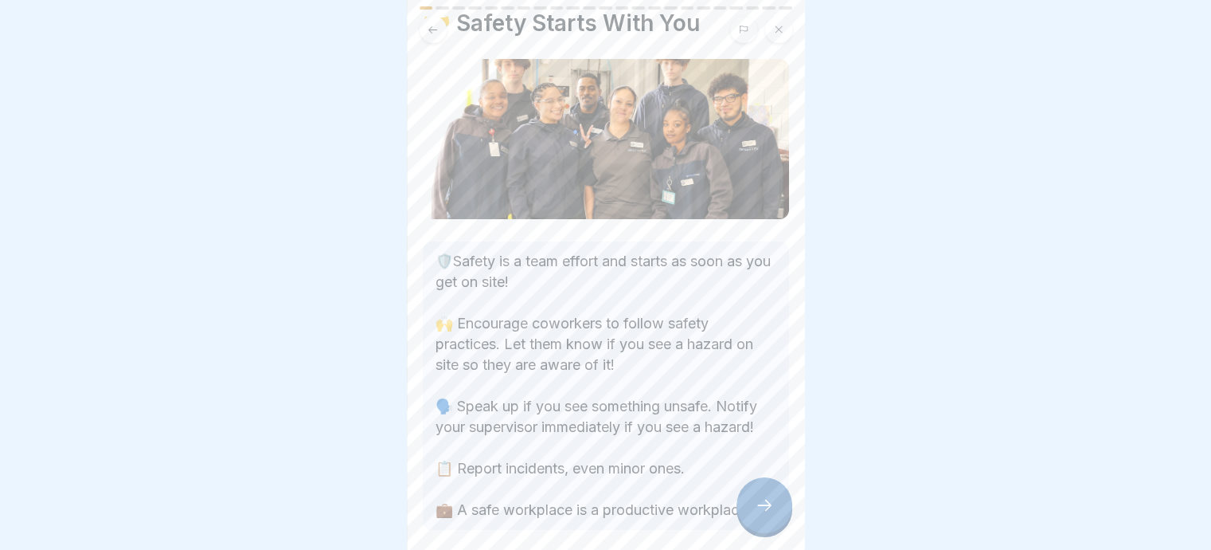
scroll to position [80, 0]
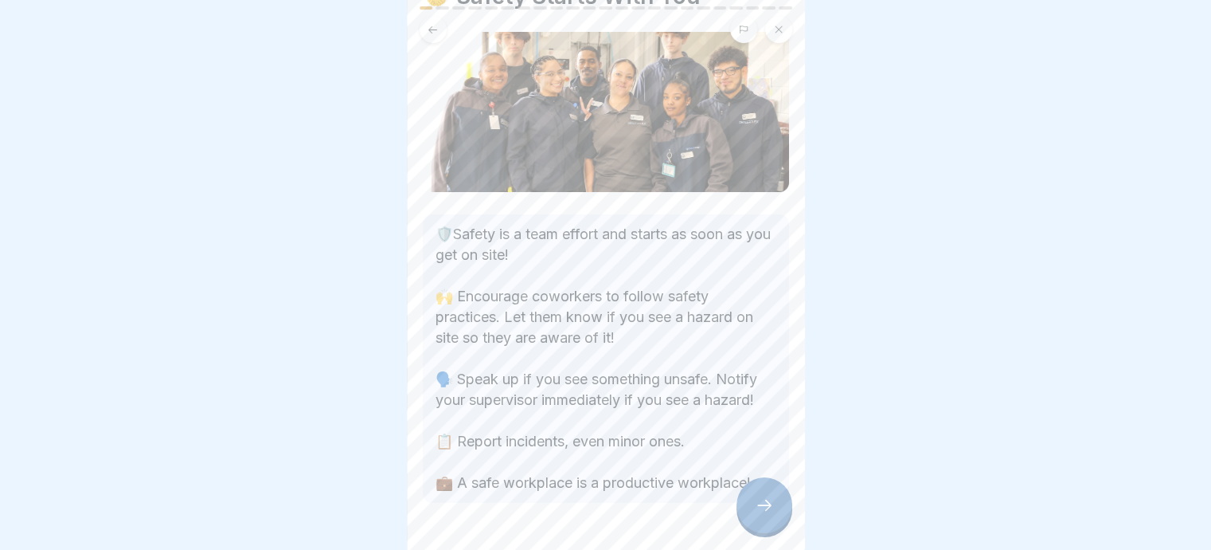
click at [758, 499] on icon at bounding box center [764, 504] width 19 height 19
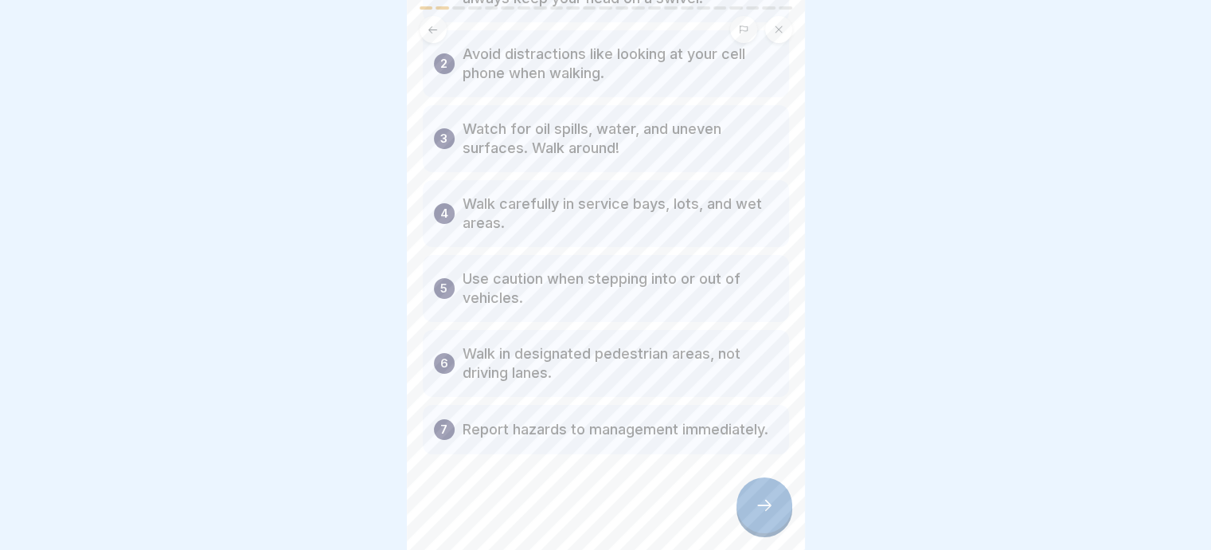
scroll to position [211, 0]
click at [783, 511] on div at bounding box center [765, 505] width 56 height 56
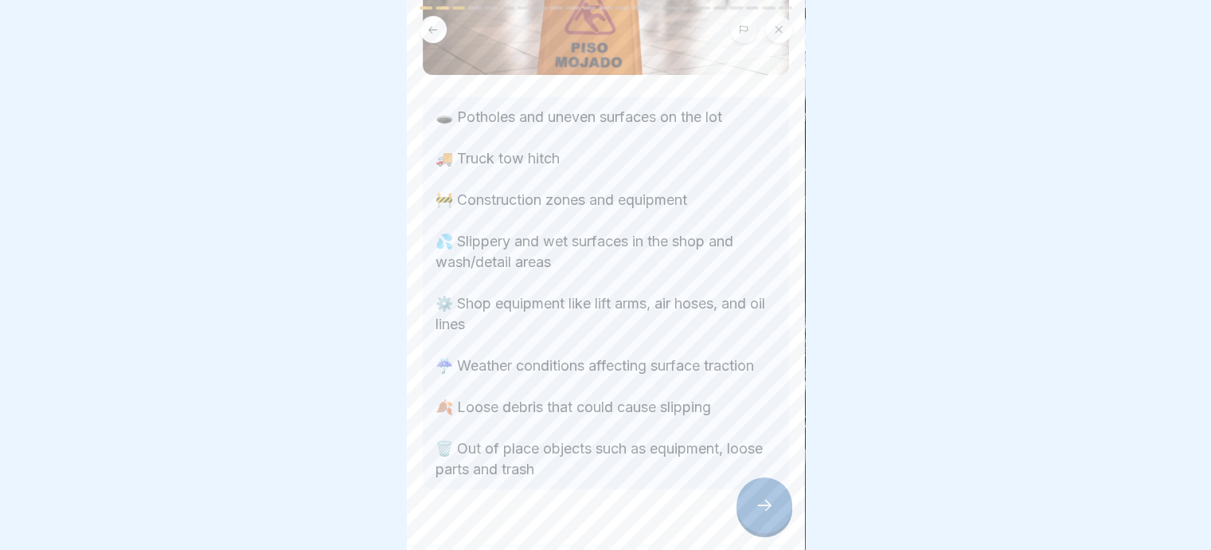
scroll to position [210, 0]
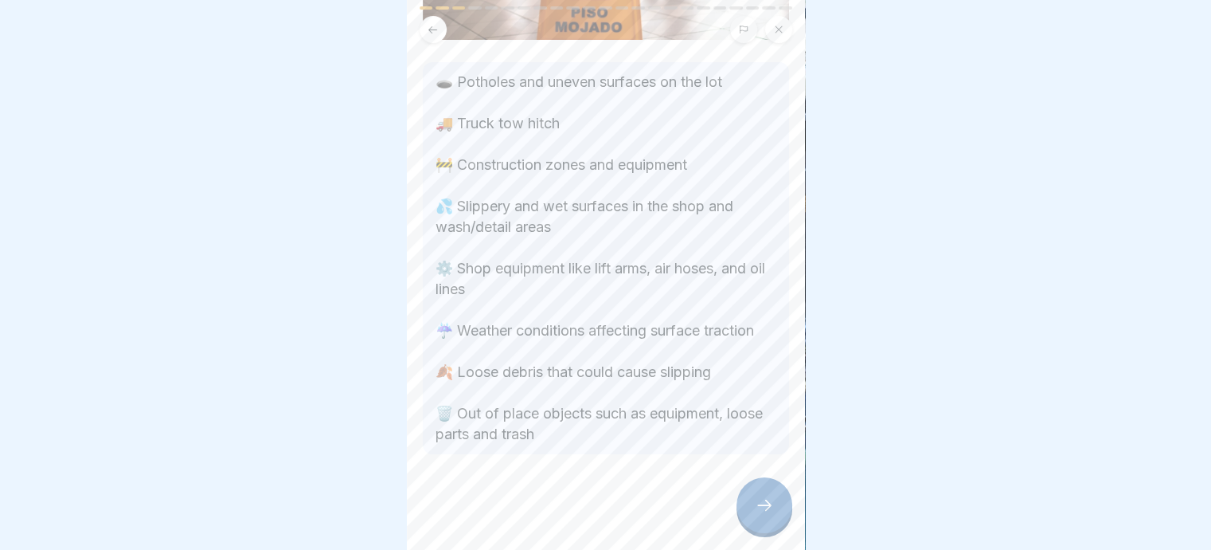
click at [759, 503] on icon at bounding box center [764, 504] width 19 height 19
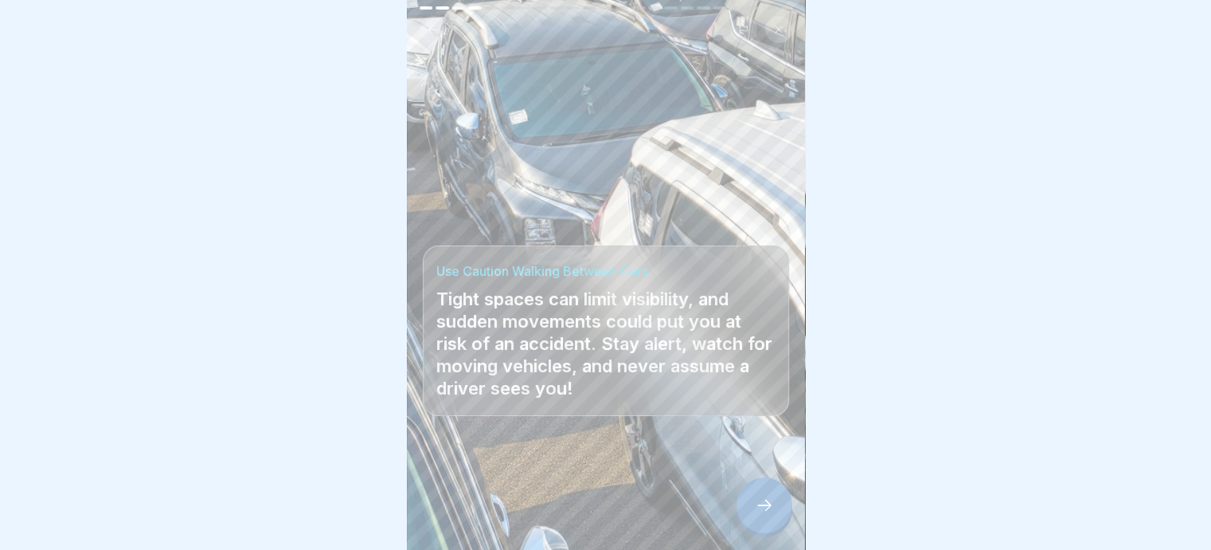
click at [768, 503] on icon at bounding box center [764, 504] width 19 height 19
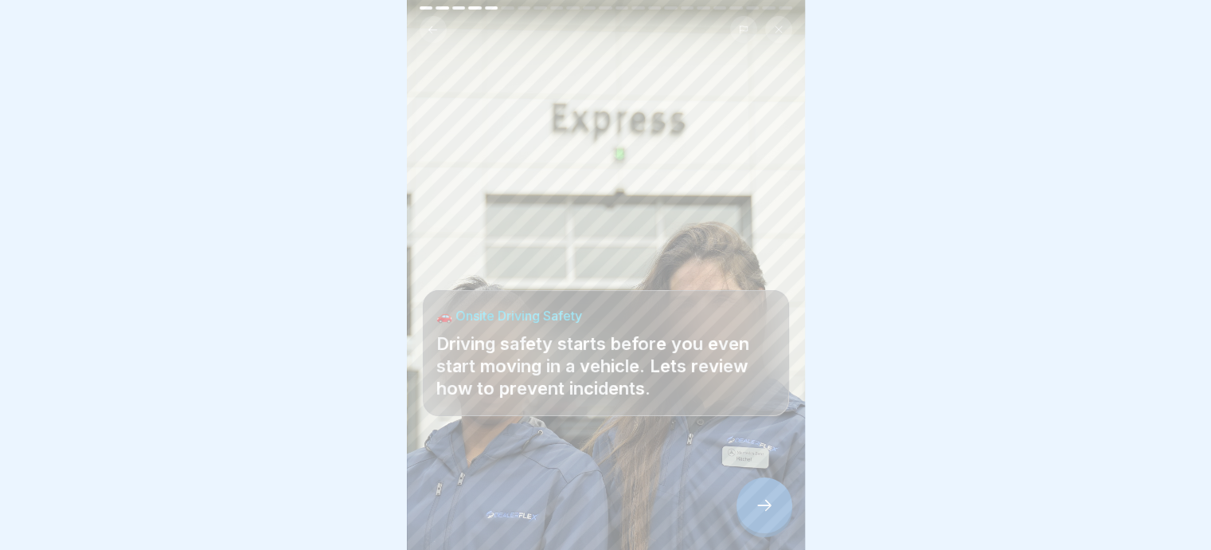
click at [758, 505] on icon at bounding box center [764, 504] width 19 height 19
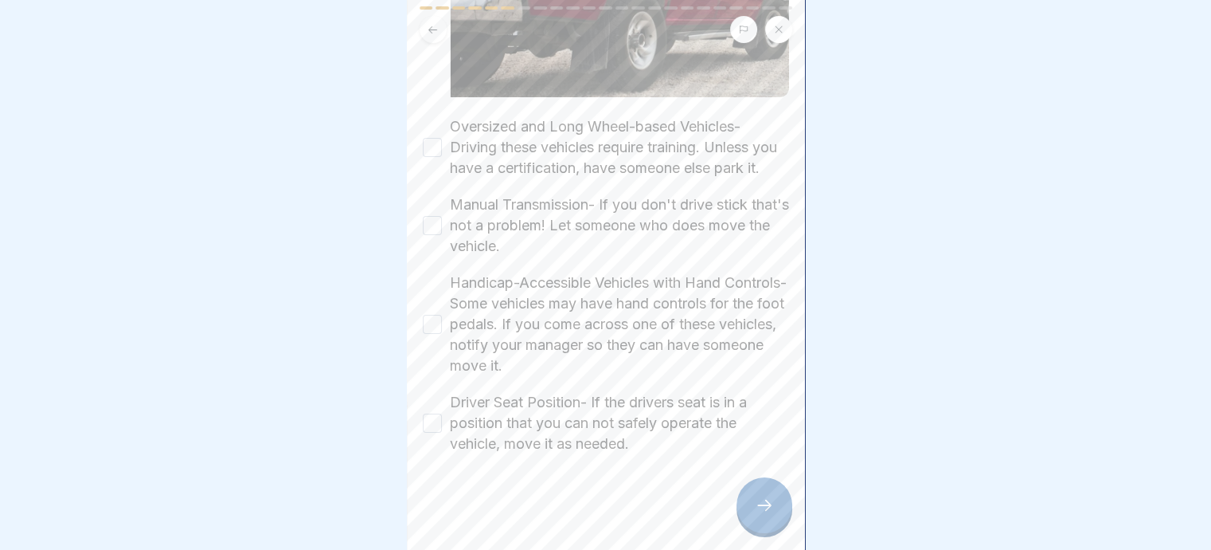
scroll to position [354, 0]
click at [436, 138] on button "Oversized and Long Wheel-based Vehicles- Driving these vehicles require trainin…" at bounding box center [432, 147] width 19 height 19
click at [429, 216] on button "Manual Transmission- If you don't drive stick that's not a problem! Let someone…" at bounding box center [432, 225] width 19 height 19
click at [436, 315] on button "Handicap-Accessible Vehicles with Hand Controls- Some vehicles may have hand co…" at bounding box center [432, 324] width 19 height 19
click at [433, 413] on button "Driver Seat Position- If the drivers seat is in a position that you can not saf…" at bounding box center [432, 422] width 19 height 19
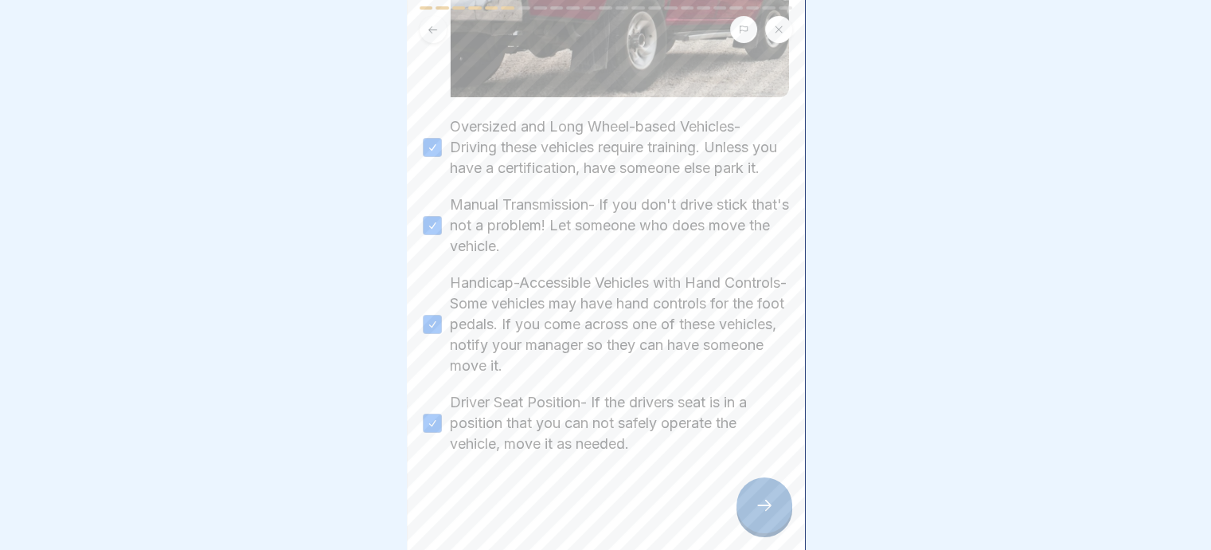
click at [764, 506] on icon at bounding box center [764, 504] width 19 height 19
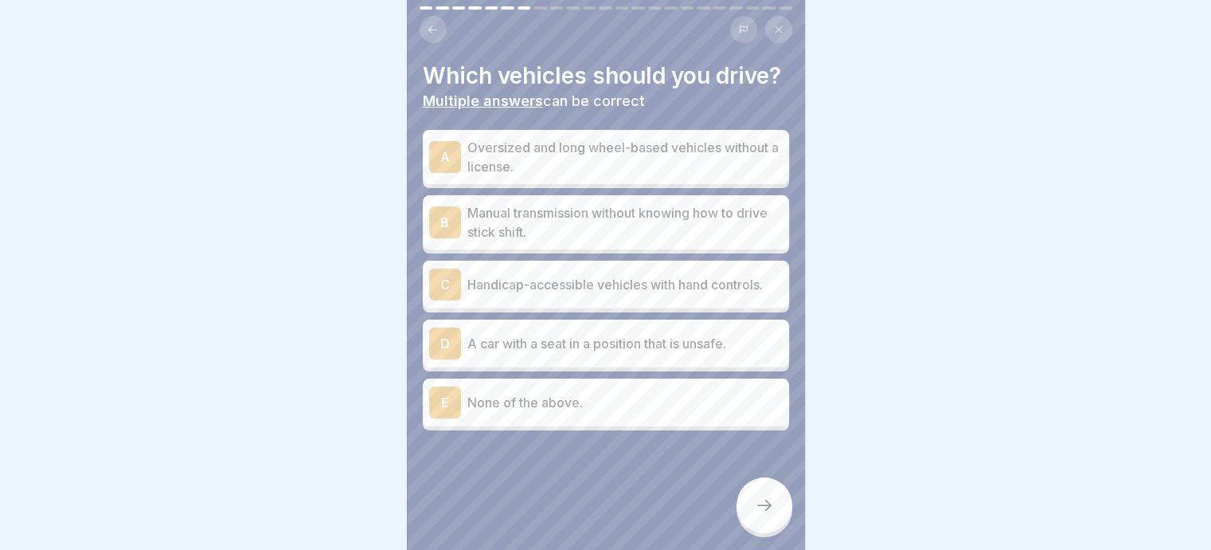
click at [518, 412] on p "None of the above." at bounding box center [625, 402] width 315 height 19
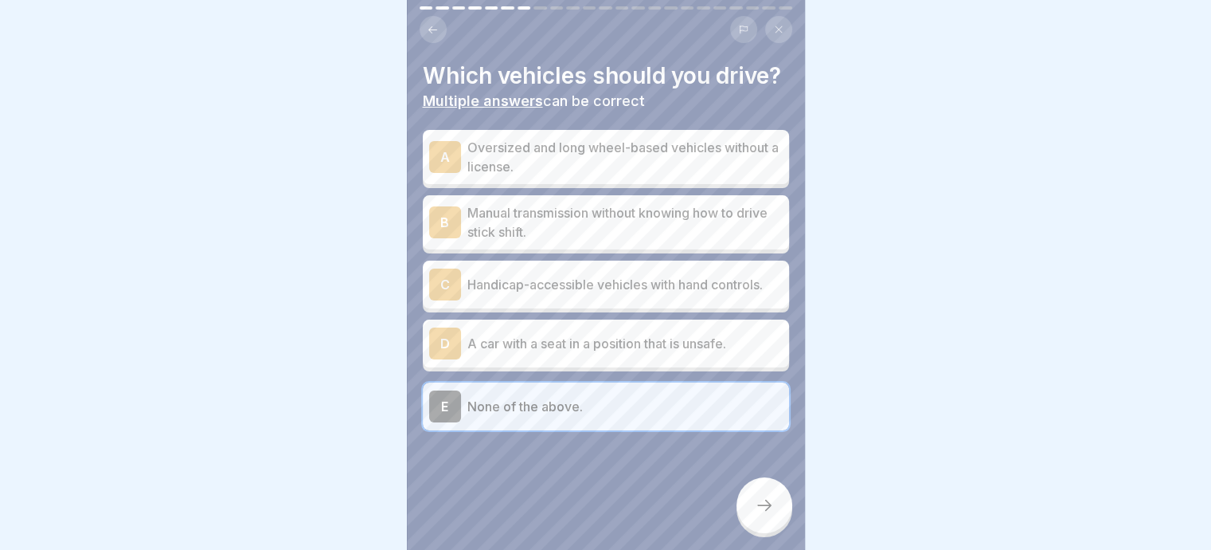
click at [760, 508] on icon at bounding box center [764, 504] width 19 height 19
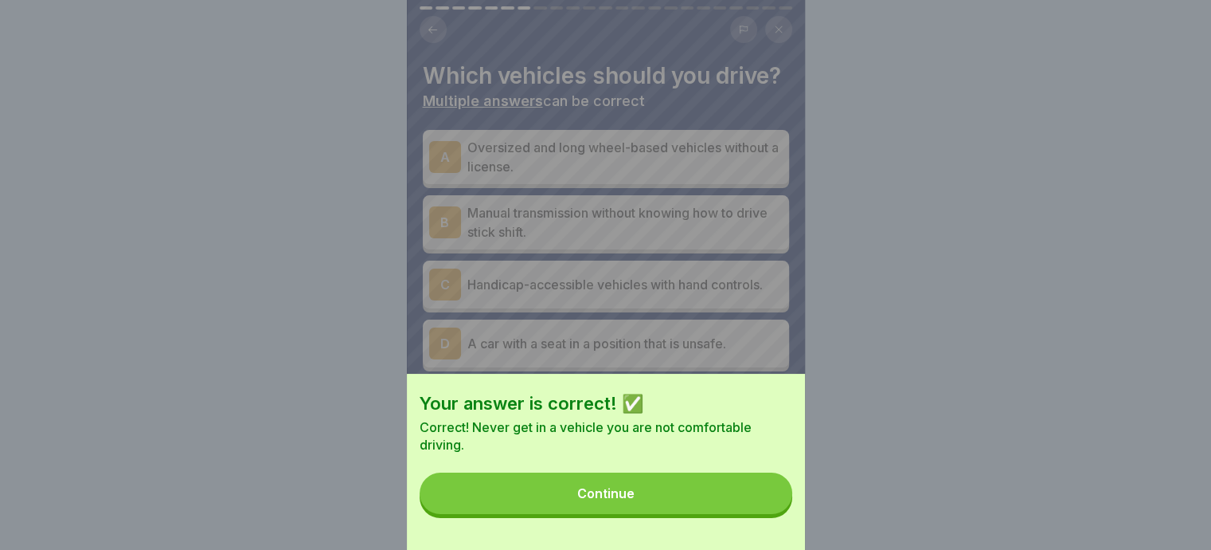
click at [599, 500] on div "Continue" at bounding box center [605, 493] width 57 height 14
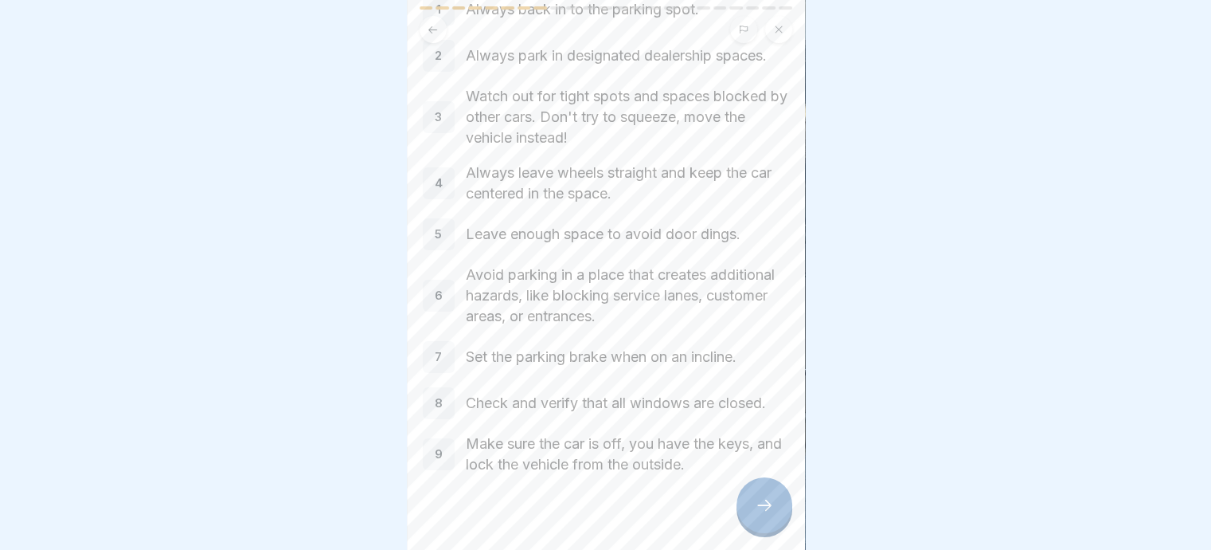
scroll to position [138, 0]
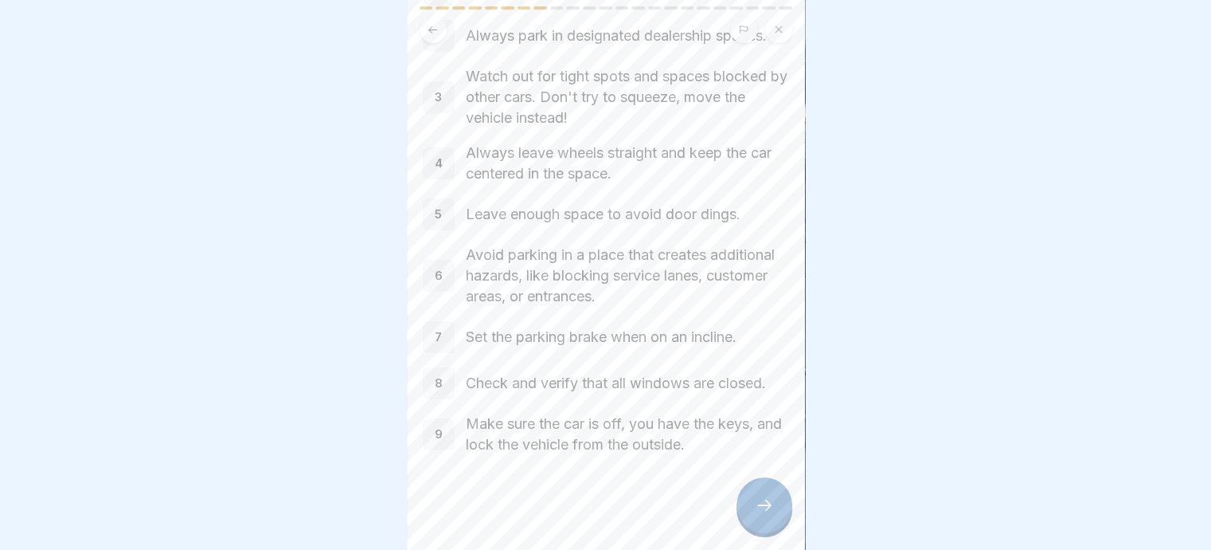
click at [755, 501] on icon at bounding box center [764, 504] width 19 height 19
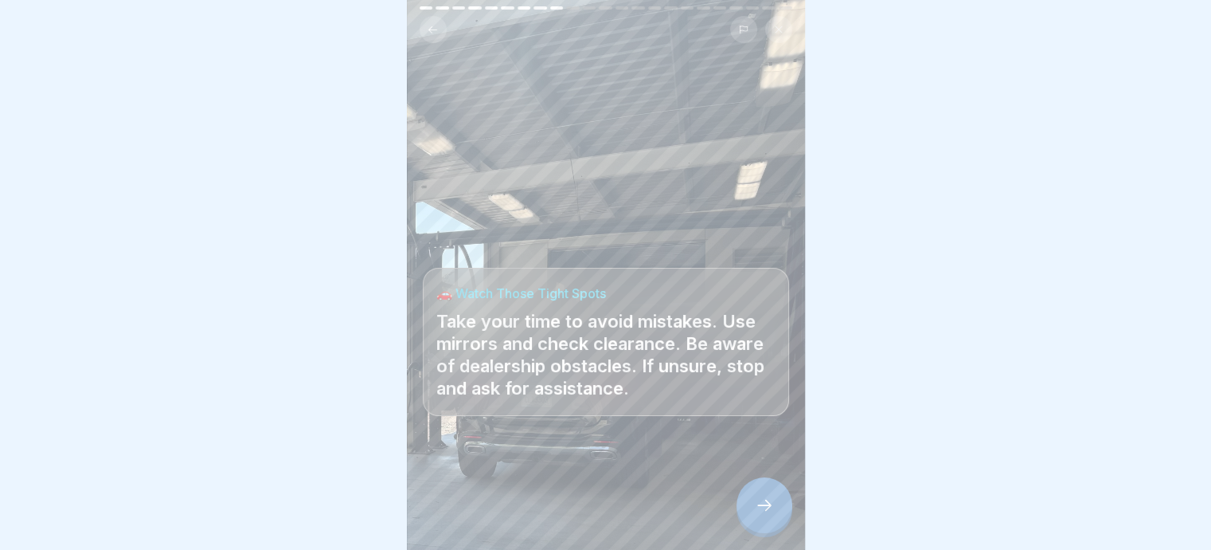
click at [757, 496] on div at bounding box center [765, 505] width 56 height 56
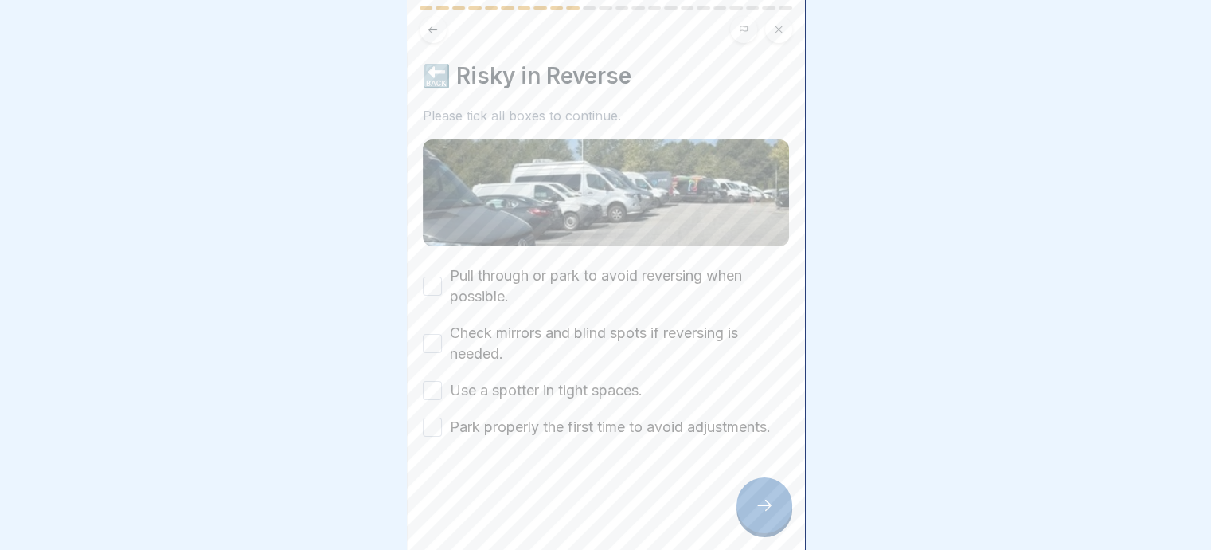
click at [430, 276] on button "Pull through or park to avoid reversing when possible." at bounding box center [432, 285] width 19 height 19
click at [432, 334] on button "Check mirrors and blind spots if reversing is needed." at bounding box center [432, 343] width 19 height 19
click at [430, 381] on button "Use a spotter in tight spaces." at bounding box center [432, 390] width 19 height 19
click at [426, 422] on button "Park properly the first time to avoid adjustments." at bounding box center [432, 426] width 19 height 19
click at [768, 499] on icon at bounding box center [764, 504] width 19 height 19
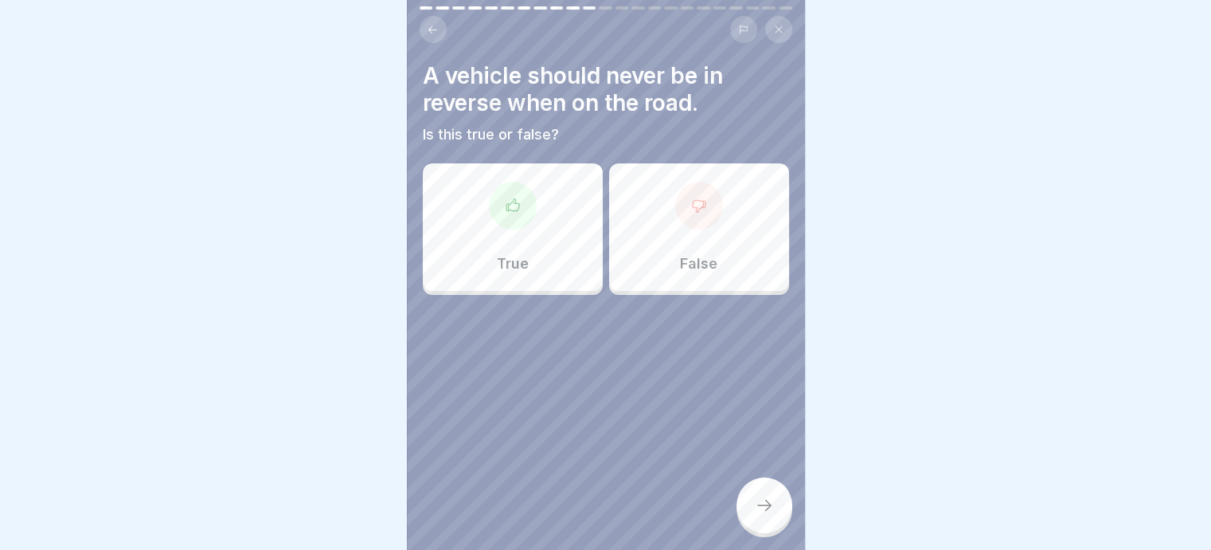
click at [507, 198] on icon at bounding box center [513, 206] width 16 height 16
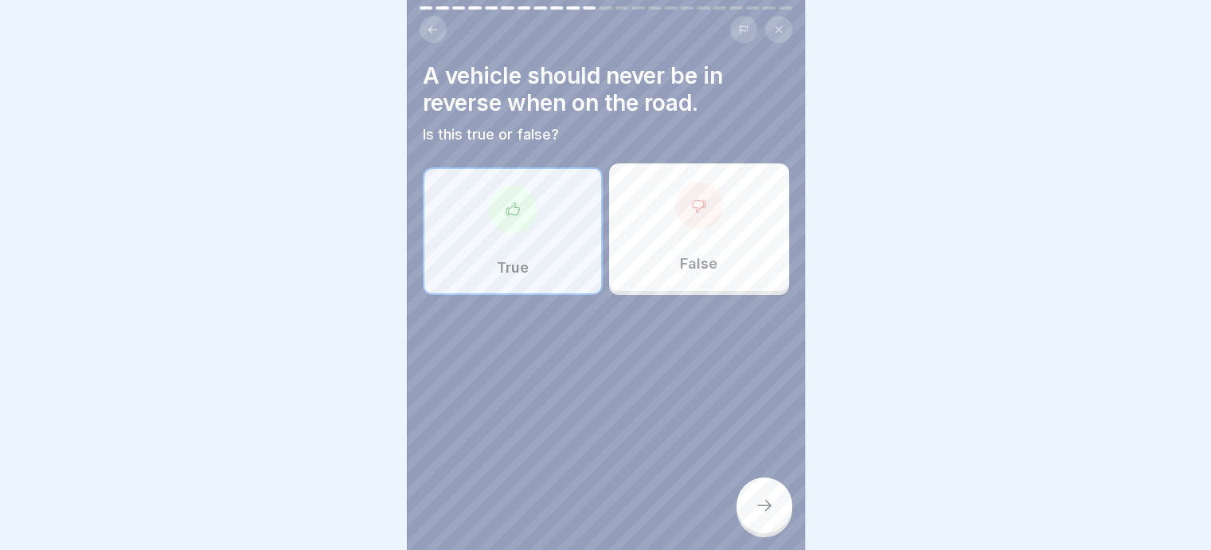
click at [767, 508] on icon at bounding box center [764, 504] width 14 height 11
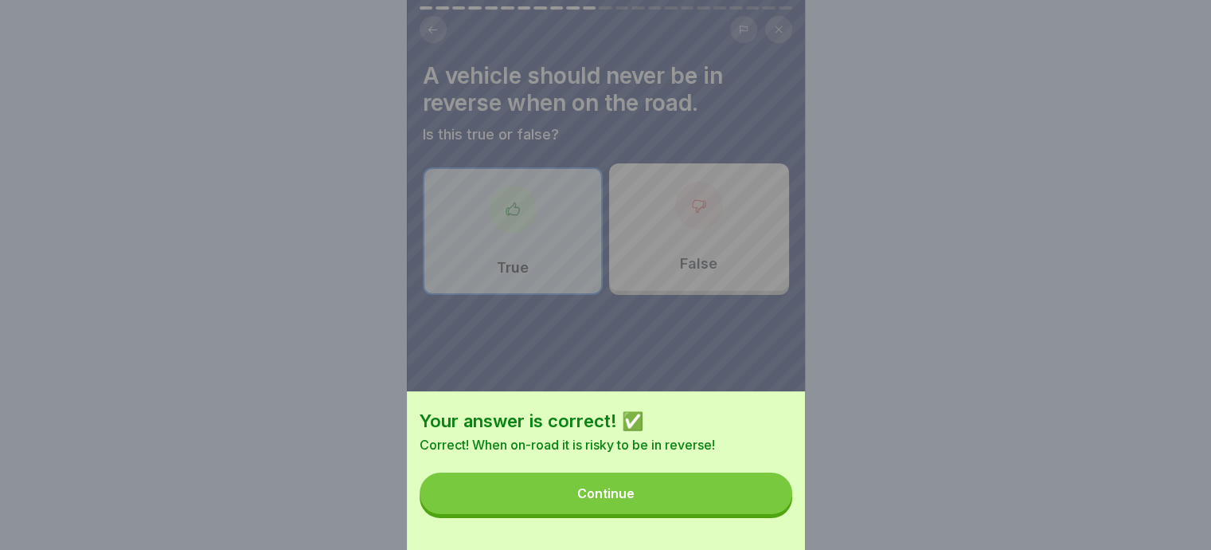
click at [614, 499] on div "Continue" at bounding box center [605, 493] width 57 height 14
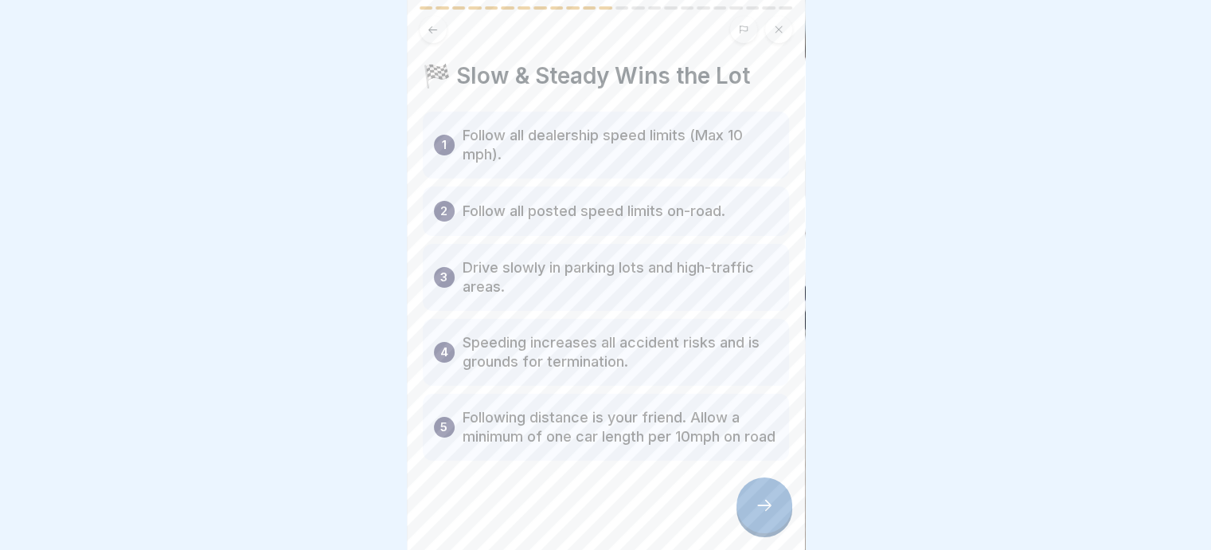
click at [768, 507] on icon at bounding box center [764, 504] width 19 height 19
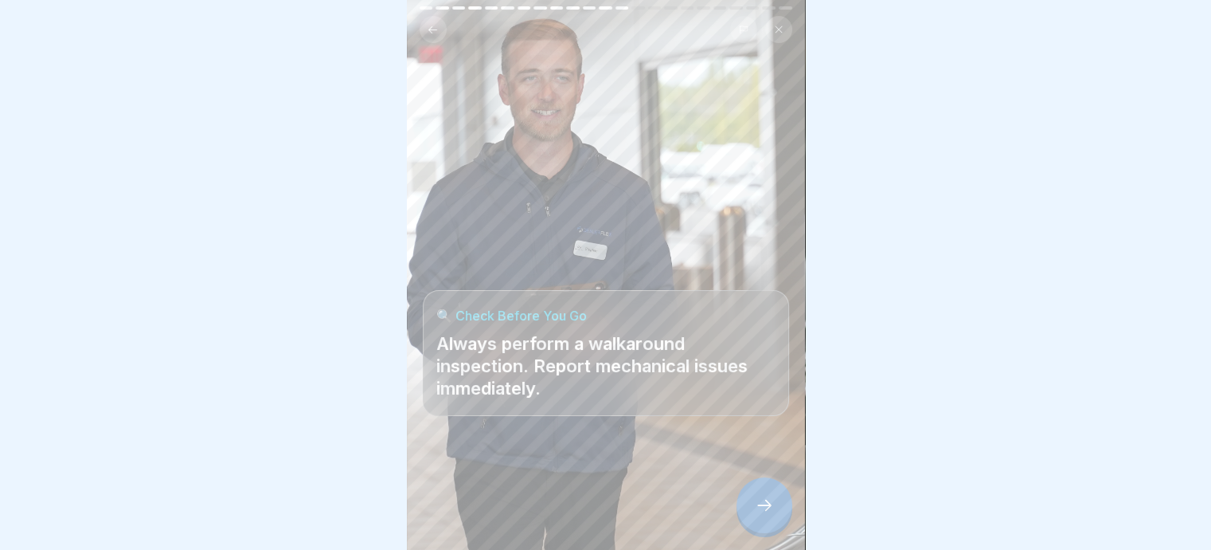
click at [759, 505] on icon at bounding box center [764, 504] width 19 height 19
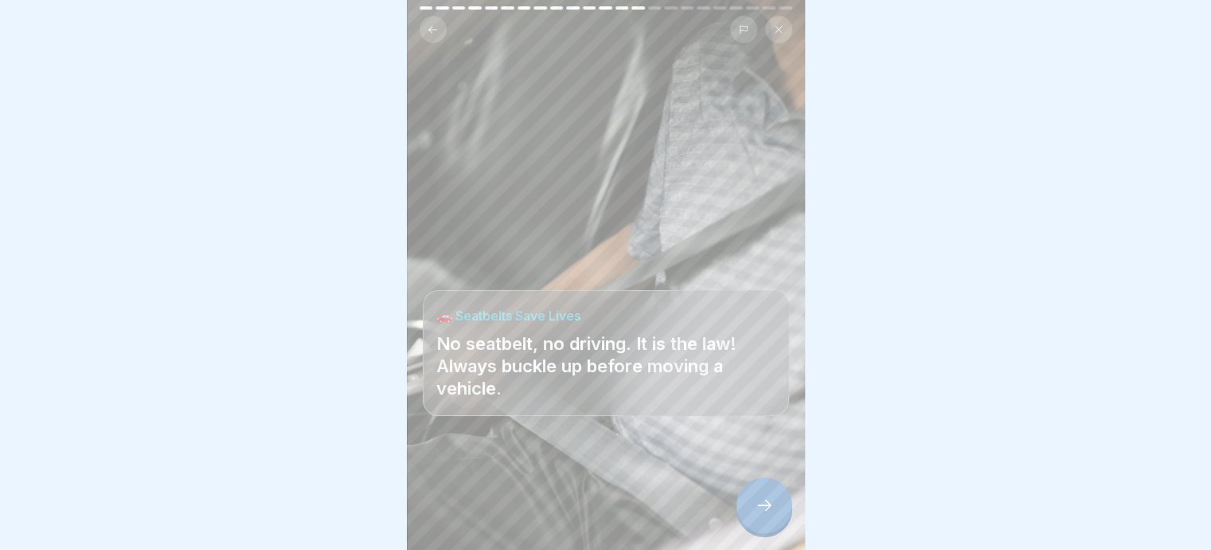
click at [766, 503] on icon at bounding box center [764, 504] width 19 height 19
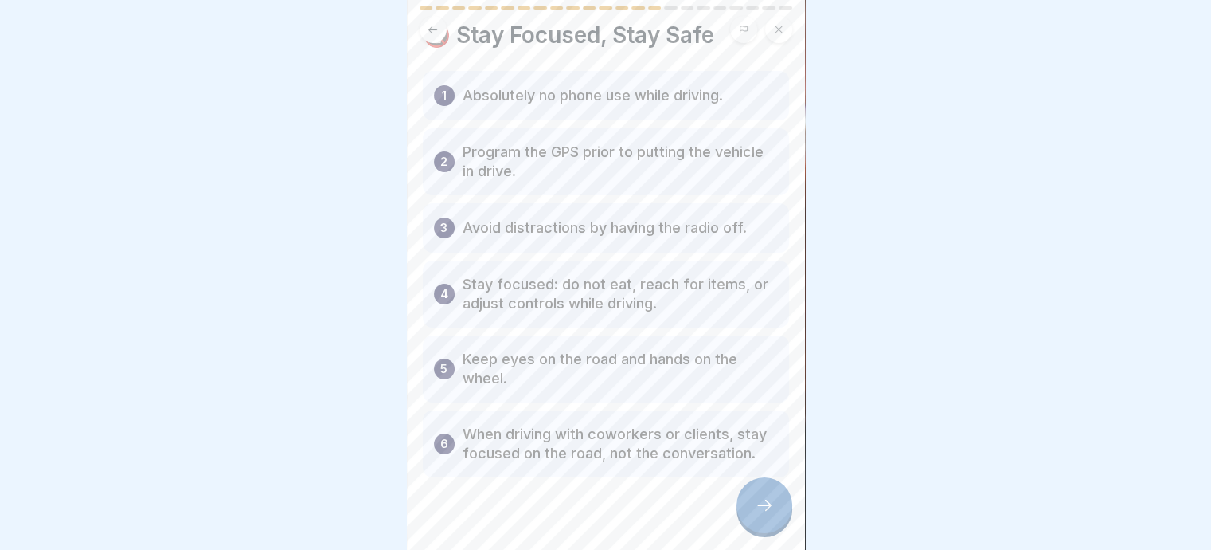
scroll to position [80, 0]
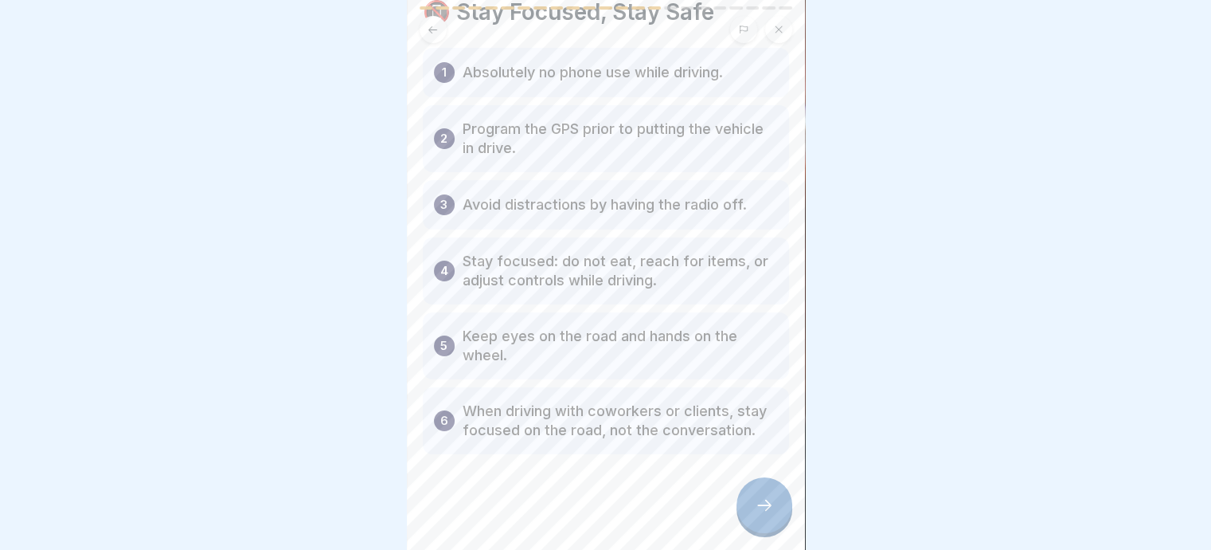
click at [755, 509] on icon at bounding box center [764, 504] width 19 height 19
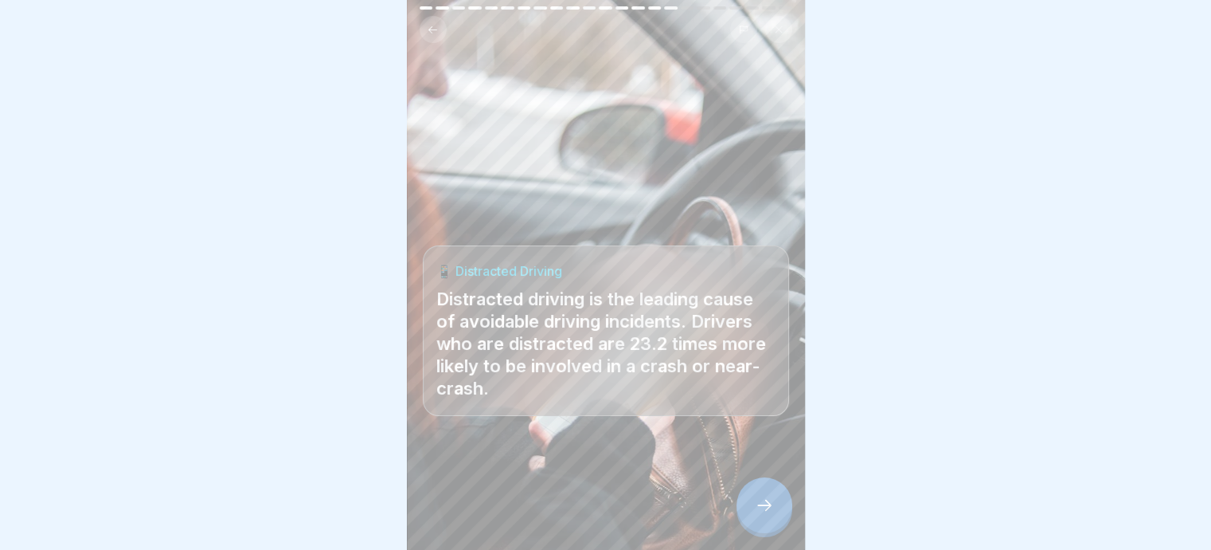
click at [749, 495] on div at bounding box center [765, 505] width 56 height 56
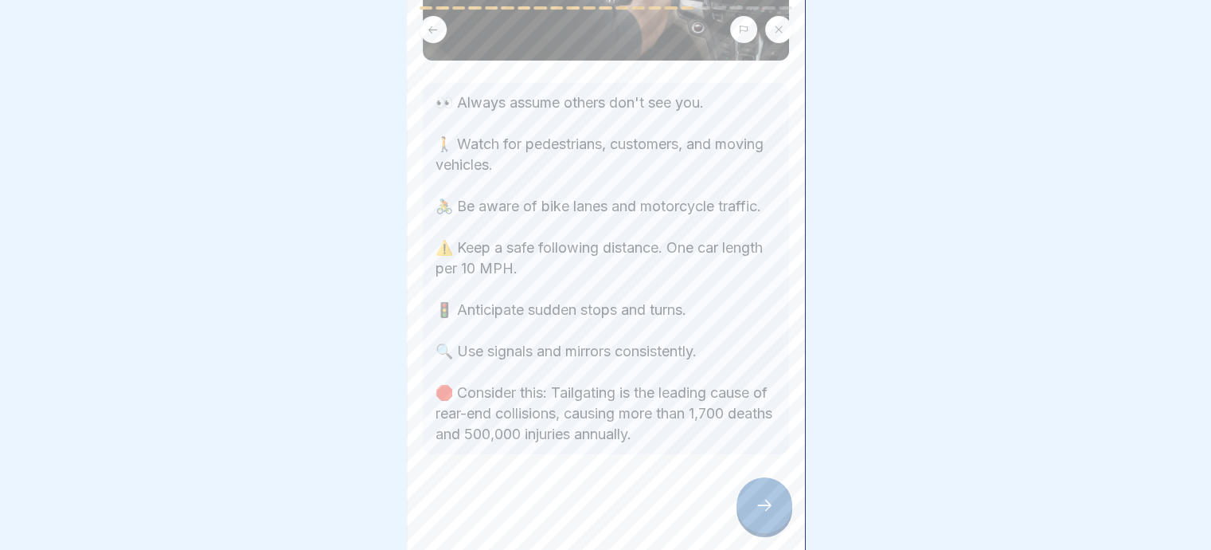
scroll to position [202, 0]
click at [756, 506] on icon at bounding box center [764, 504] width 19 height 19
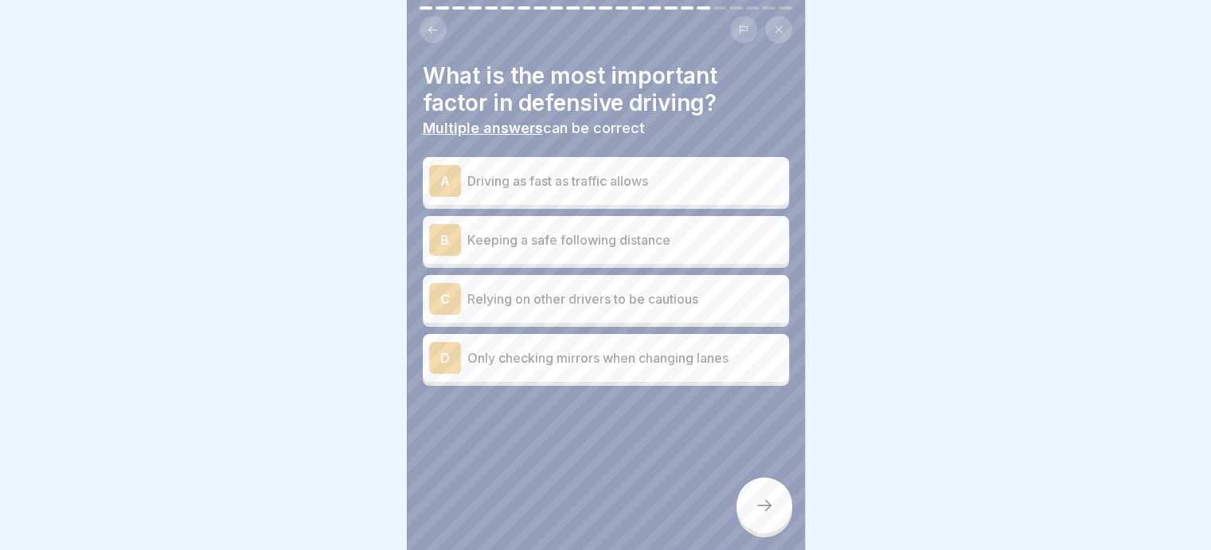
click at [494, 232] on p "Keeping a safe following distance" at bounding box center [625, 239] width 315 height 19
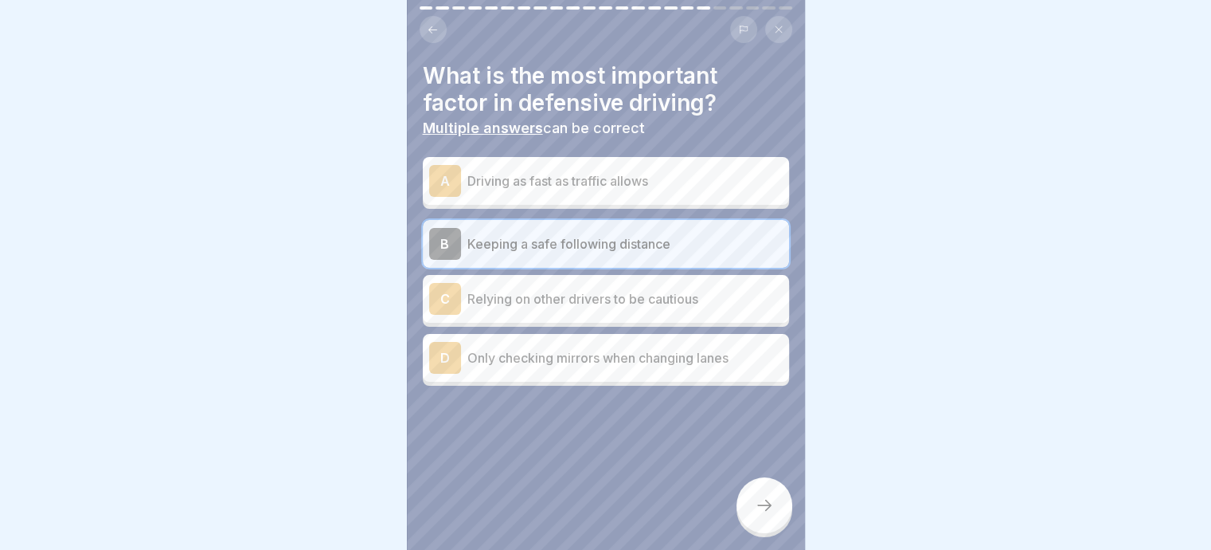
click at [570, 174] on p "Driving as fast as traffic allows" at bounding box center [625, 180] width 315 height 19
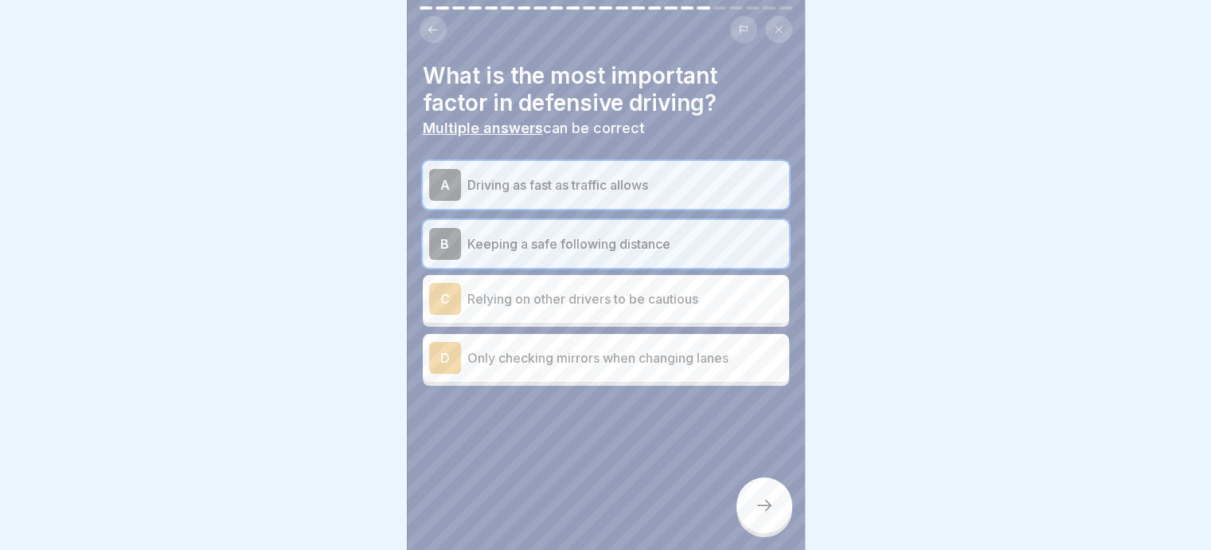
click at [769, 501] on icon at bounding box center [764, 504] width 19 height 19
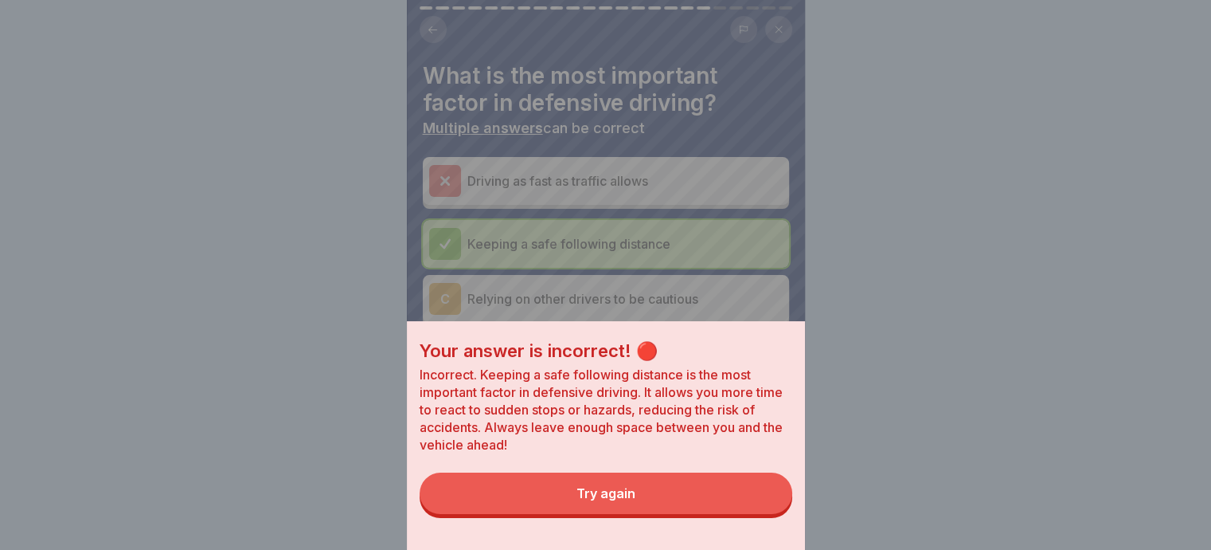
click at [589, 500] on div "Try again" at bounding box center [606, 493] width 59 height 14
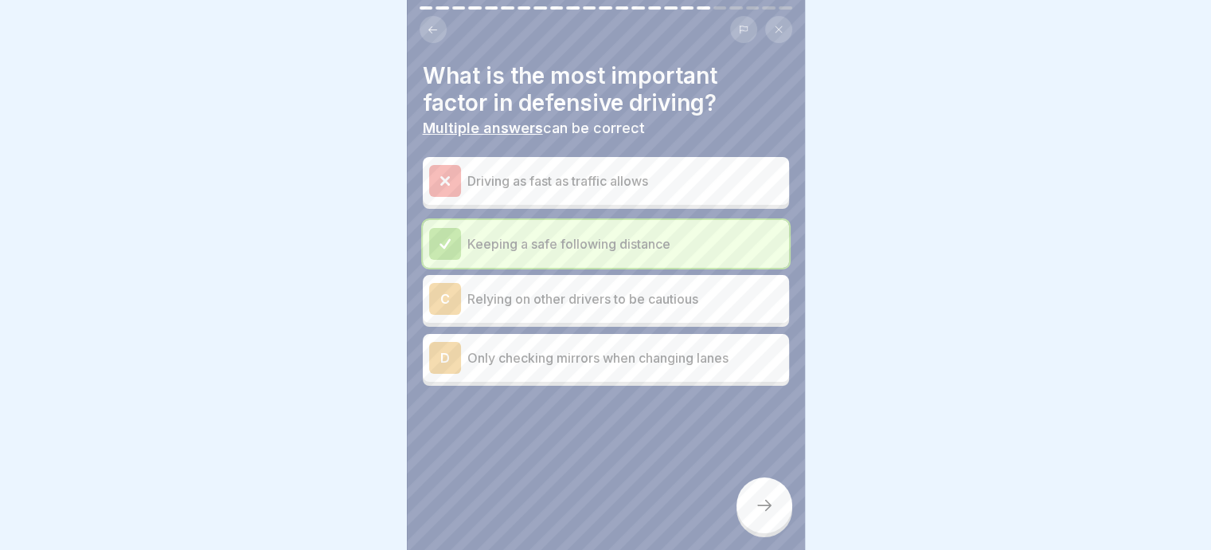
click at [444, 165] on div at bounding box center [445, 181] width 32 height 32
click at [515, 235] on p "Keeping a safe following distance" at bounding box center [625, 243] width 315 height 19
click at [766, 506] on icon at bounding box center [764, 504] width 19 height 19
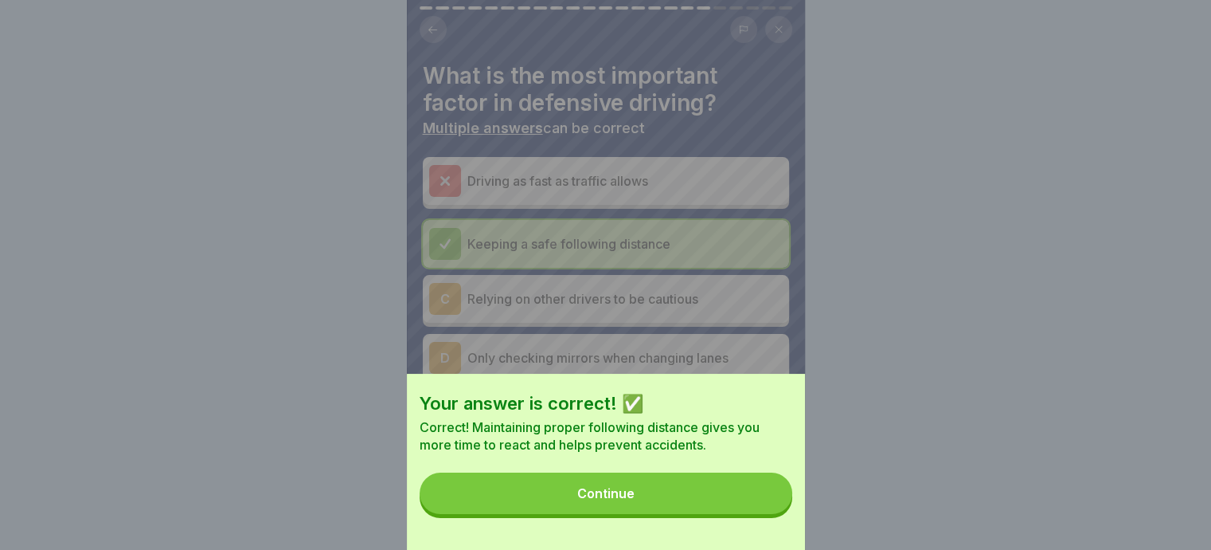
click at [640, 505] on button "Continue" at bounding box center [606, 492] width 373 height 41
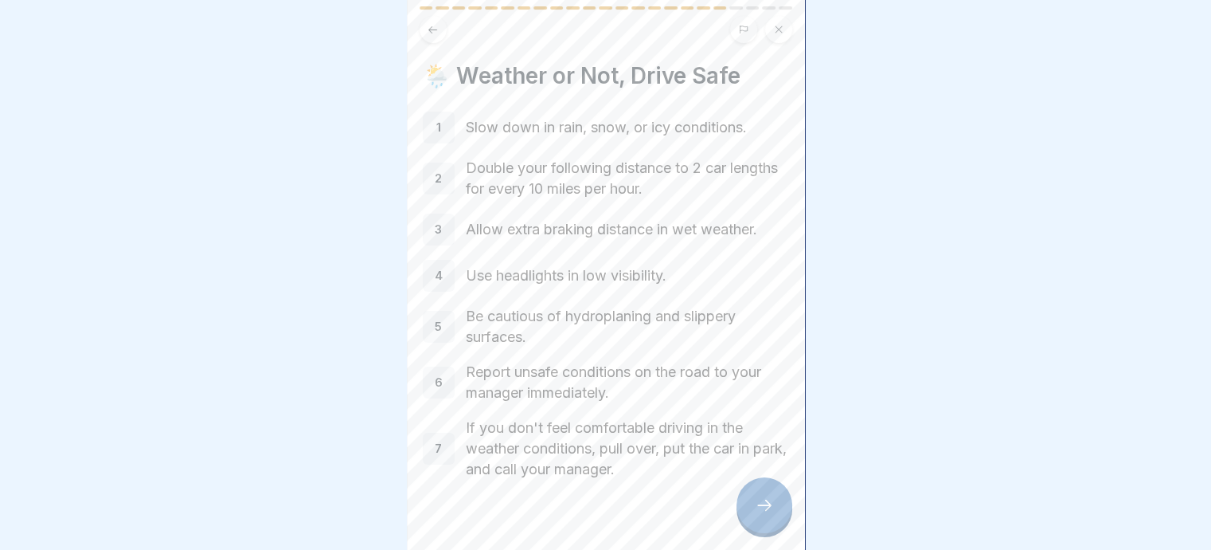
click at [759, 503] on icon at bounding box center [764, 504] width 19 height 19
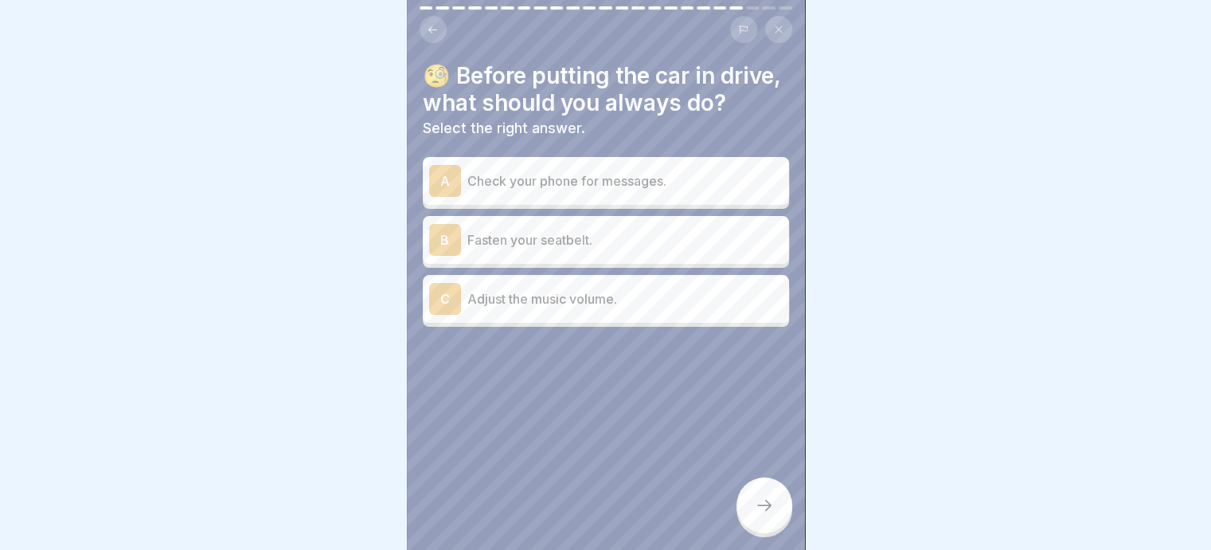
click at [510, 249] on p "Fasten your seatbelt." at bounding box center [625, 239] width 315 height 19
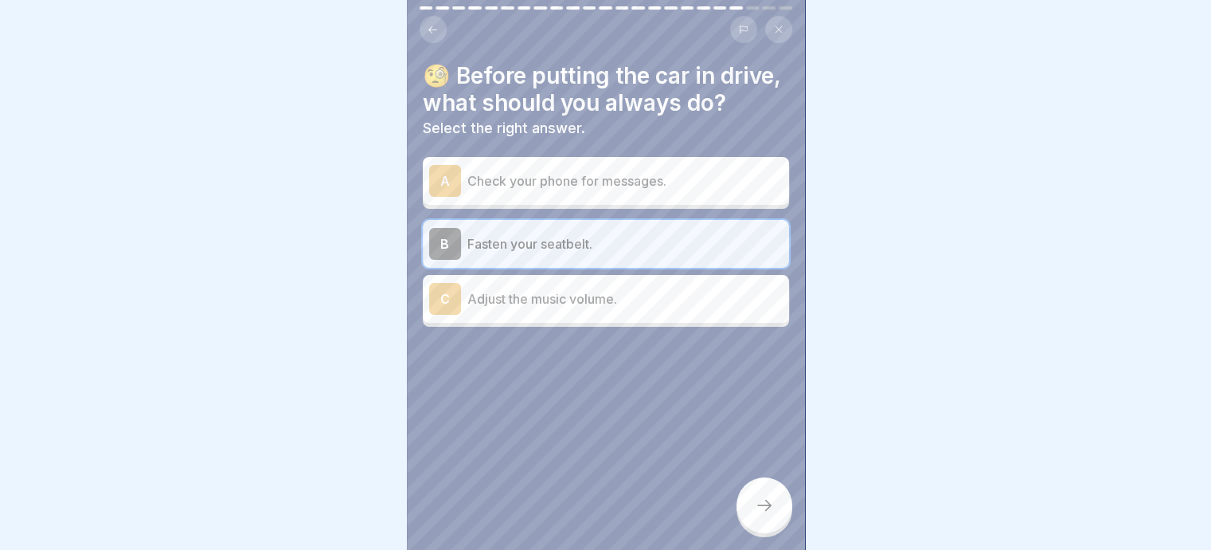
click at [764, 506] on icon at bounding box center [764, 504] width 19 height 19
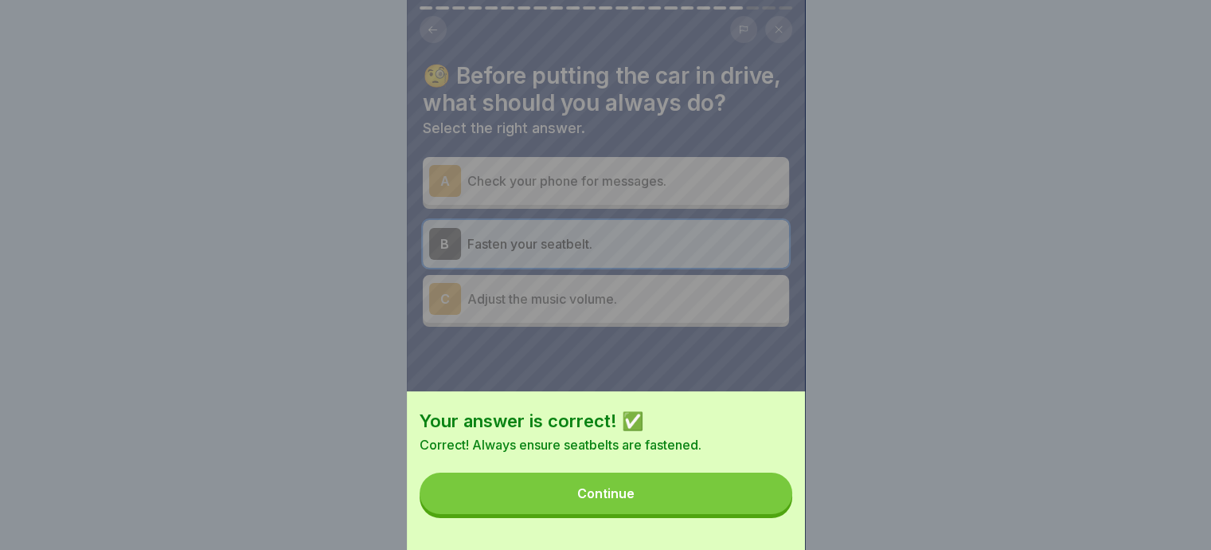
click at [586, 499] on div "Continue" at bounding box center [605, 493] width 57 height 14
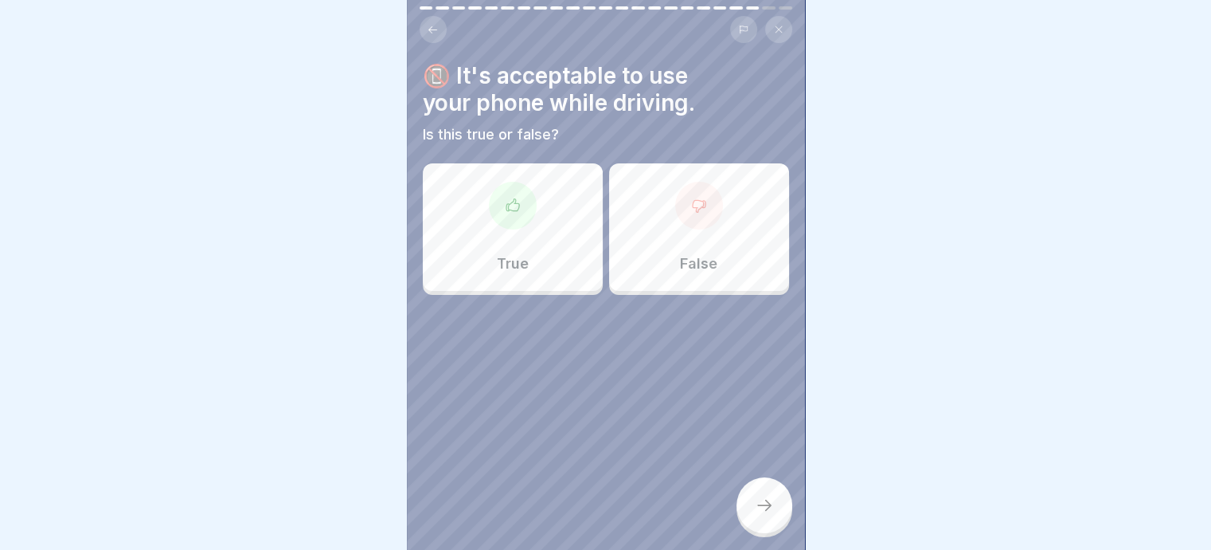
click at [679, 196] on div at bounding box center [699, 206] width 48 height 48
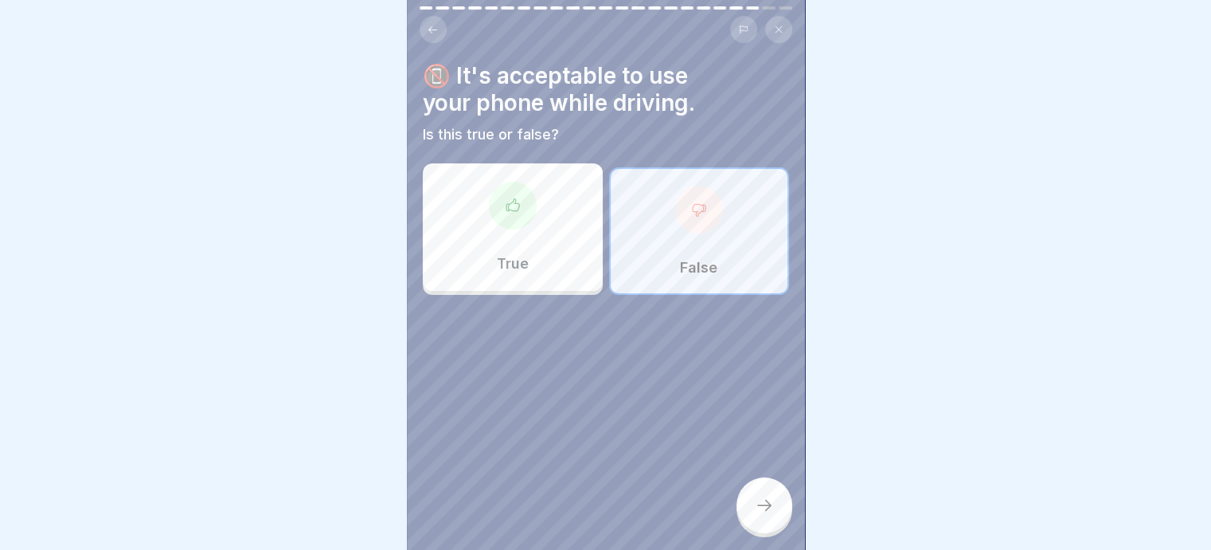
click at [757, 516] on div at bounding box center [765, 505] width 56 height 56
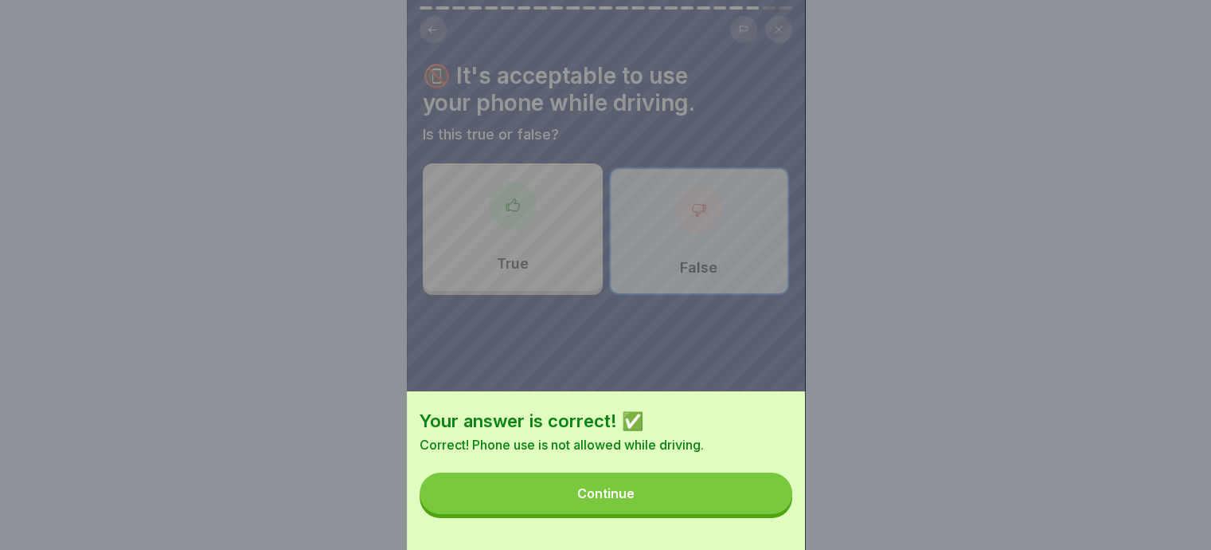
click at [649, 503] on button "Continue" at bounding box center [606, 492] width 373 height 41
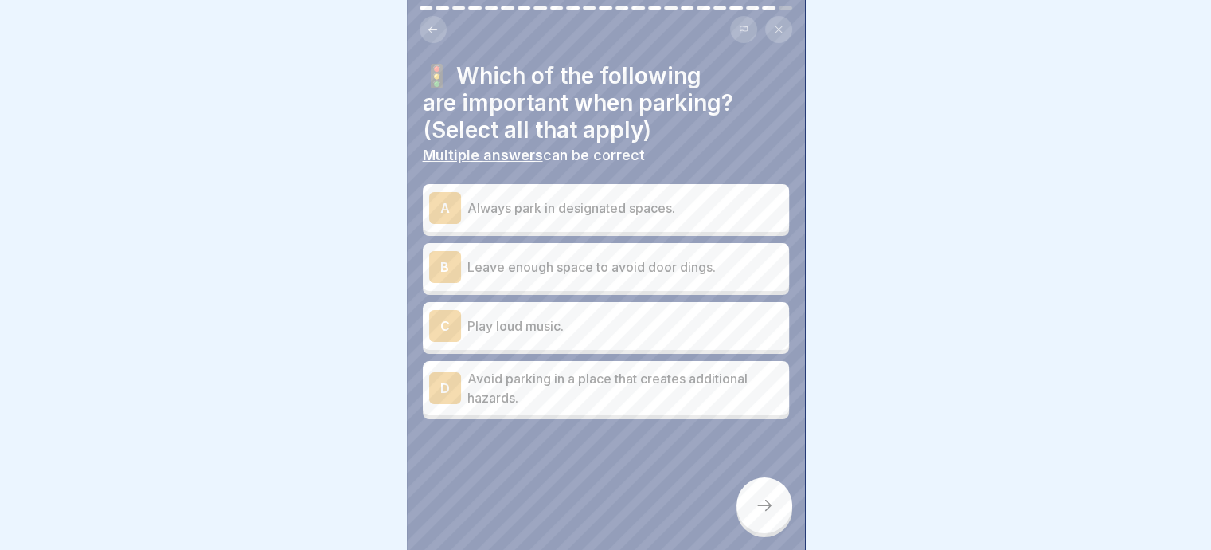
click at [503, 198] on p "Always park in designated spaces." at bounding box center [625, 207] width 315 height 19
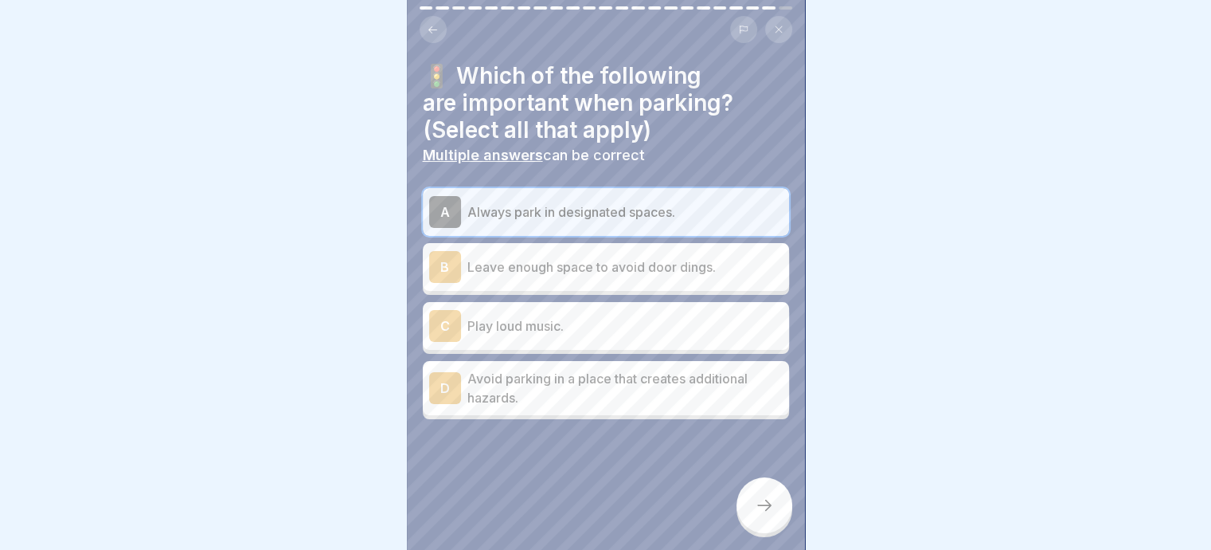
click at [513, 257] on p "Leave enough space to avoid door dings." at bounding box center [625, 266] width 315 height 19
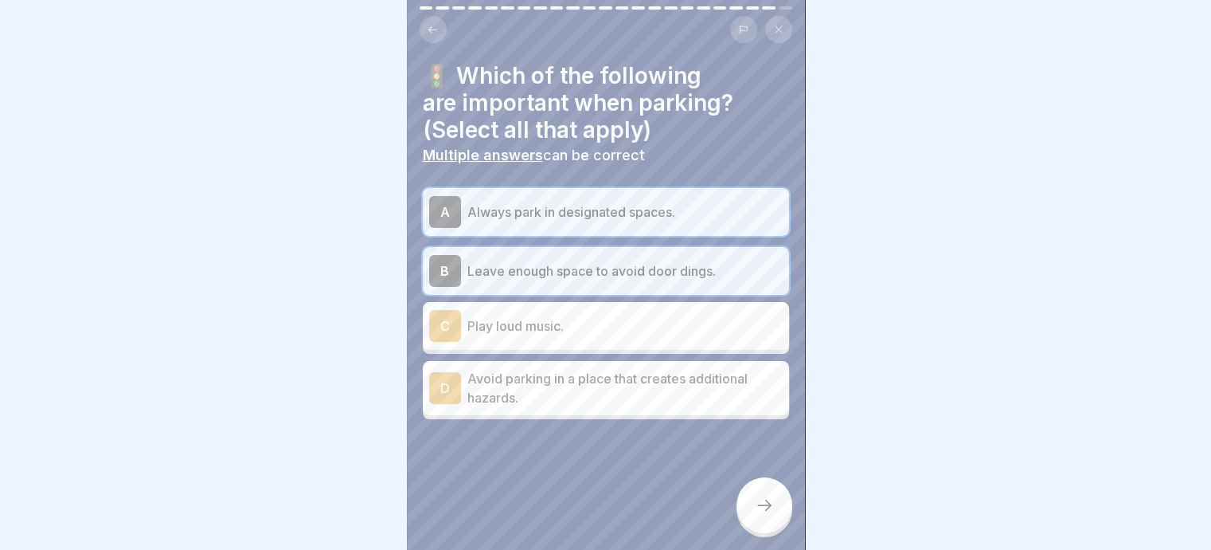
click at [572, 382] on p "Avoid parking in a place that creates additional hazards." at bounding box center [625, 388] width 315 height 38
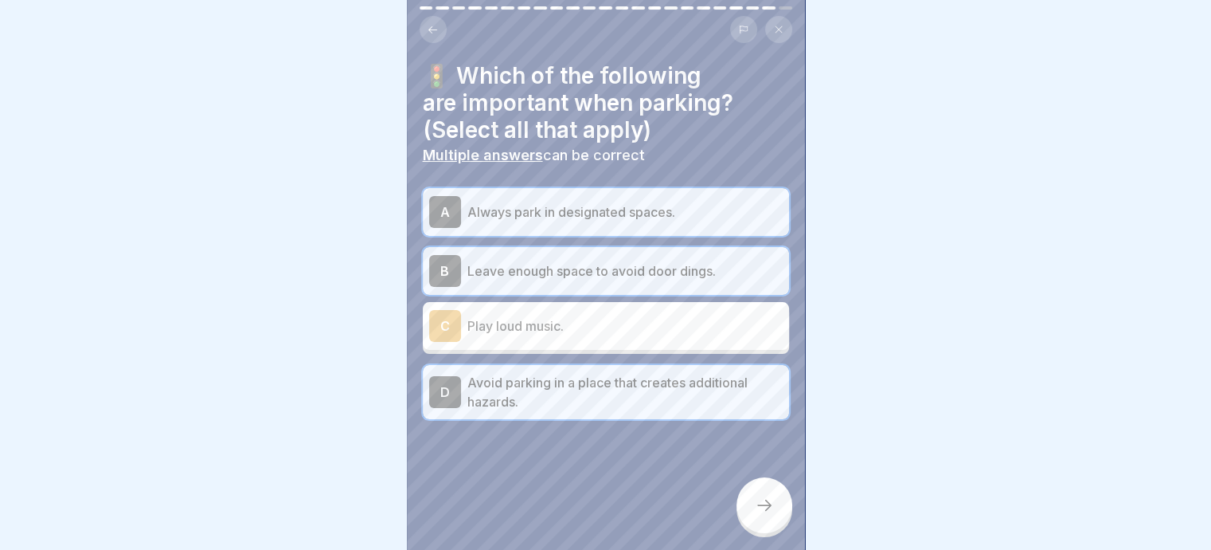
click at [762, 504] on icon at bounding box center [764, 504] width 19 height 19
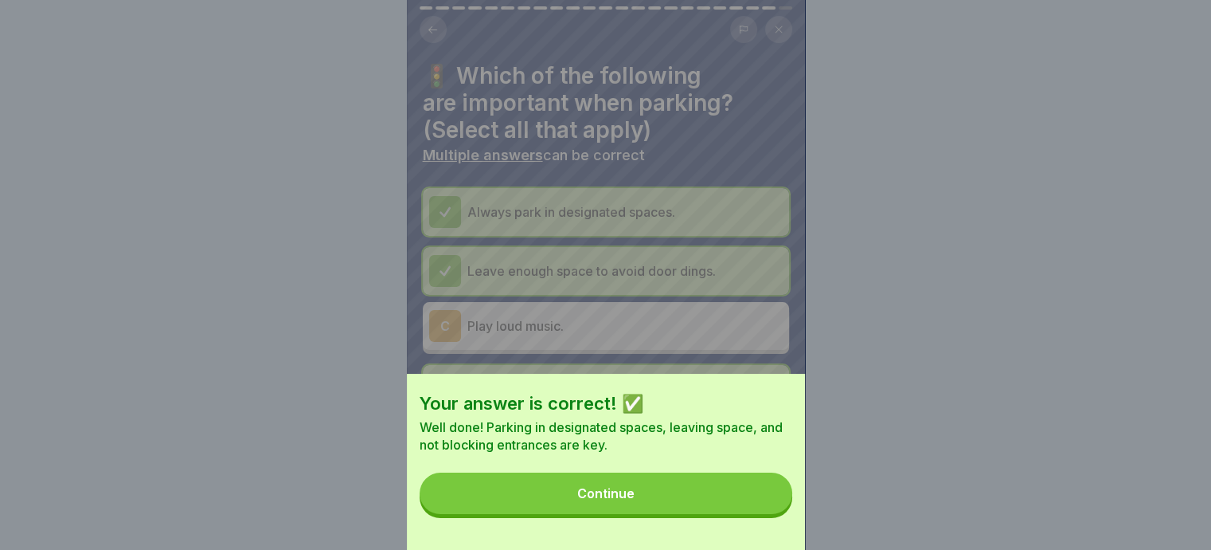
click at [605, 499] on div "Continue" at bounding box center [605, 493] width 57 height 14
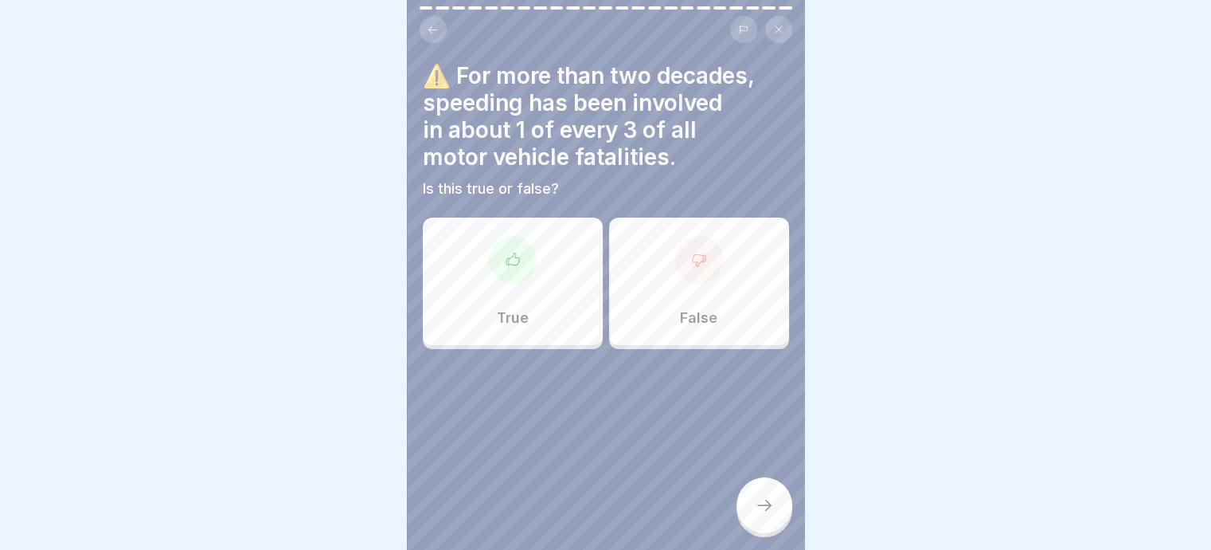
click at [512, 257] on div at bounding box center [513, 260] width 48 height 48
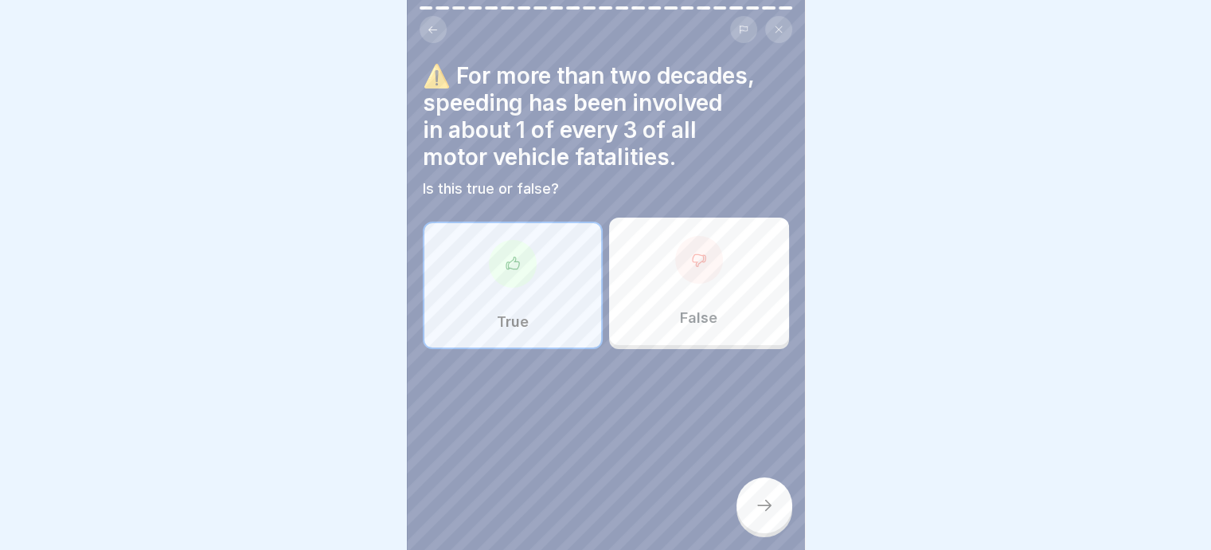
click at [761, 496] on div at bounding box center [765, 505] width 56 height 56
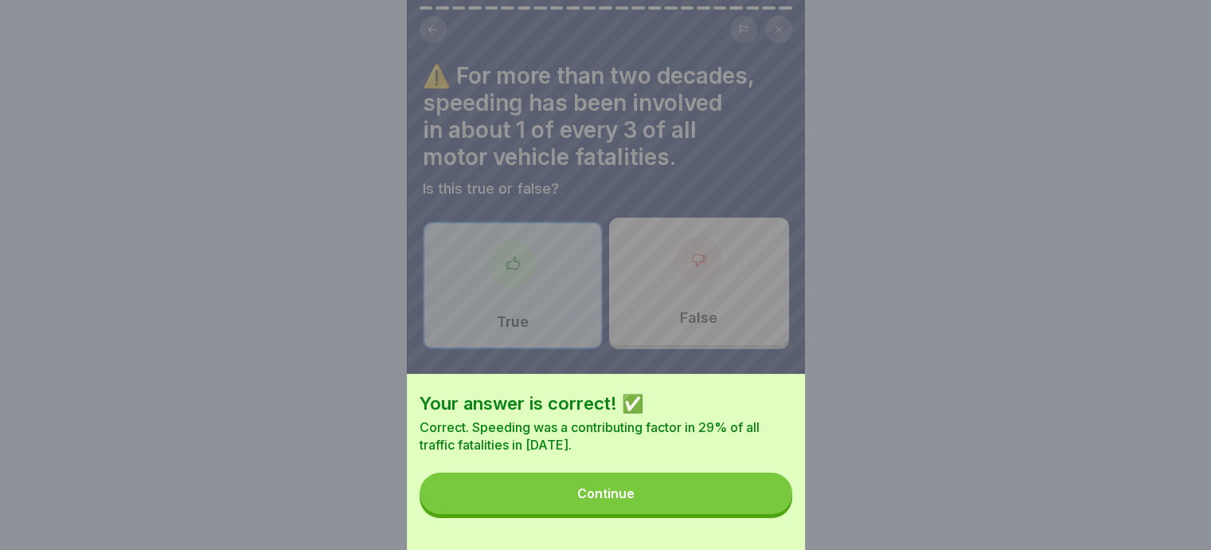
click at [644, 507] on button "Continue" at bounding box center [606, 492] width 373 height 41
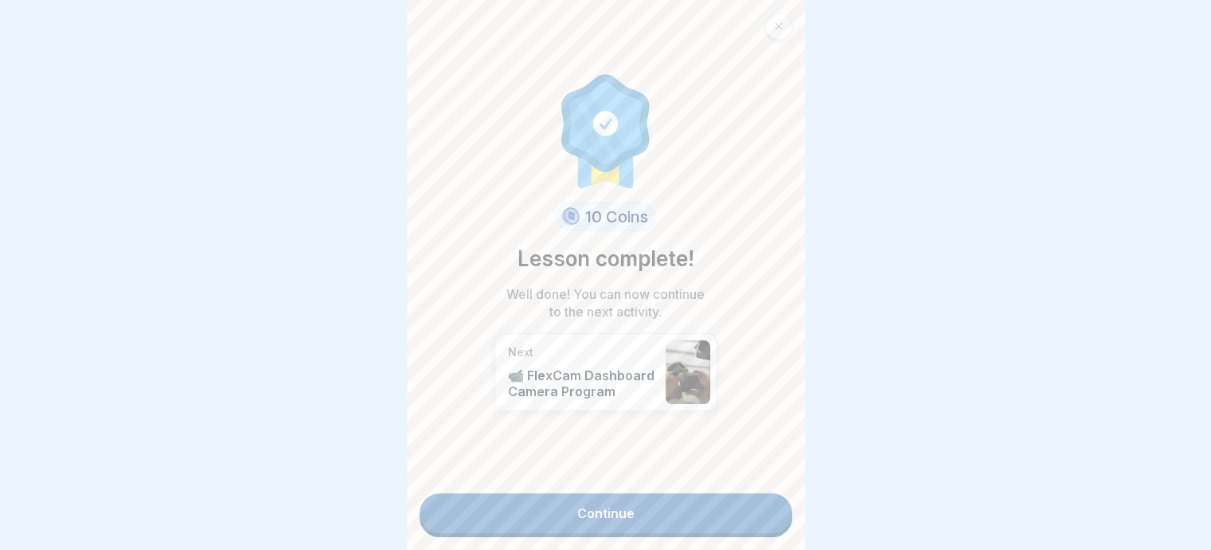
click at [781, 22] on icon at bounding box center [779, 27] width 10 height 10
